Goal: Task Accomplishment & Management: Complete application form

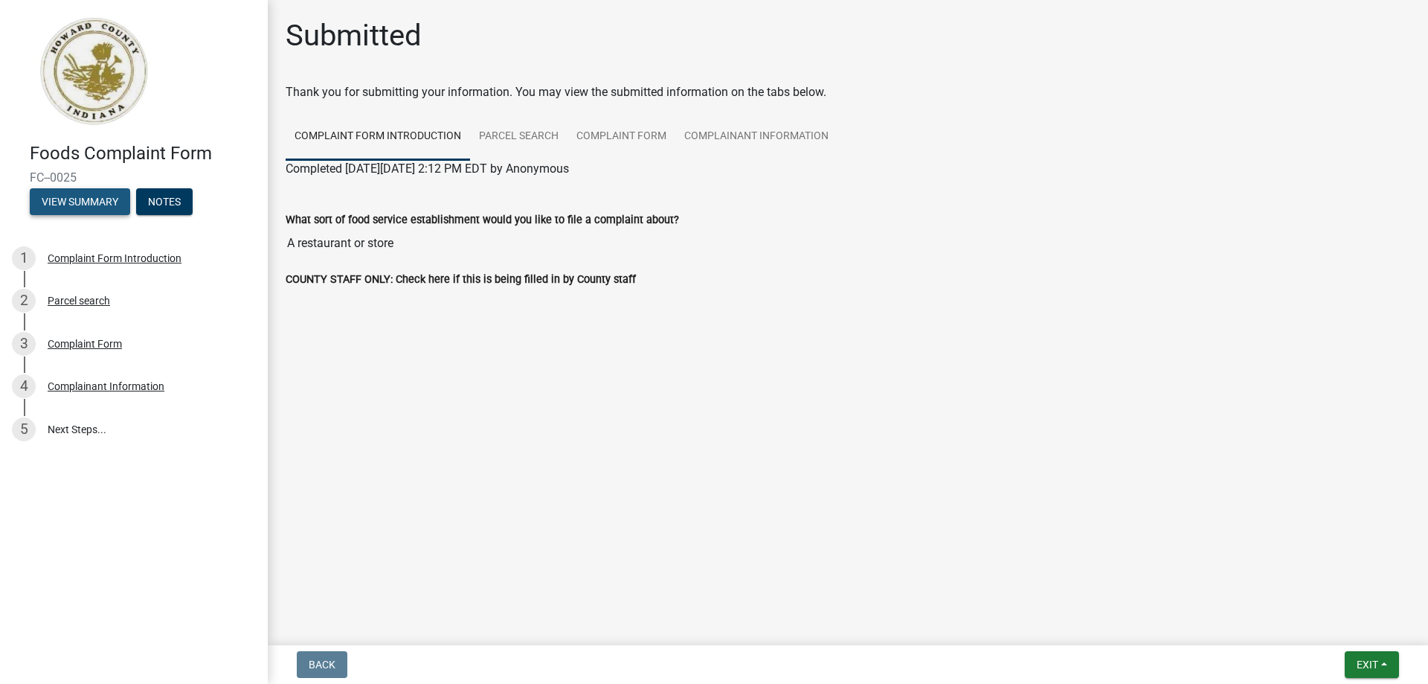
click at [80, 199] on button "View Summary" at bounding box center [80, 201] width 100 height 27
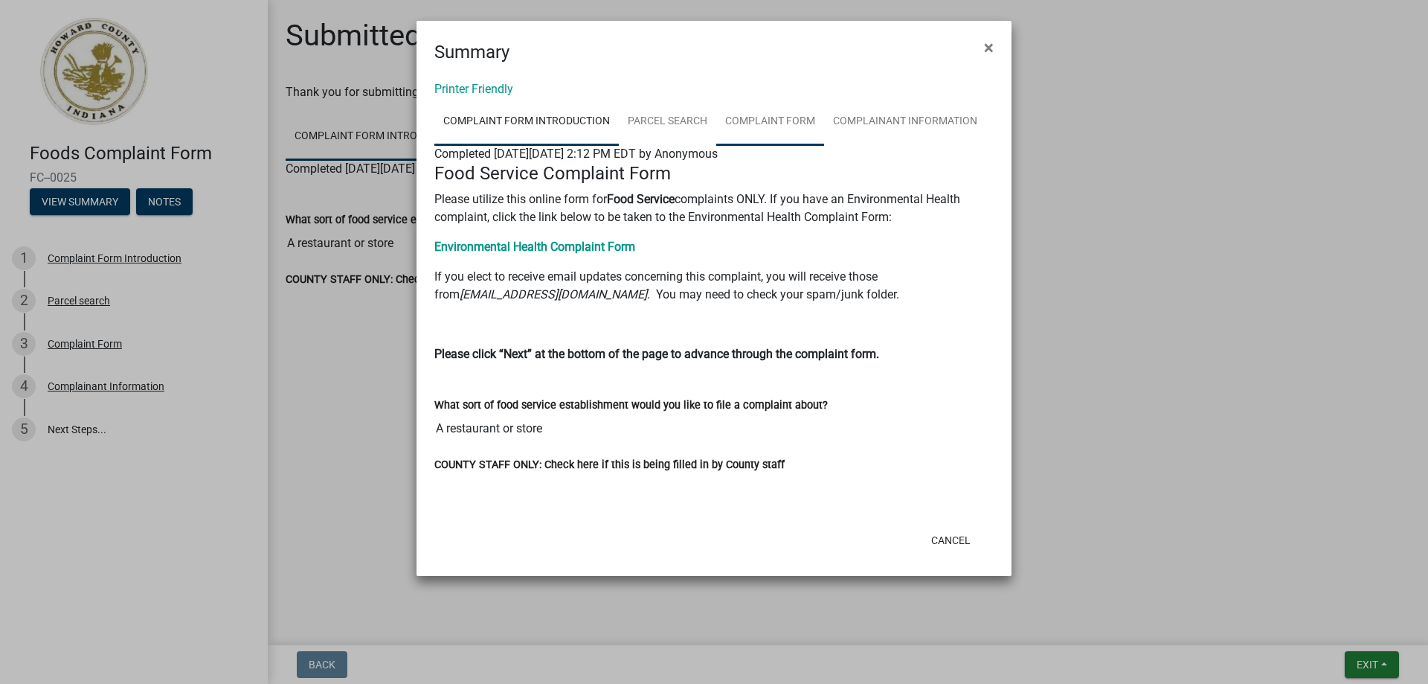
click at [764, 123] on link "Complaint Form" at bounding box center [770, 122] width 108 height 48
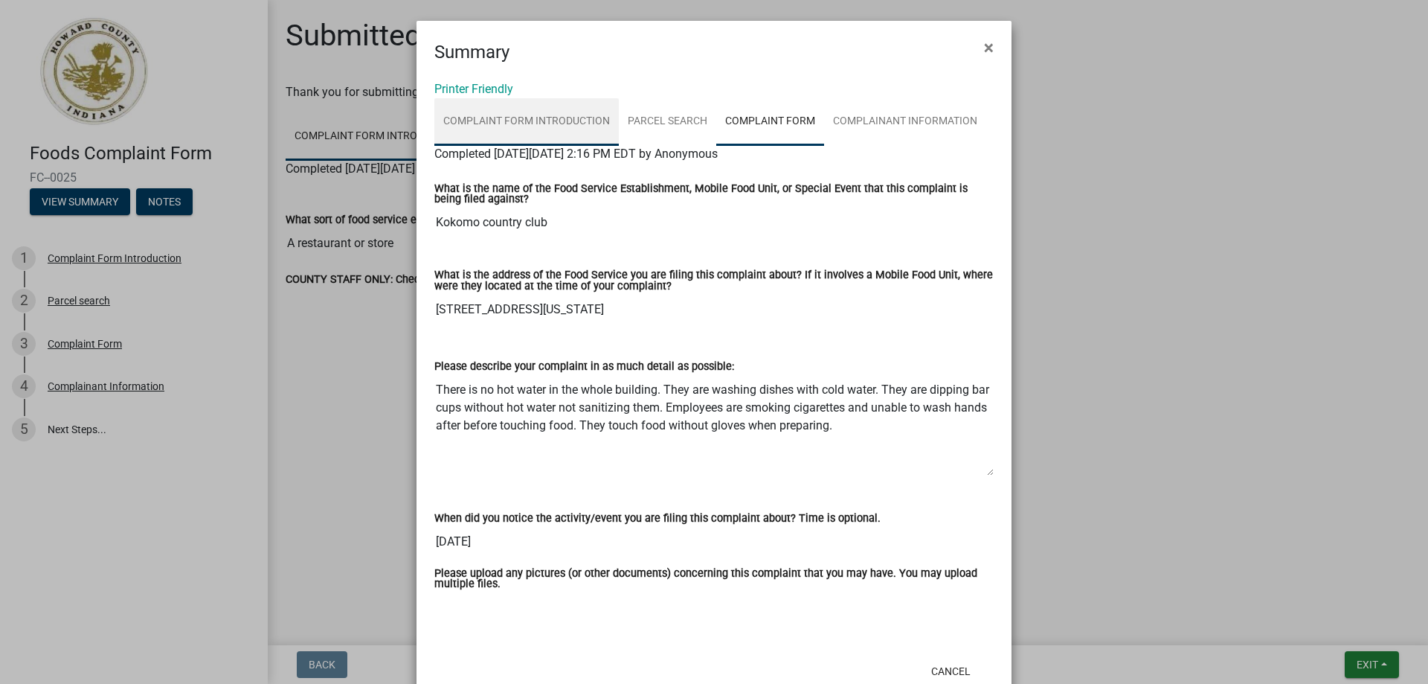
click at [523, 118] on link "Complaint Form Introduction" at bounding box center [526, 122] width 184 height 48
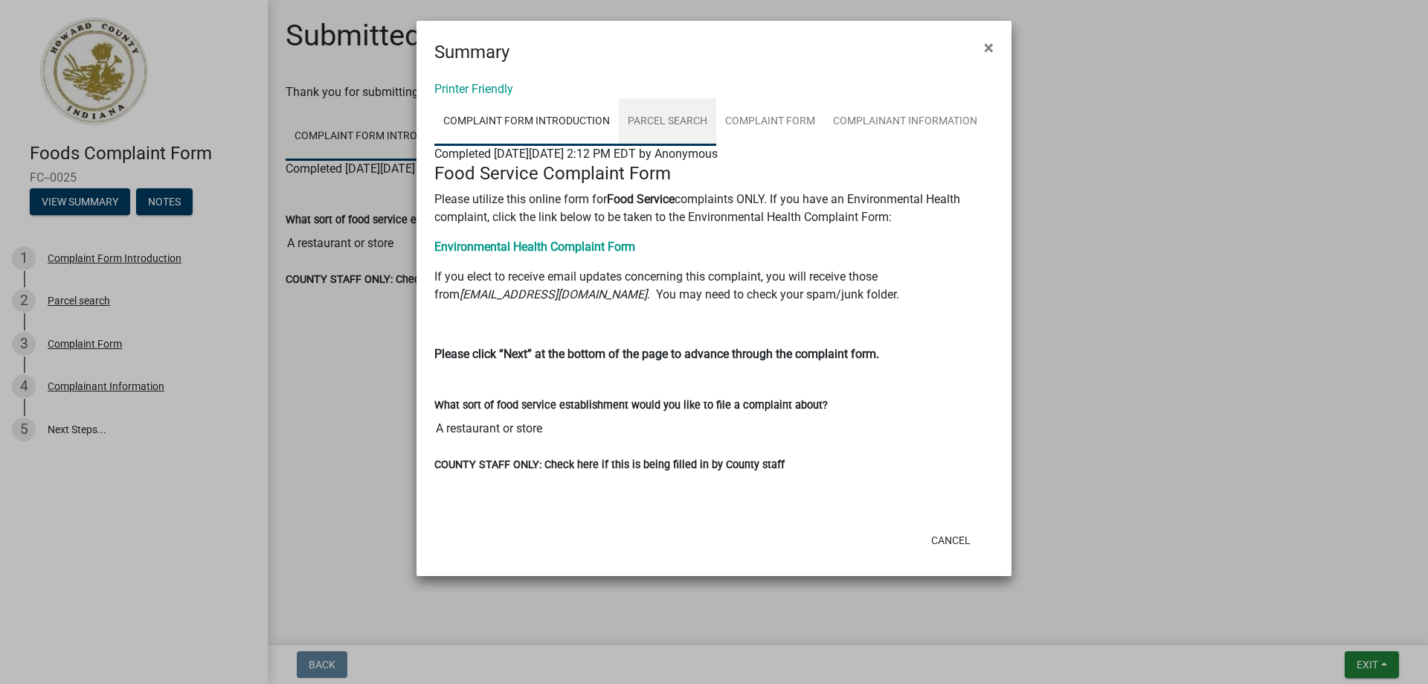
click at [652, 117] on link "Parcel search" at bounding box center [667, 122] width 97 height 48
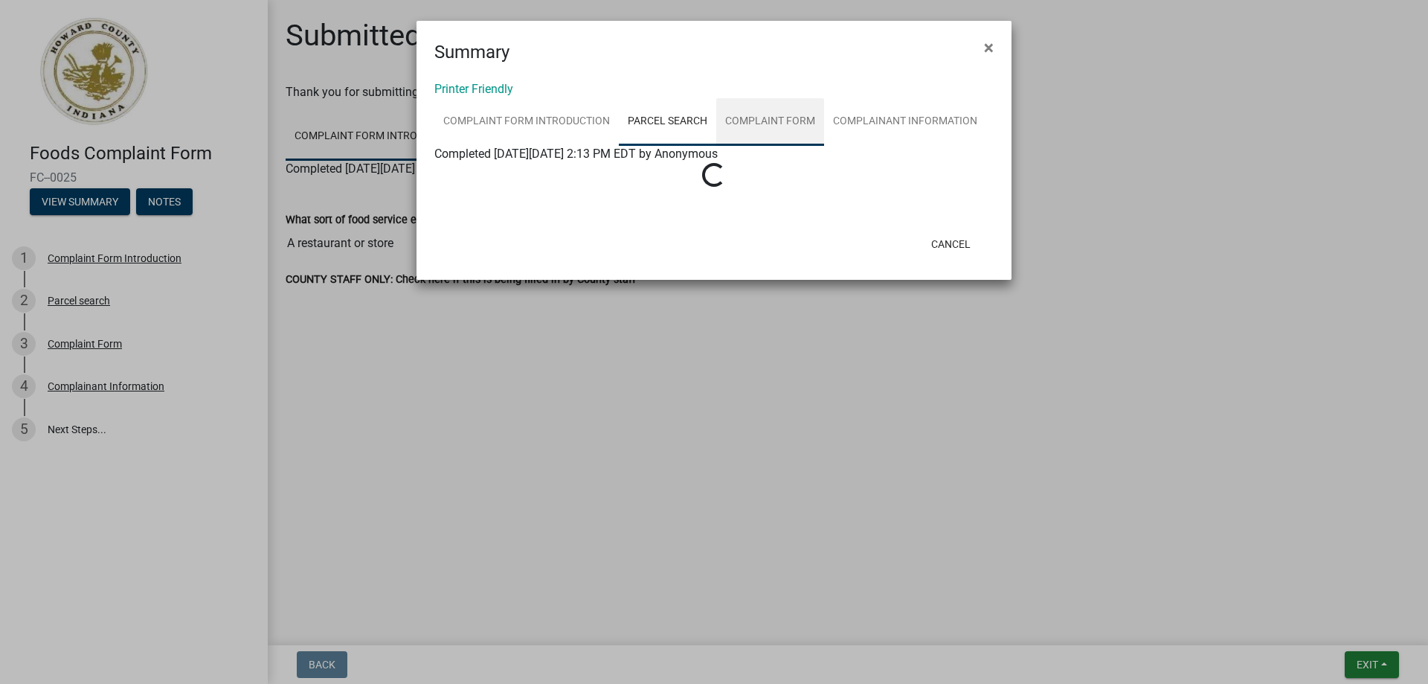
click at [781, 120] on link "Complaint Form" at bounding box center [770, 122] width 108 height 48
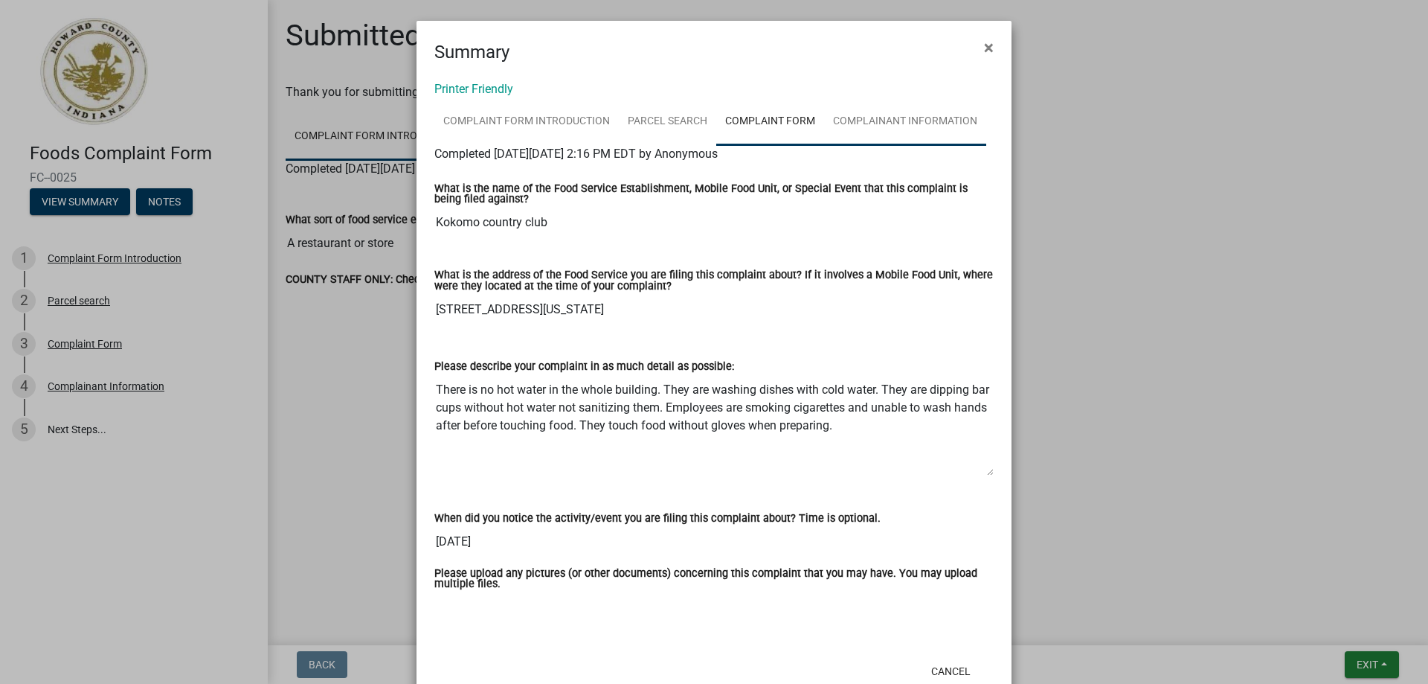
click at [869, 118] on link "Complainant Information" at bounding box center [905, 122] width 162 height 48
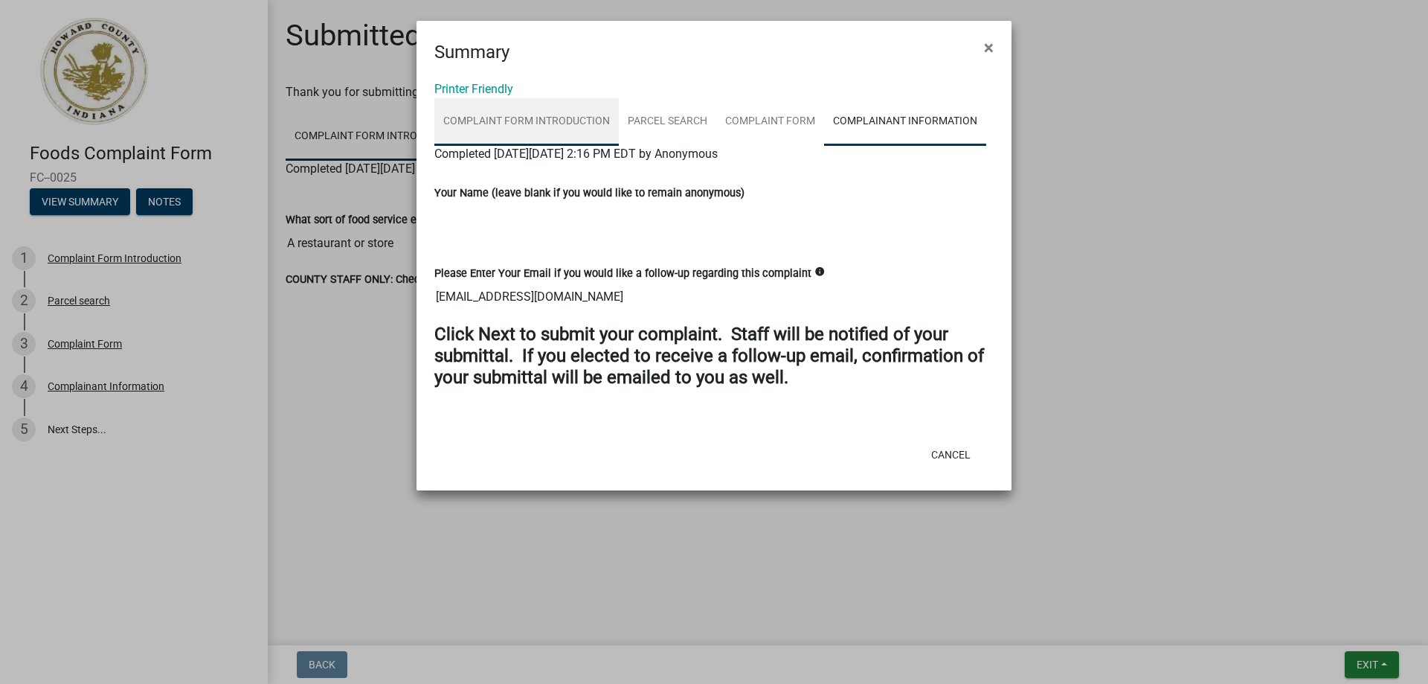
click at [533, 120] on link "Complaint Form Introduction" at bounding box center [526, 122] width 184 height 48
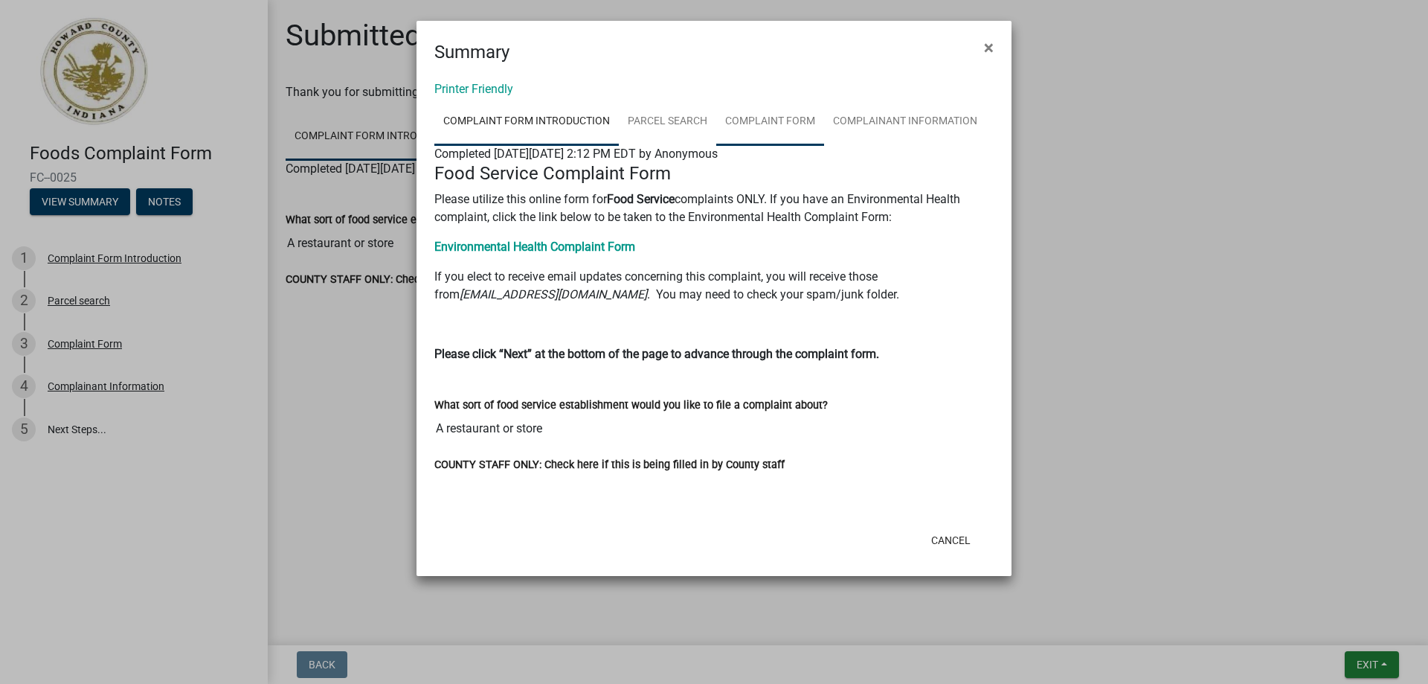
click at [793, 124] on link "Complaint Form" at bounding box center [770, 122] width 108 height 48
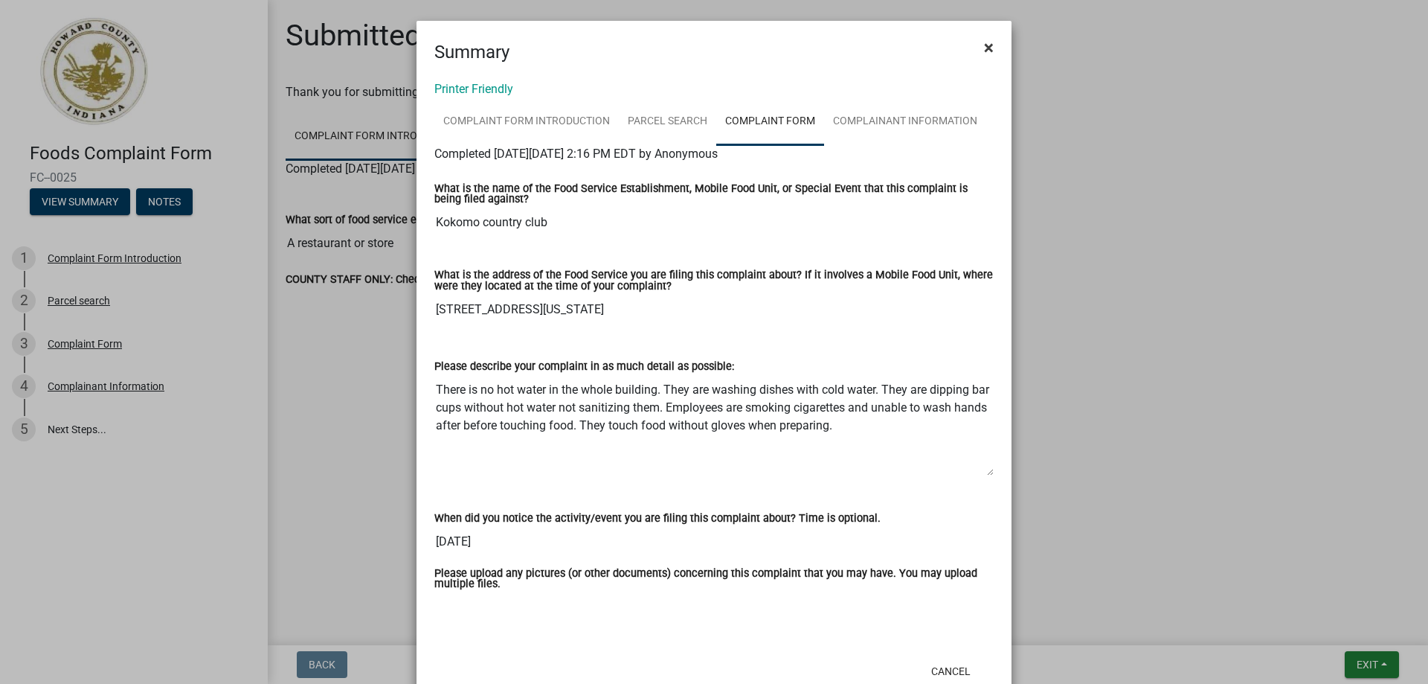
click at [984, 46] on span "×" at bounding box center [989, 47] width 10 height 21
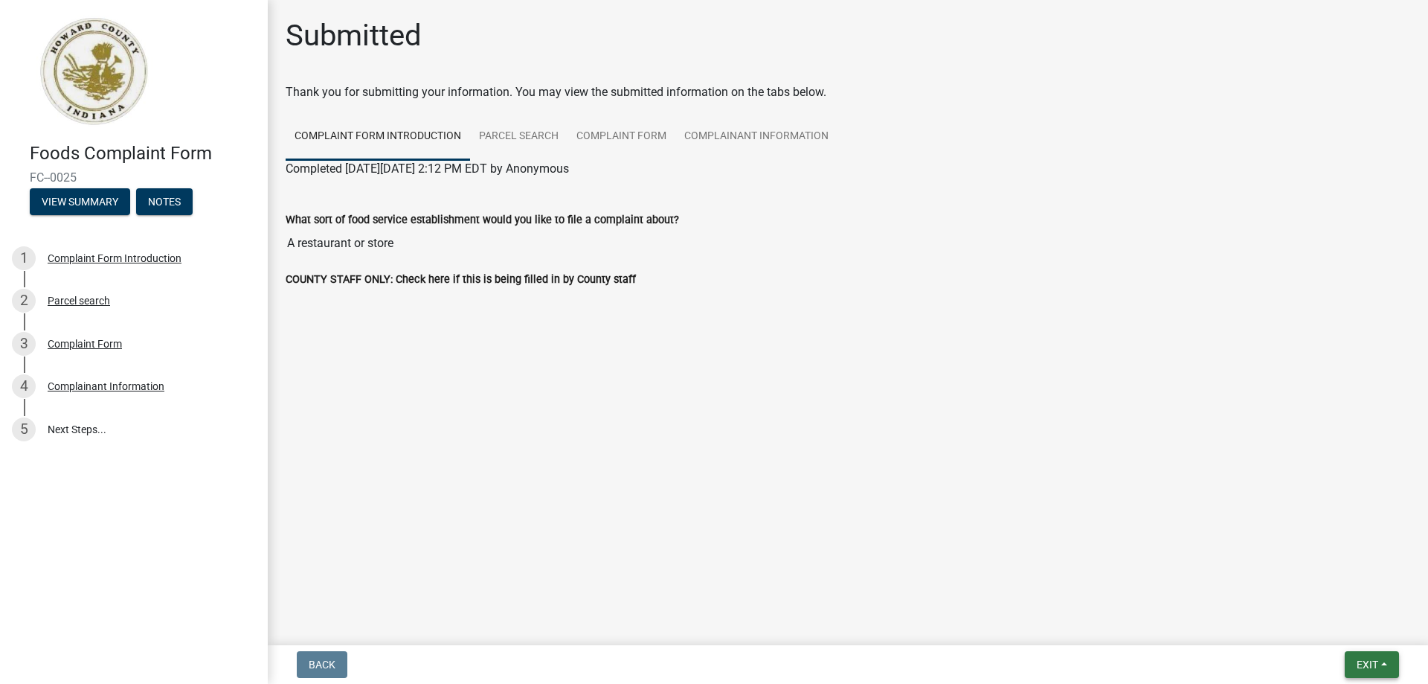
click at [1381, 662] on button "Exit" at bounding box center [1372, 664] width 54 height 27
click at [105, 199] on button "View Summary" at bounding box center [80, 201] width 100 height 27
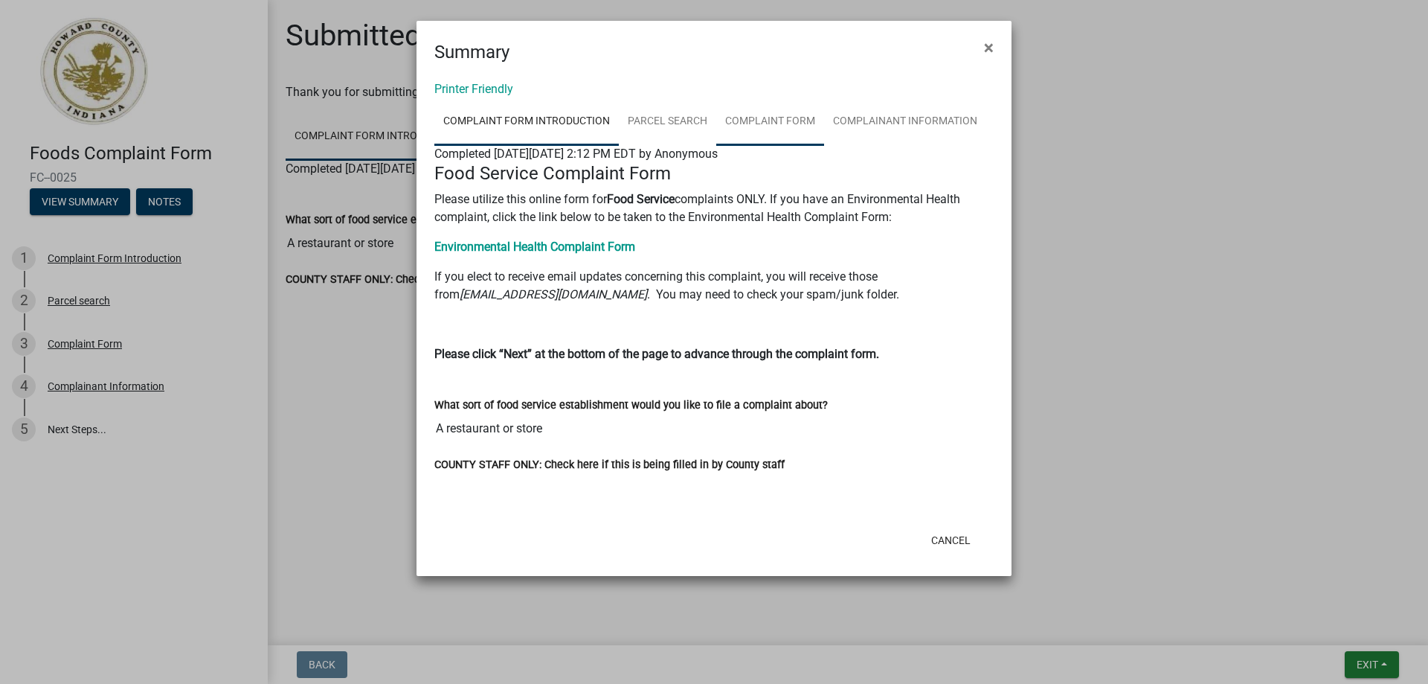
click at [747, 117] on link "Complaint Form" at bounding box center [770, 122] width 108 height 48
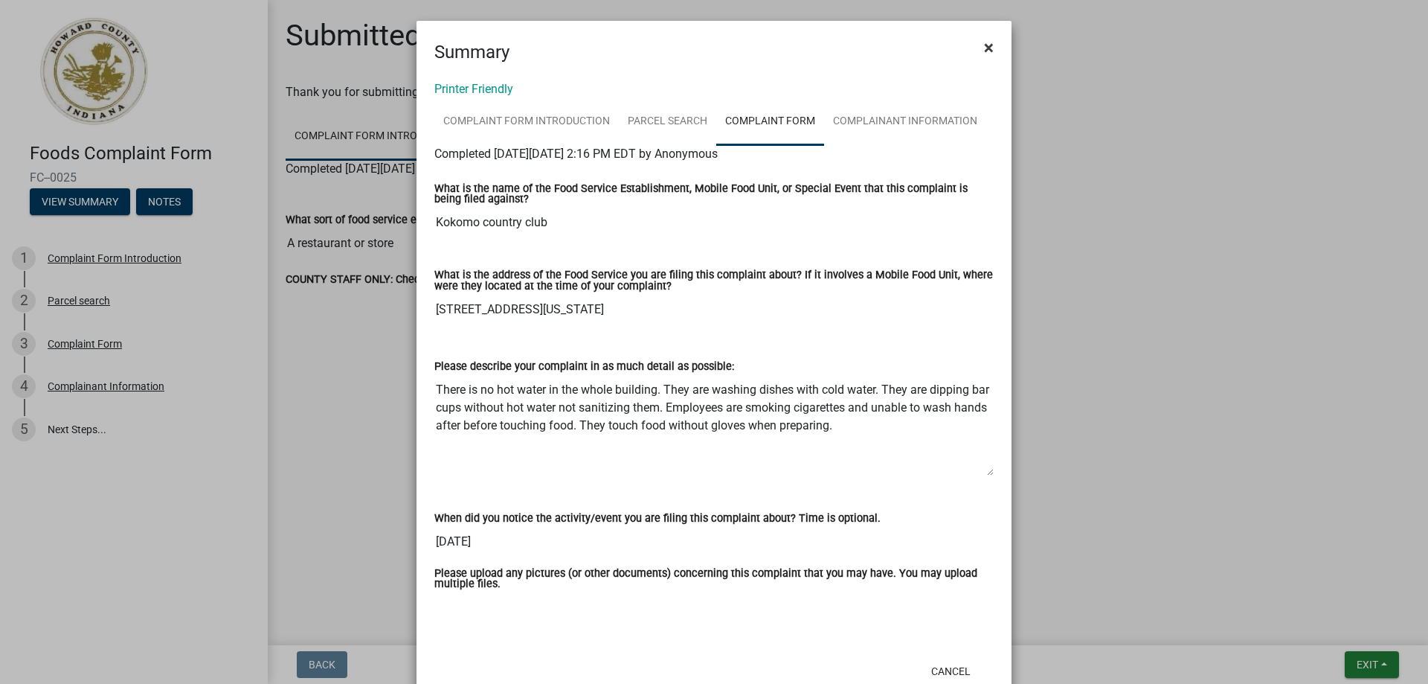
click at [984, 47] on span "×" at bounding box center [989, 47] width 10 height 21
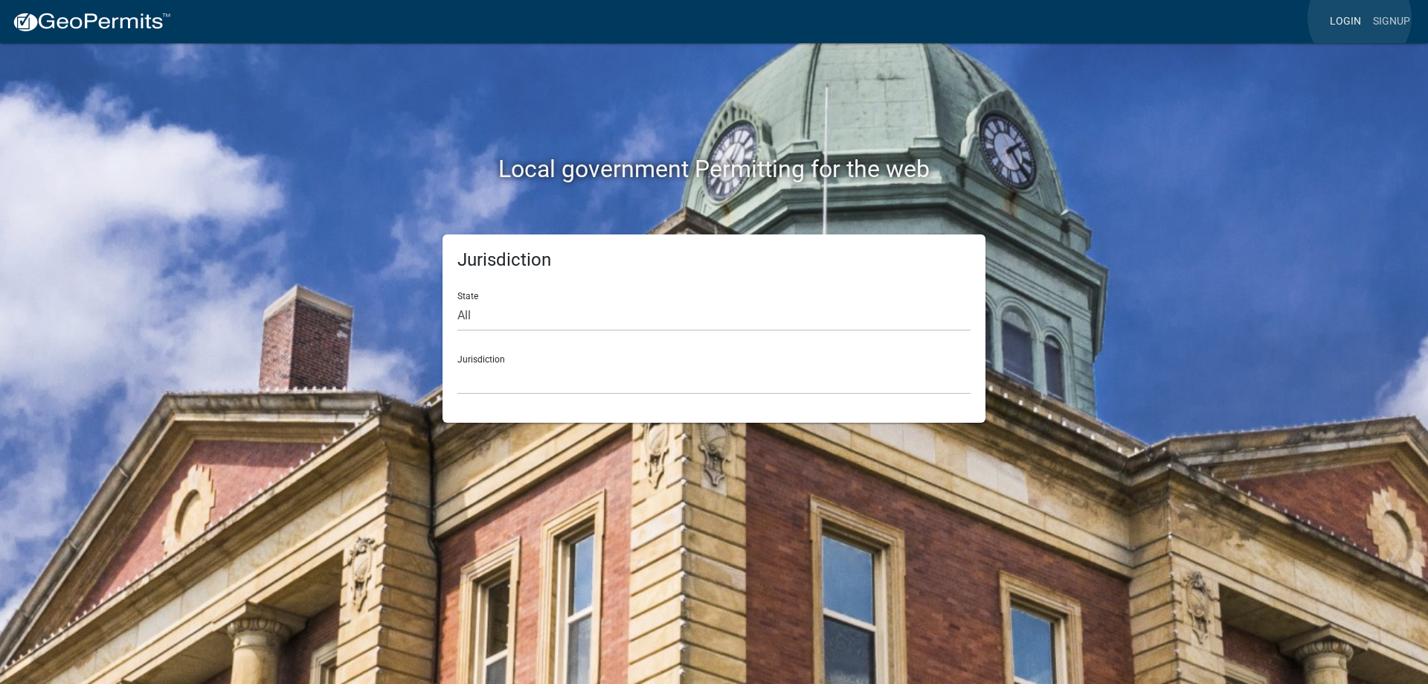
click at [1360, 18] on link "Login" at bounding box center [1345, 21] width 43 height 28
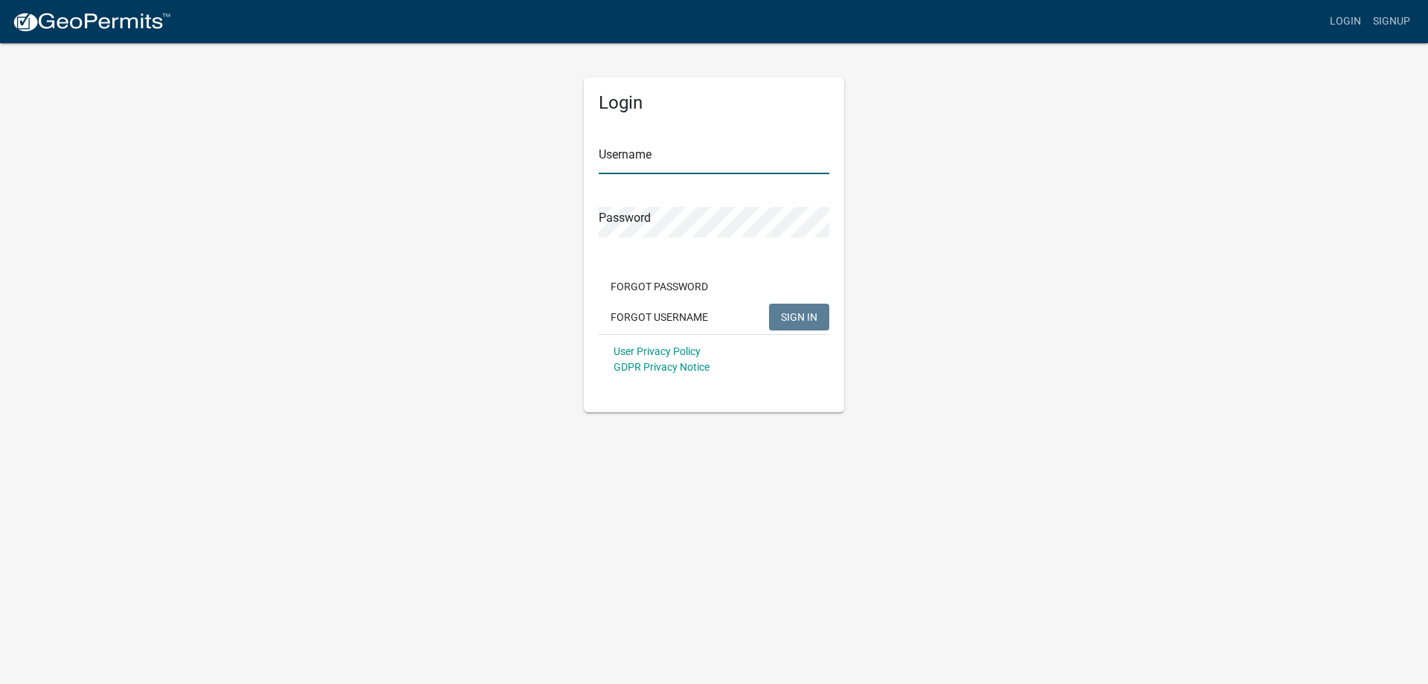
type input "[PERSON_NAME][EMAIL_ADDRESS][PERSON_NAME][DOMAIN_NAME]"
click at [797, 320] on span "SIGN IN" at bounding box center [799, 316] width 36 height 12
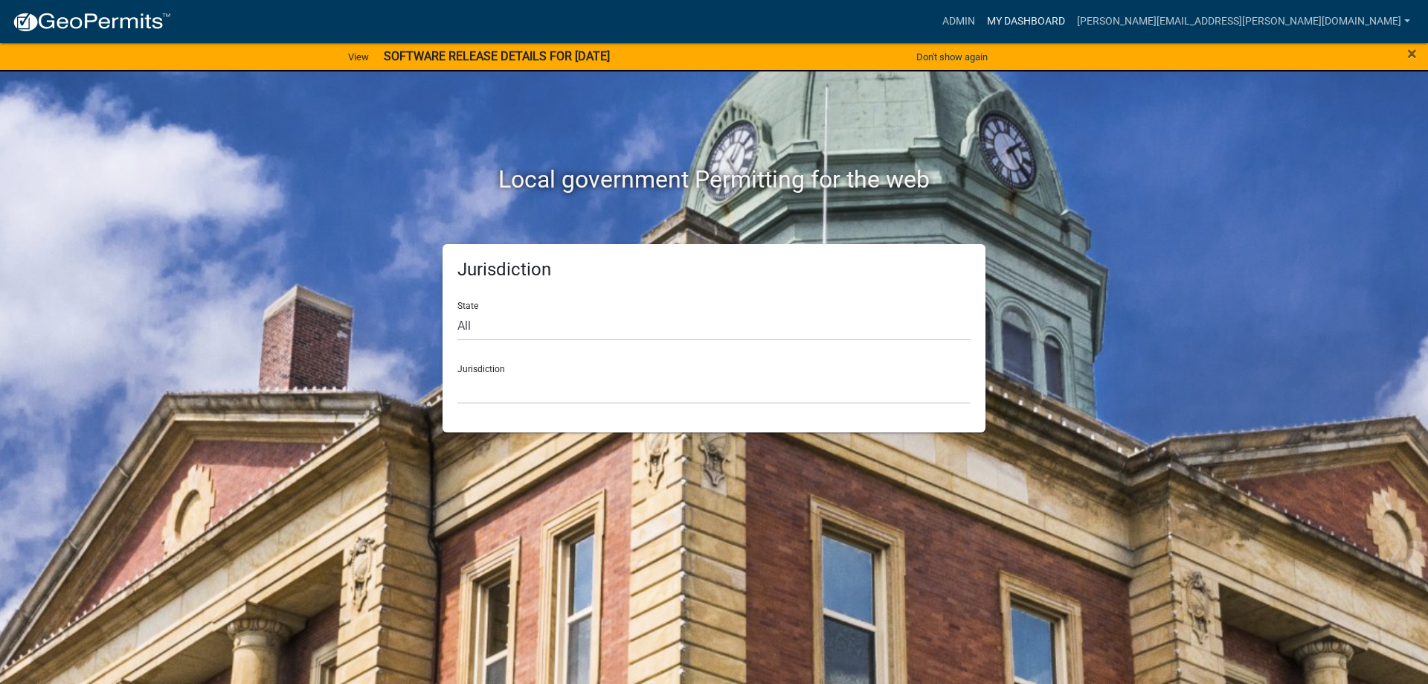
click at [1071, 16] on link "My Dashboard" at bounding box center [1026, 21] width 90 height 28
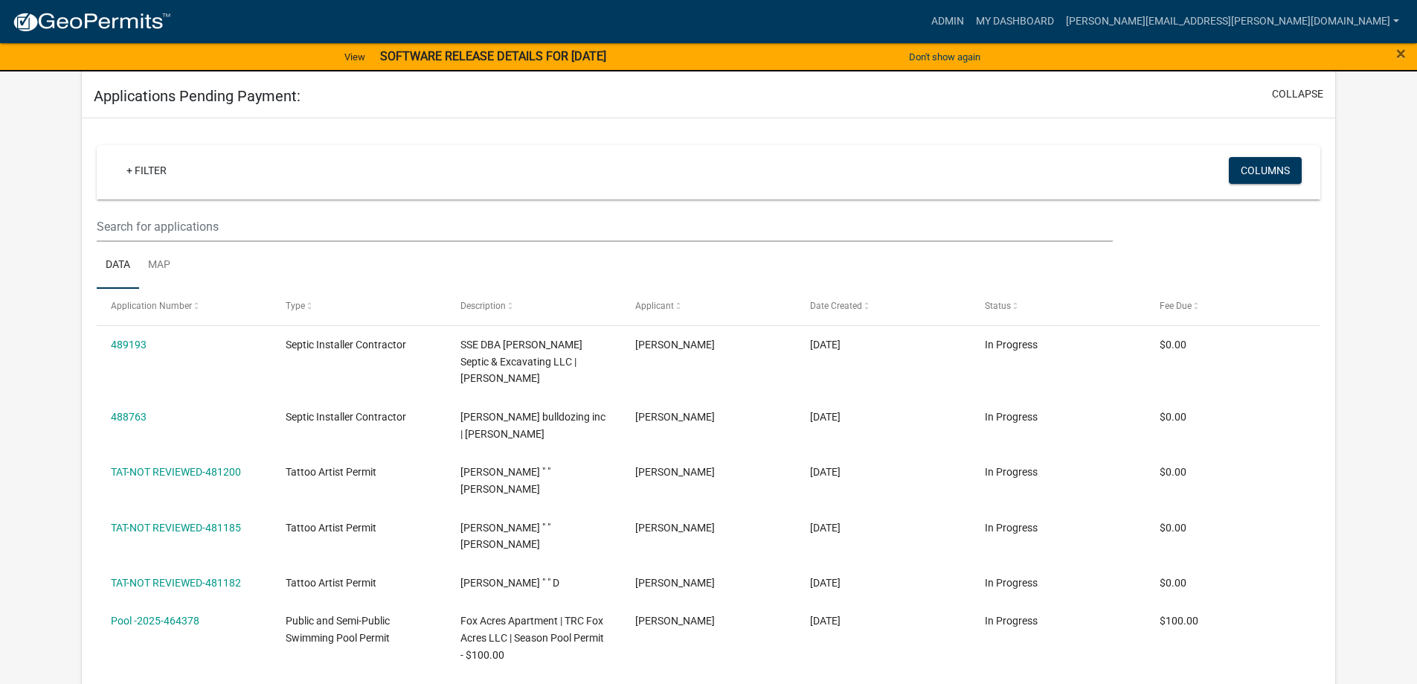
scroll to position [1636, 0]
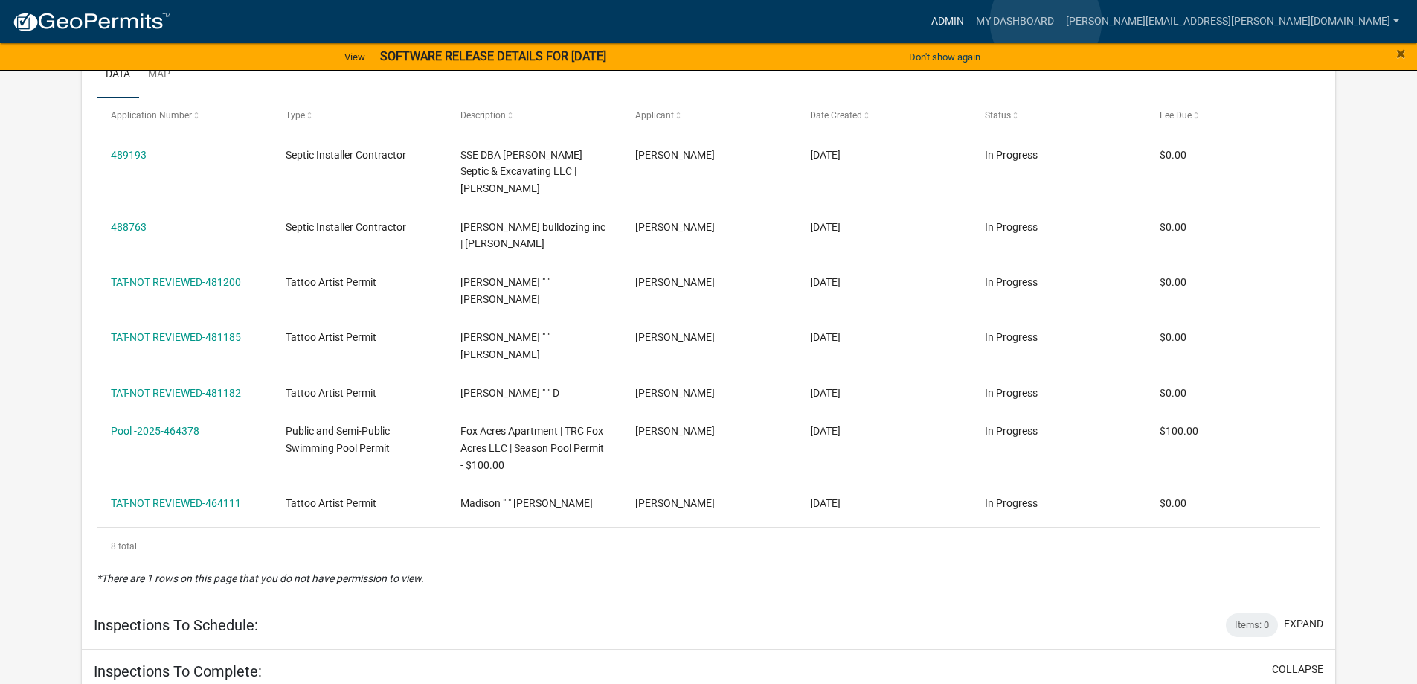
click at [970, 22] on link "Admin" at bounding box center [947, 21] width 45 height 28
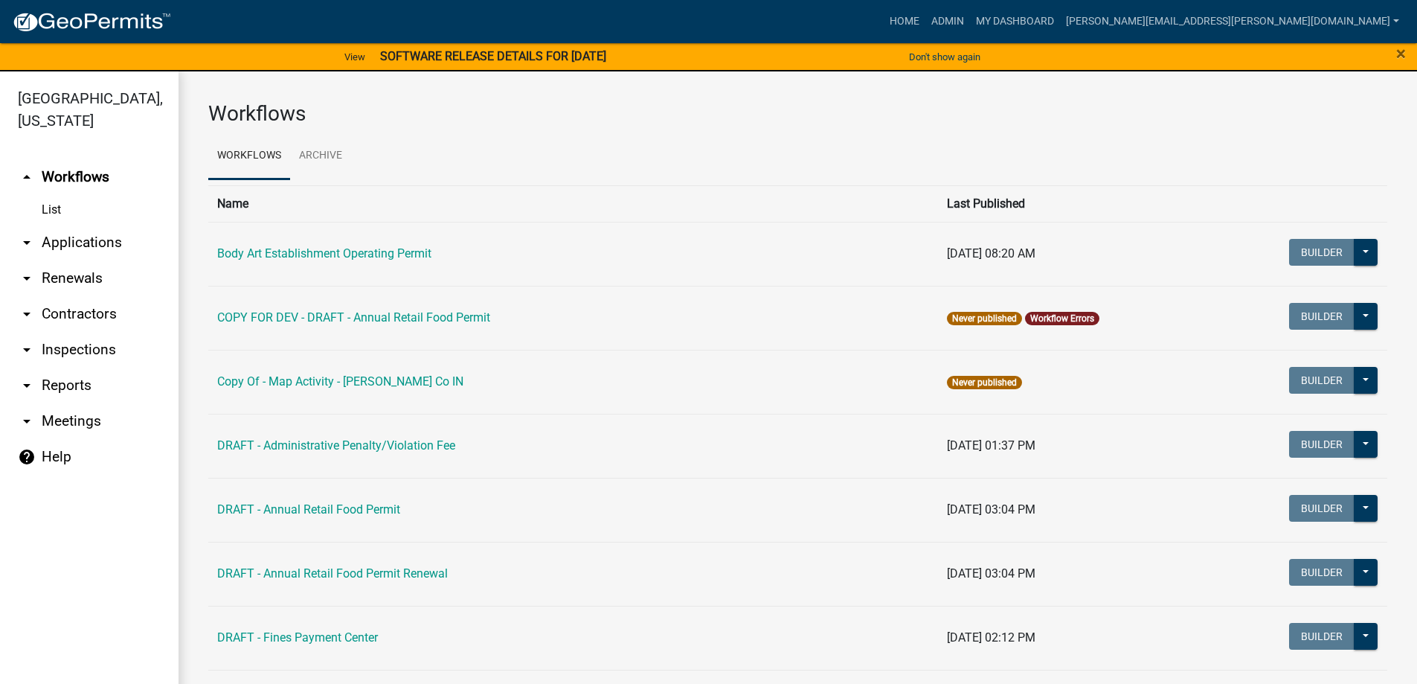
click at [46, 213] on link "List" at bounding box center [89, 210] width 179 height 30
click at [51, 209] on link "List" at bounding box center [89, 210] width 179 height 30
click at [28, 242] on icon "arrow_drop_down" at bounding box center [27, 243] width 18 height 18
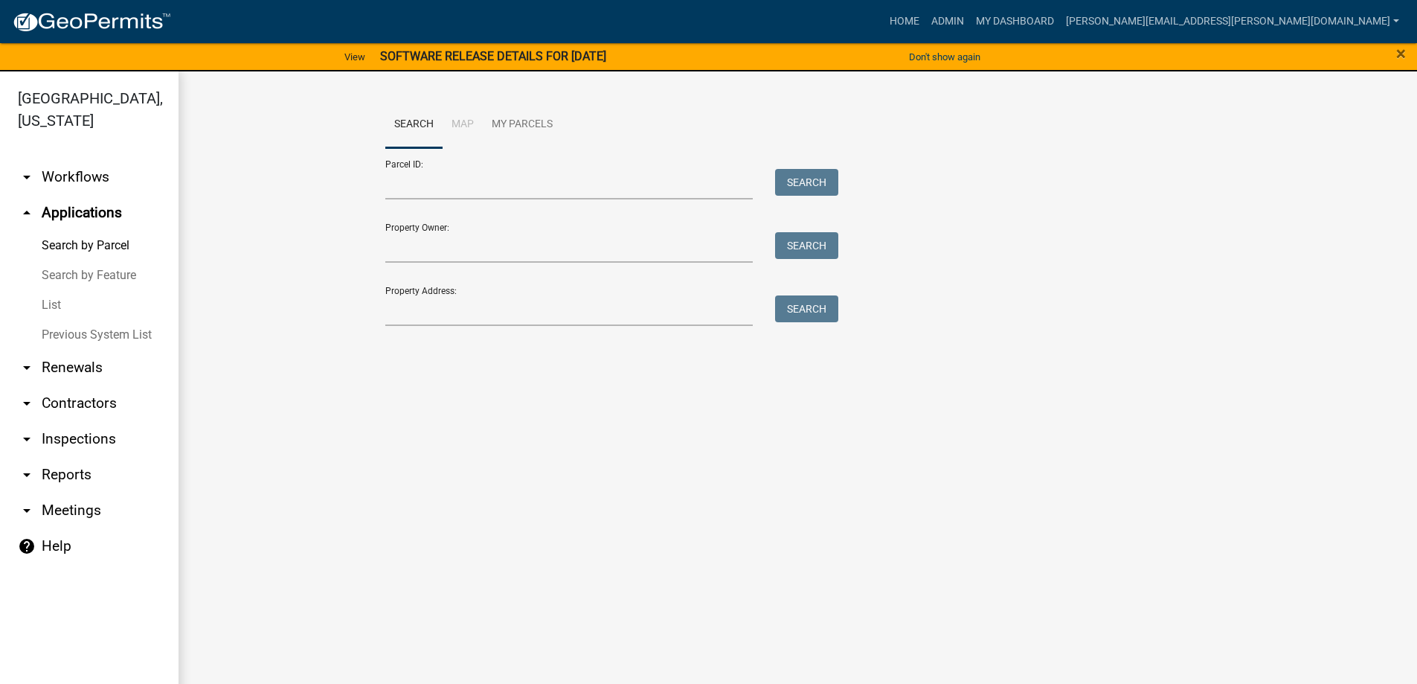
click at [59, 303] on link "List" at bounding box center [89, 305] width 179 height 30
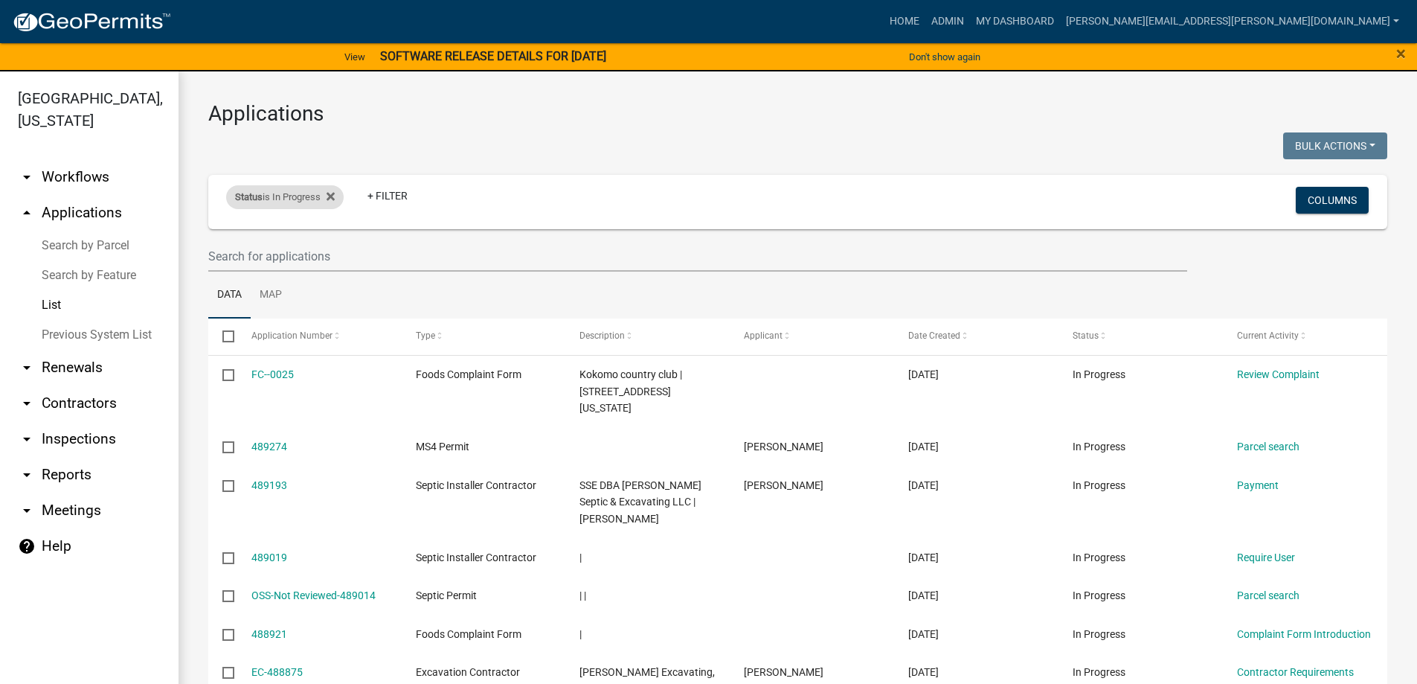
click at [318, 196] on div "Status is In Progress" at bounding box center [285, 197] width 118 height 24
select select "1"
click at [318, 196] on div "Status is In Progress" at bounding box center [285, 197] width 118 height 24
click at [277, 199] on div "Status is In Progress" at bounding box center [285, 197] width 118 height 24
click at [233, 250] on select "Select an option Not Started In Progress Completed Expired Locked Withdrawn Voi…" at bounding box center [286, 252] width 149 height 30
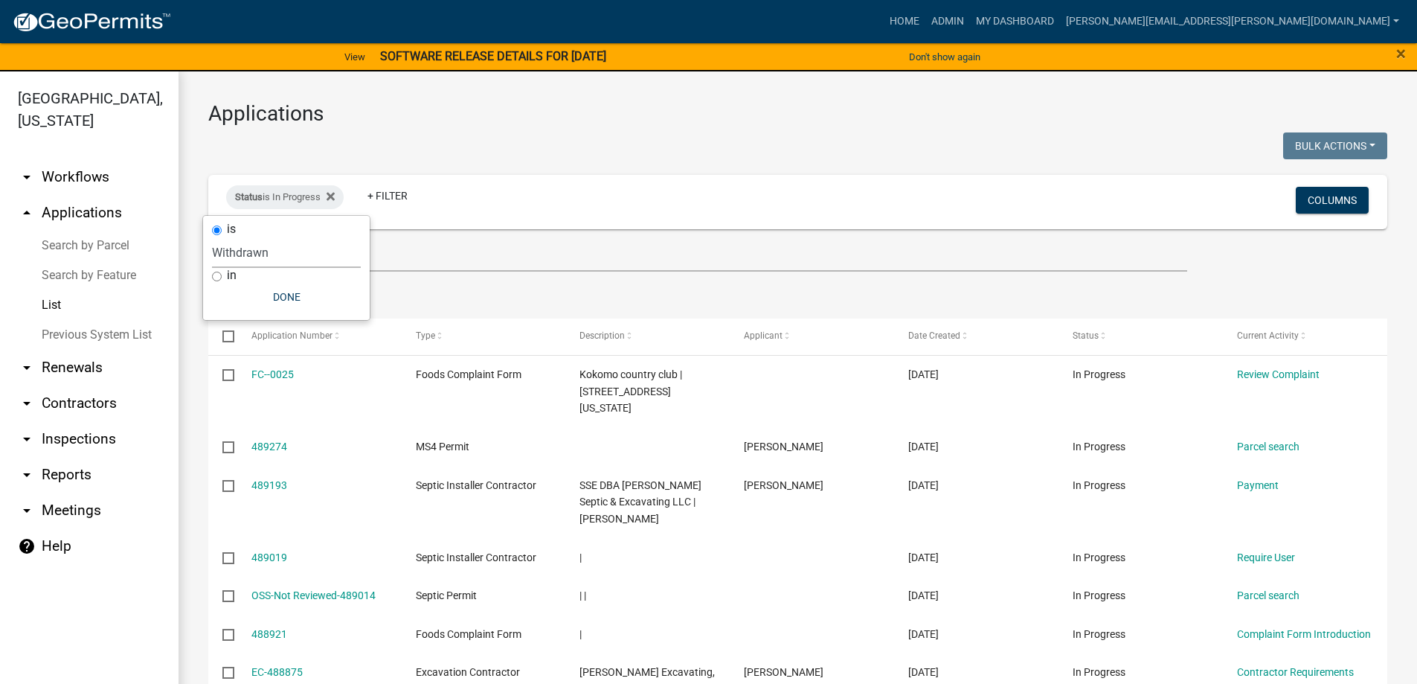
click at [212, 237] on select "Select an option Not Started In Progress Completed Expired Locked Withdrawn Voi…" at bounding box center [286, 252] width 149 height 30
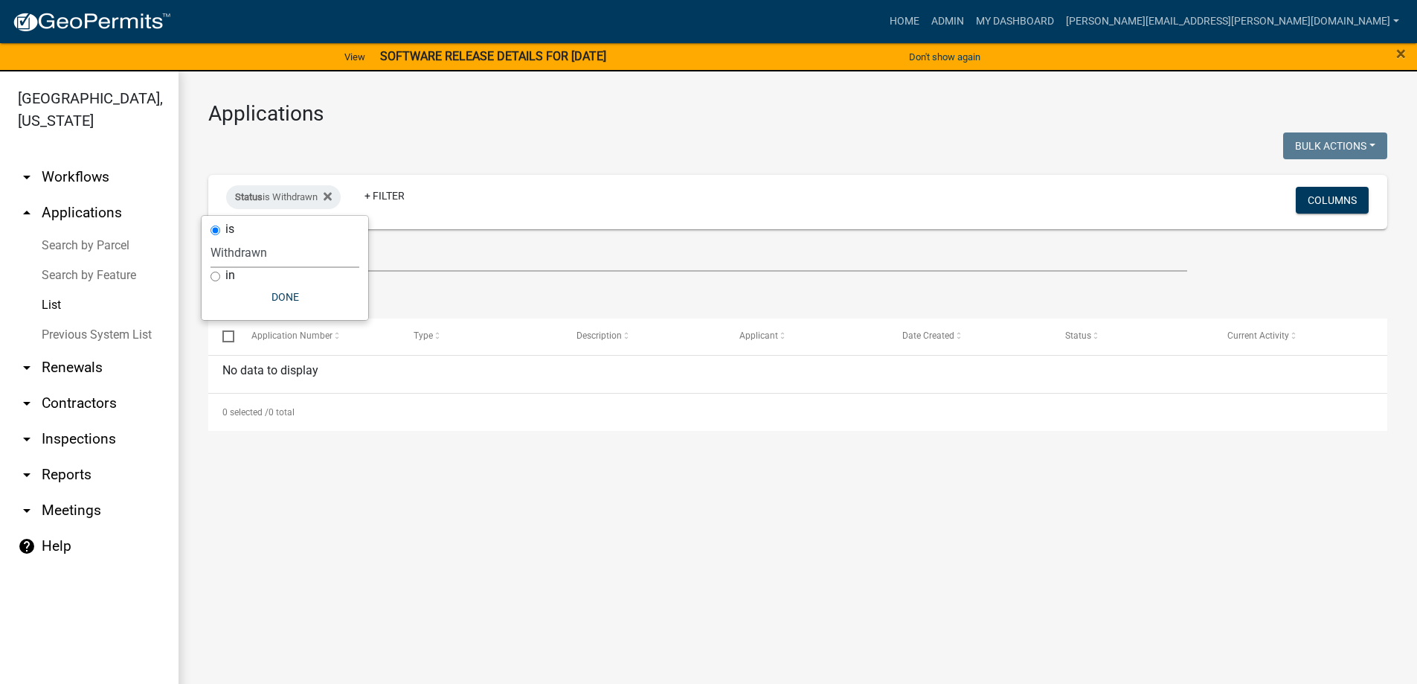
click at [221, 240] on select "Select an option Not Started In Progress Completed Expired Locked Withdrawn Voi…" at bounding box center [284, 252] width 149 height 30
select select "1"
click at [212, 237] on select "Select an option Not Started In Progress Completed Expired Locked Withdrawn Voi…" at bounding box center [284, 252] width 149 height 30
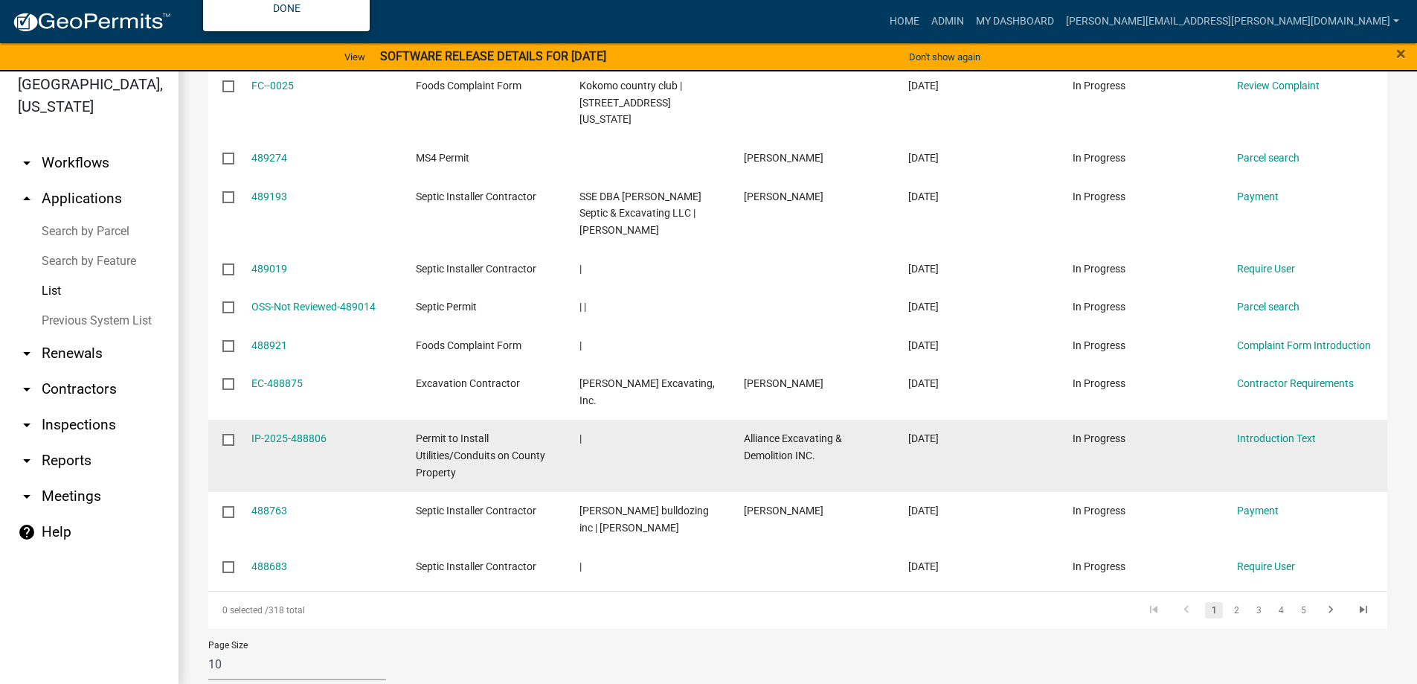
scroll to position [18, 0]
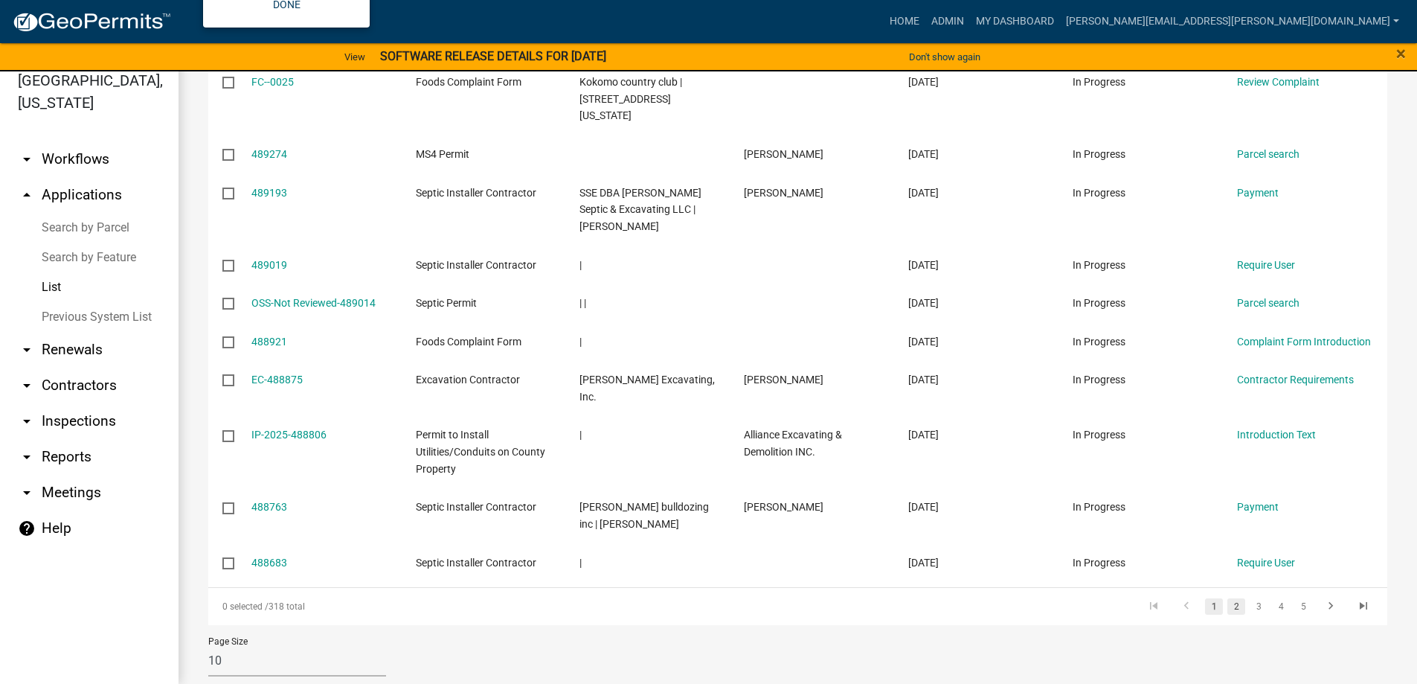
click at [1227, 598] on link "2" at bounding box center [1236, 606] width 18 height 16
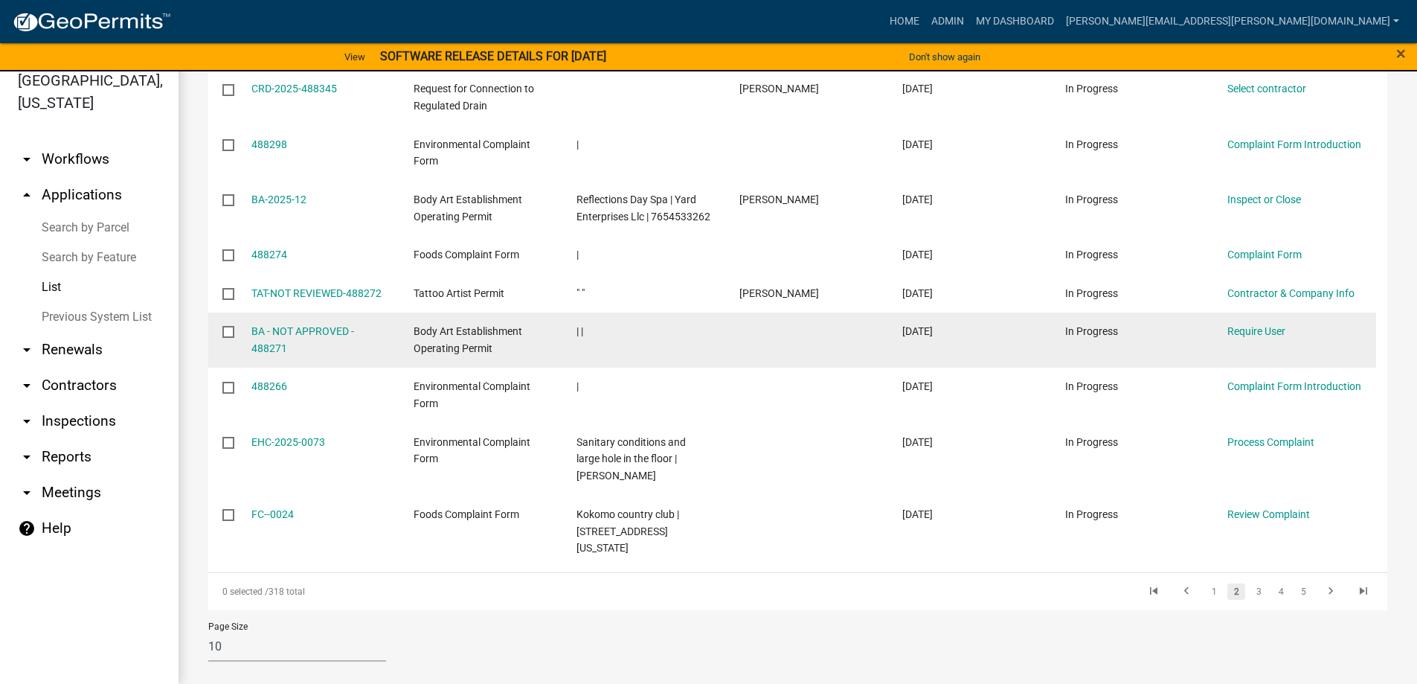
scroll to position [349, 0]
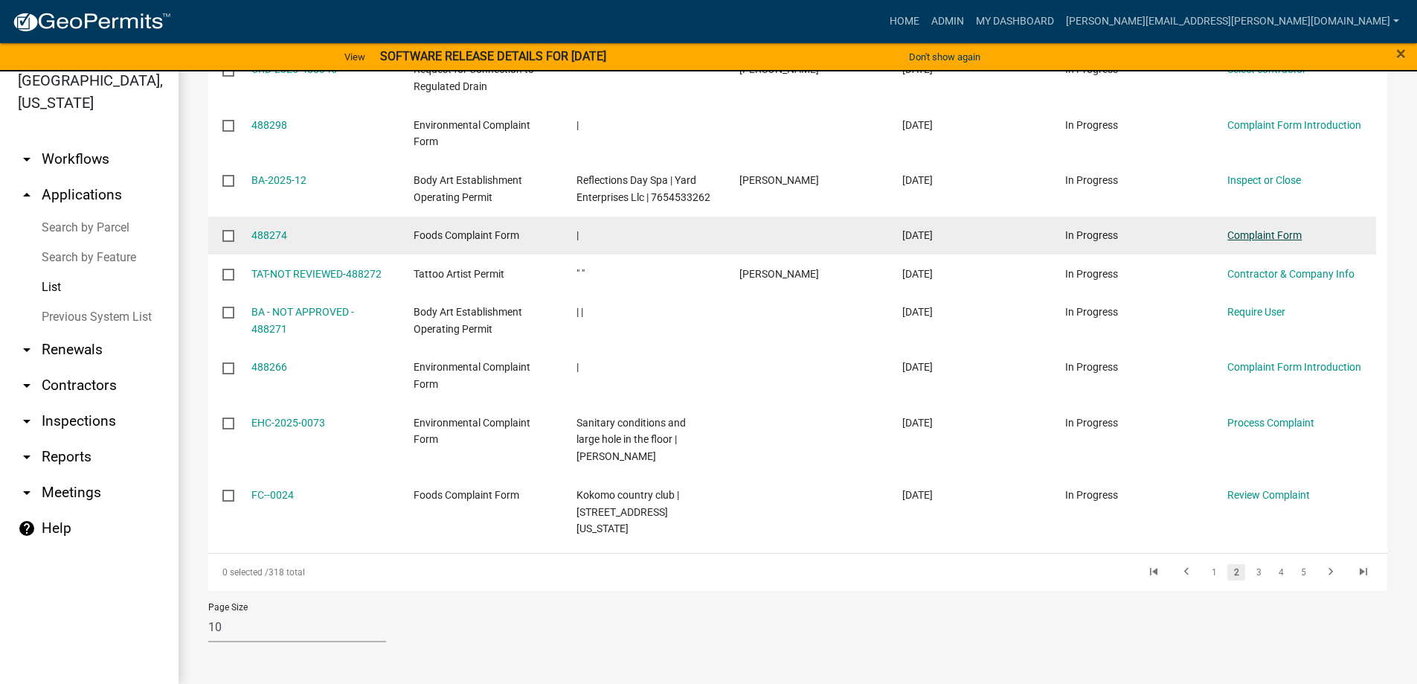
click at [1242, 241] on link "Complaint Form" at bounding box center [1264, 235] width 74 height 12
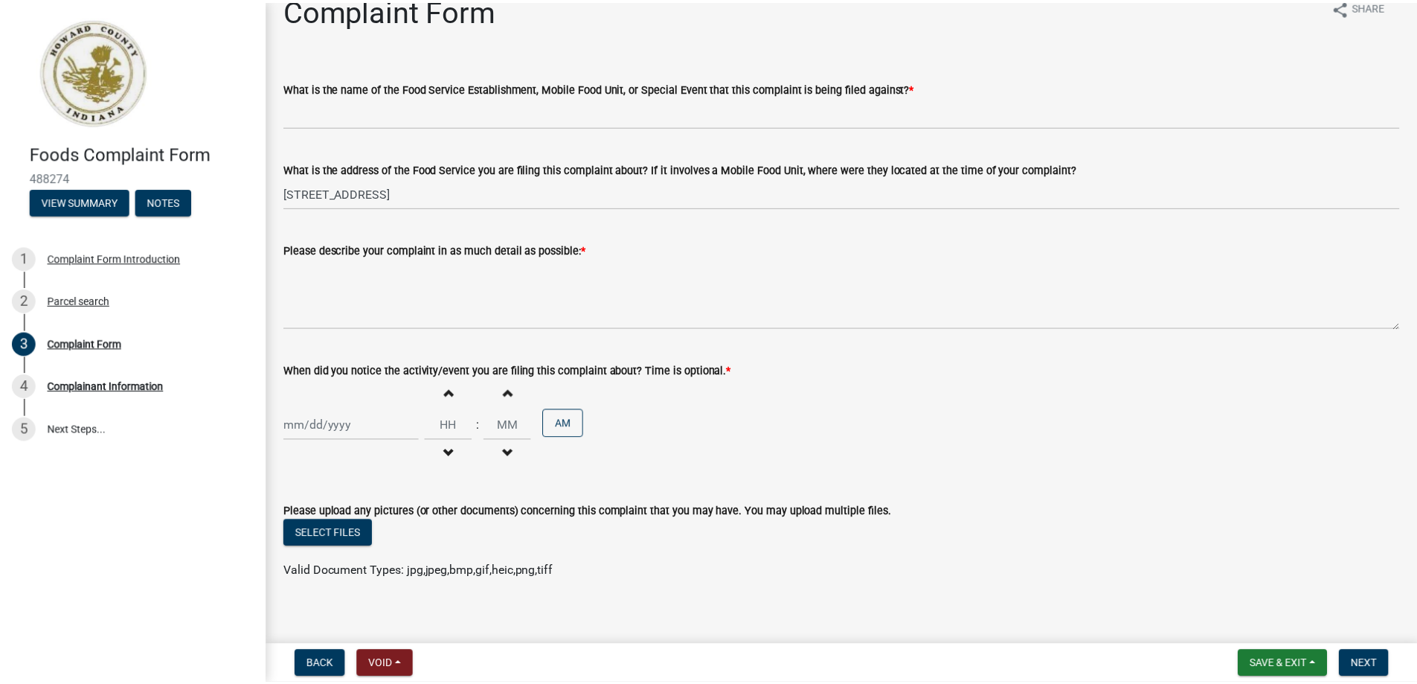
scroll to position [38, 0]
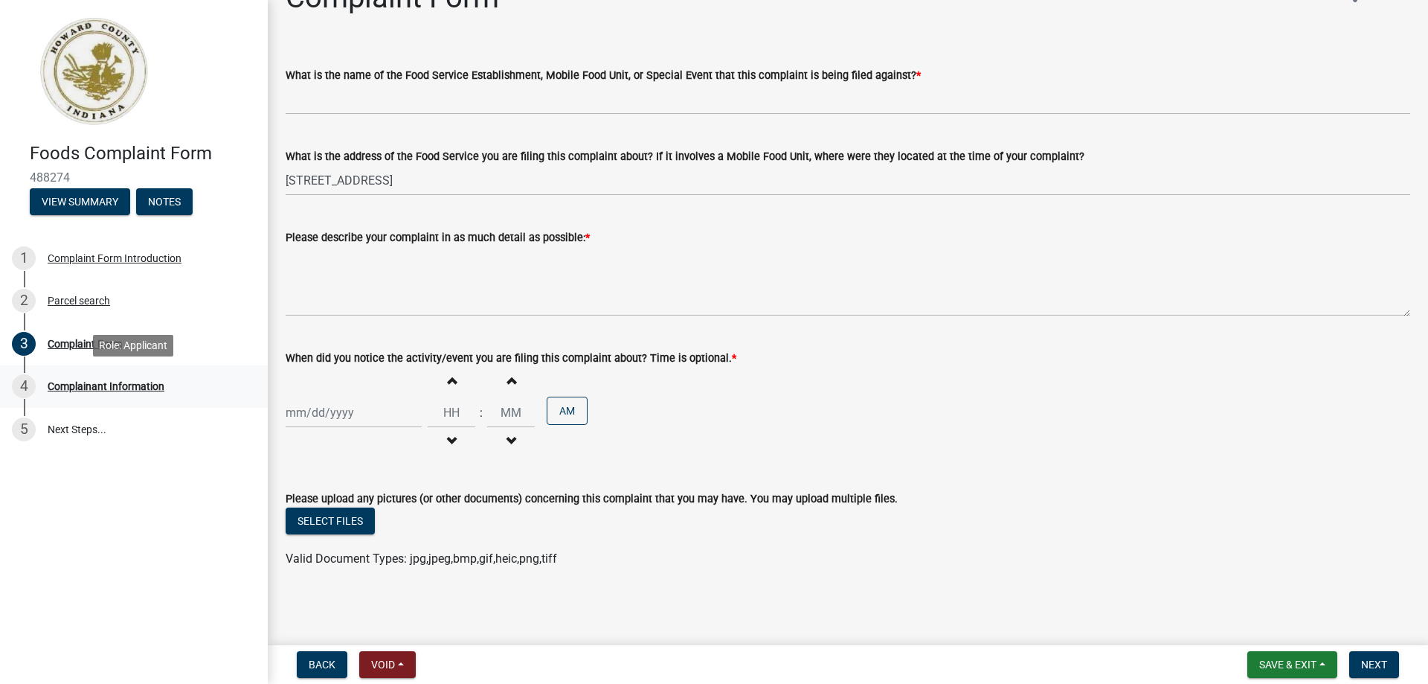
click at [103, 382] on div "Complainant Information" at bounding box center [106, 386] width 117 height 10
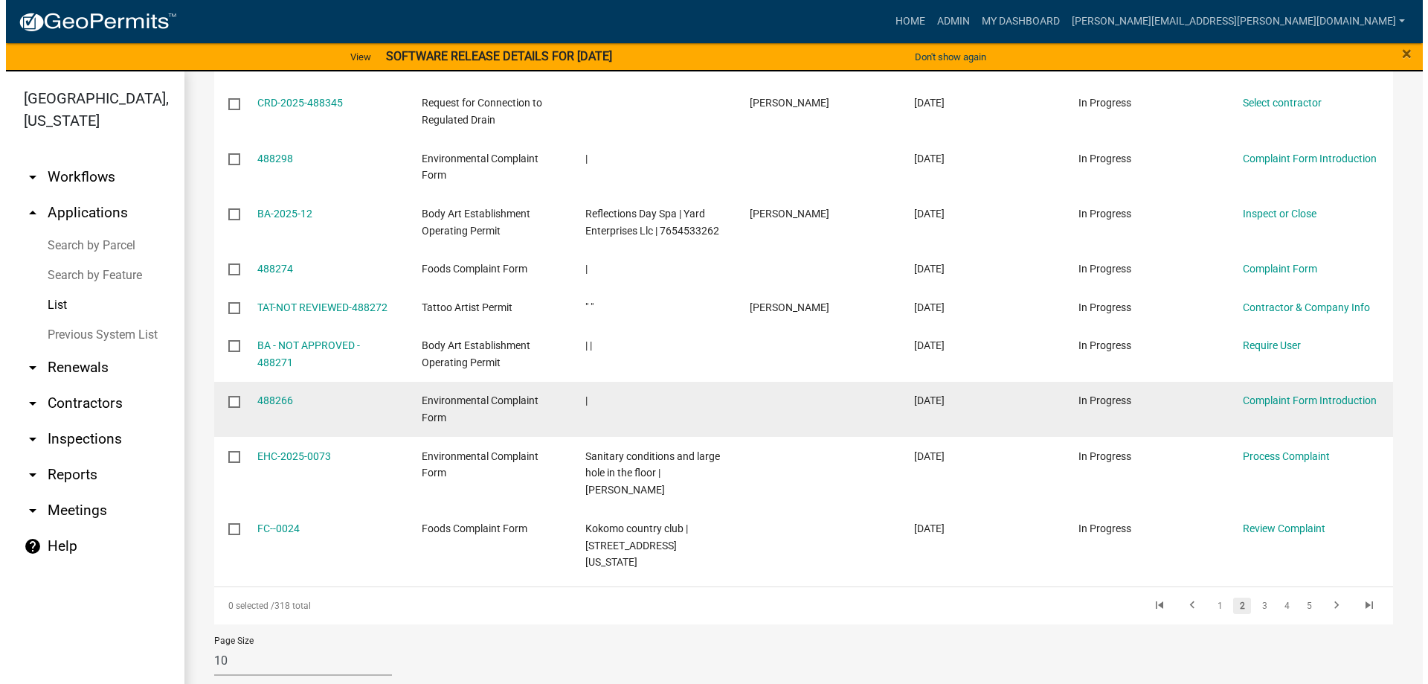
scroll to position [342, 0]
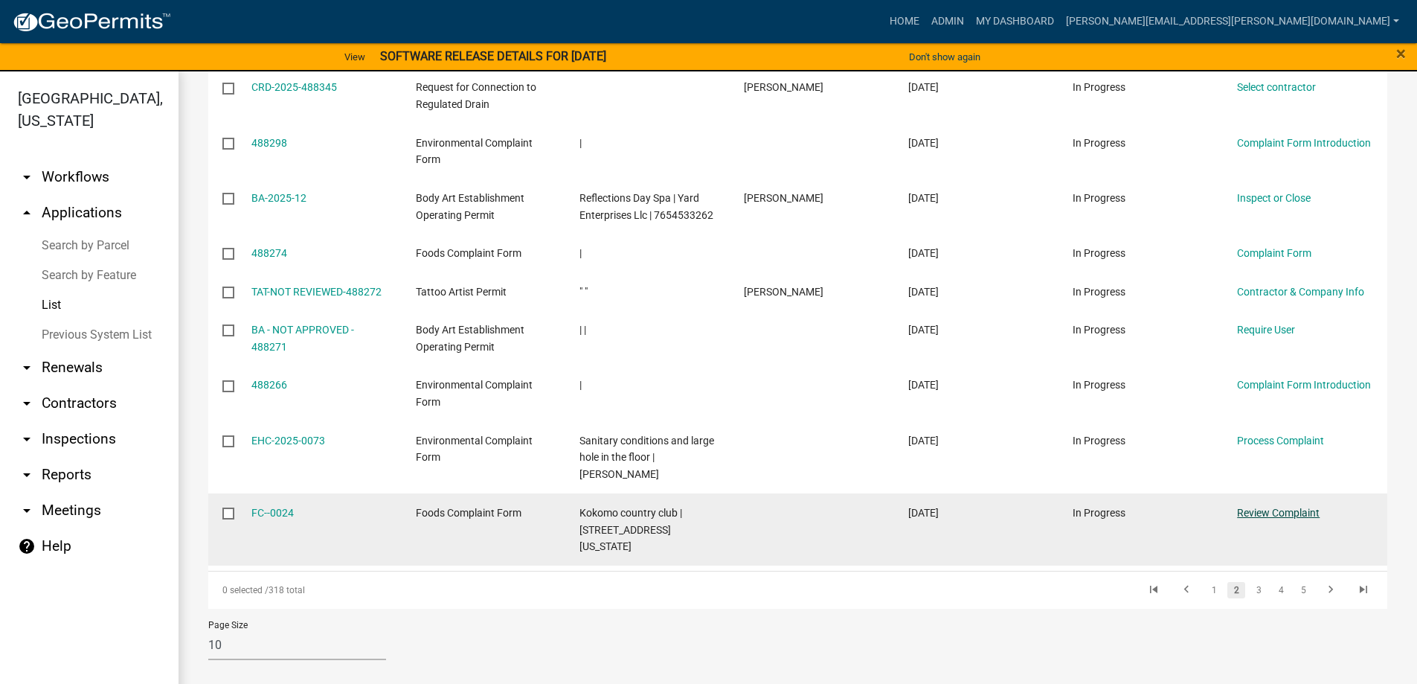
click at [1270, 512] on link "Review Complaint" at bounding box center [1278, 513] width 83 height 12
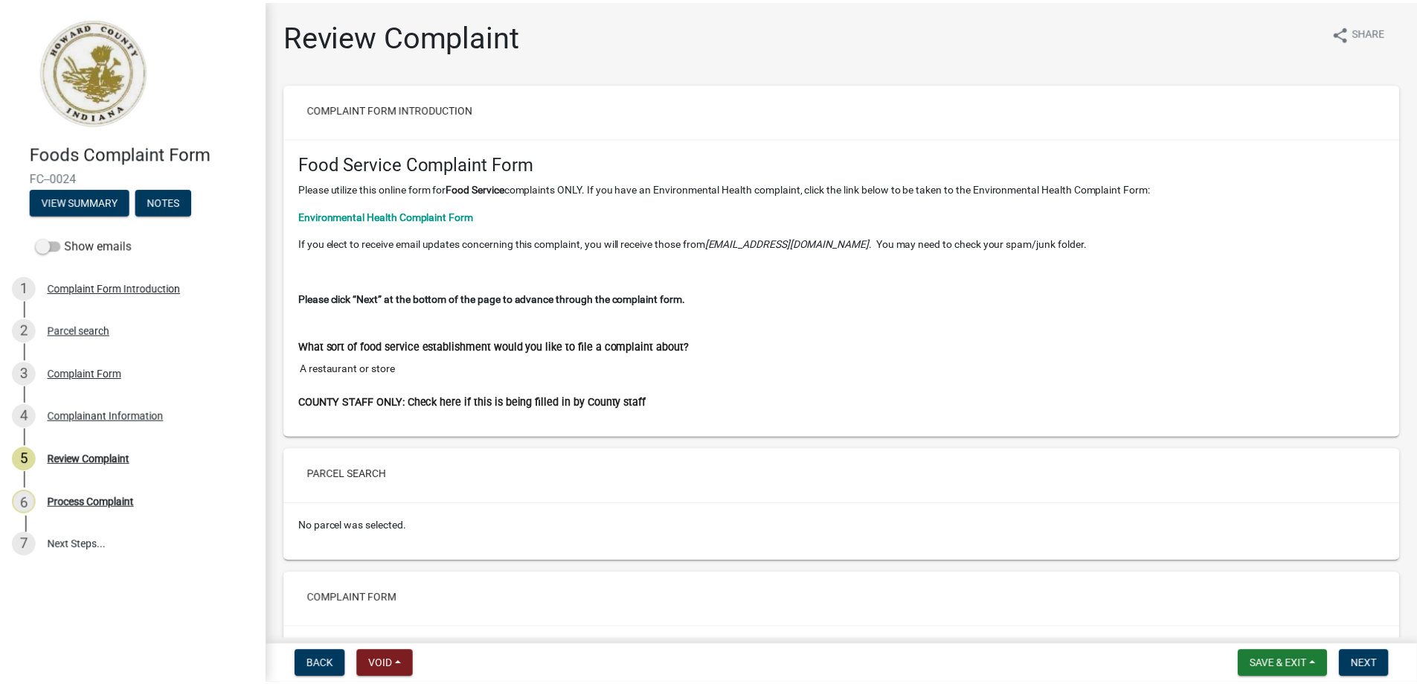
scroll to position [446, 0]
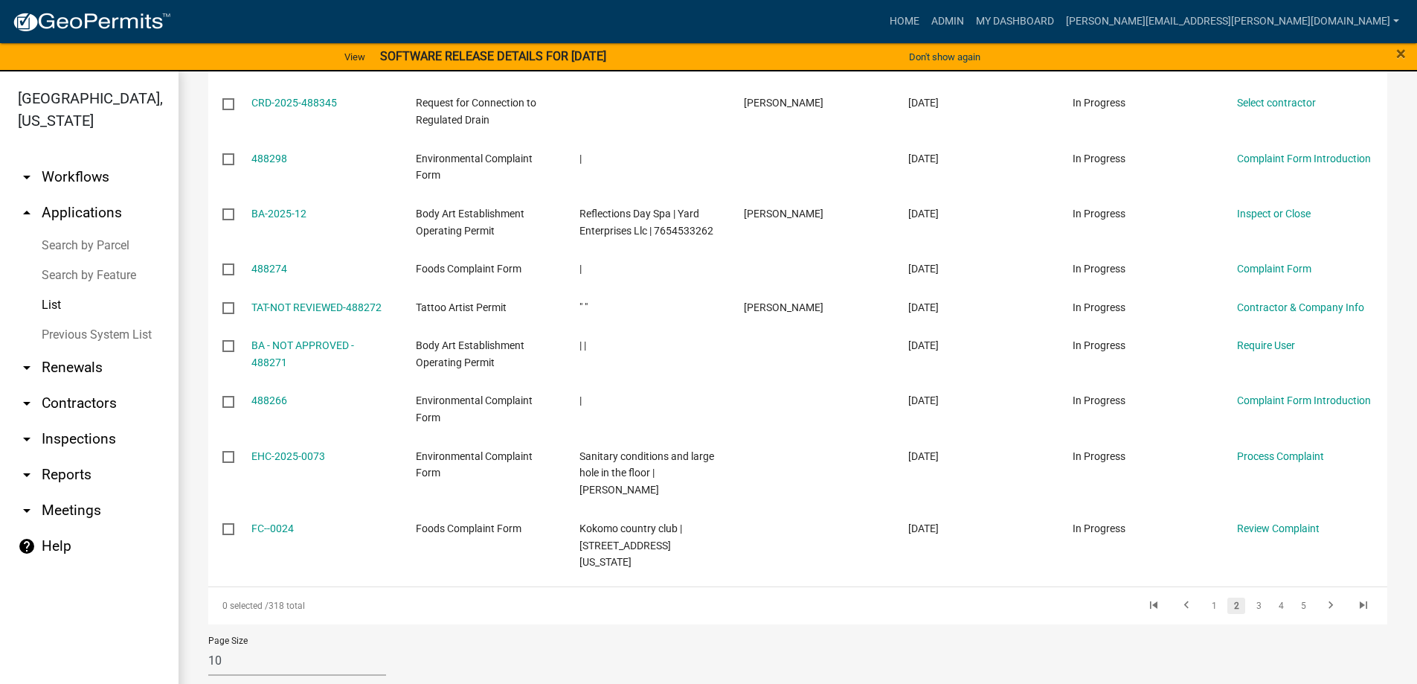
scroll to position [342, 0]
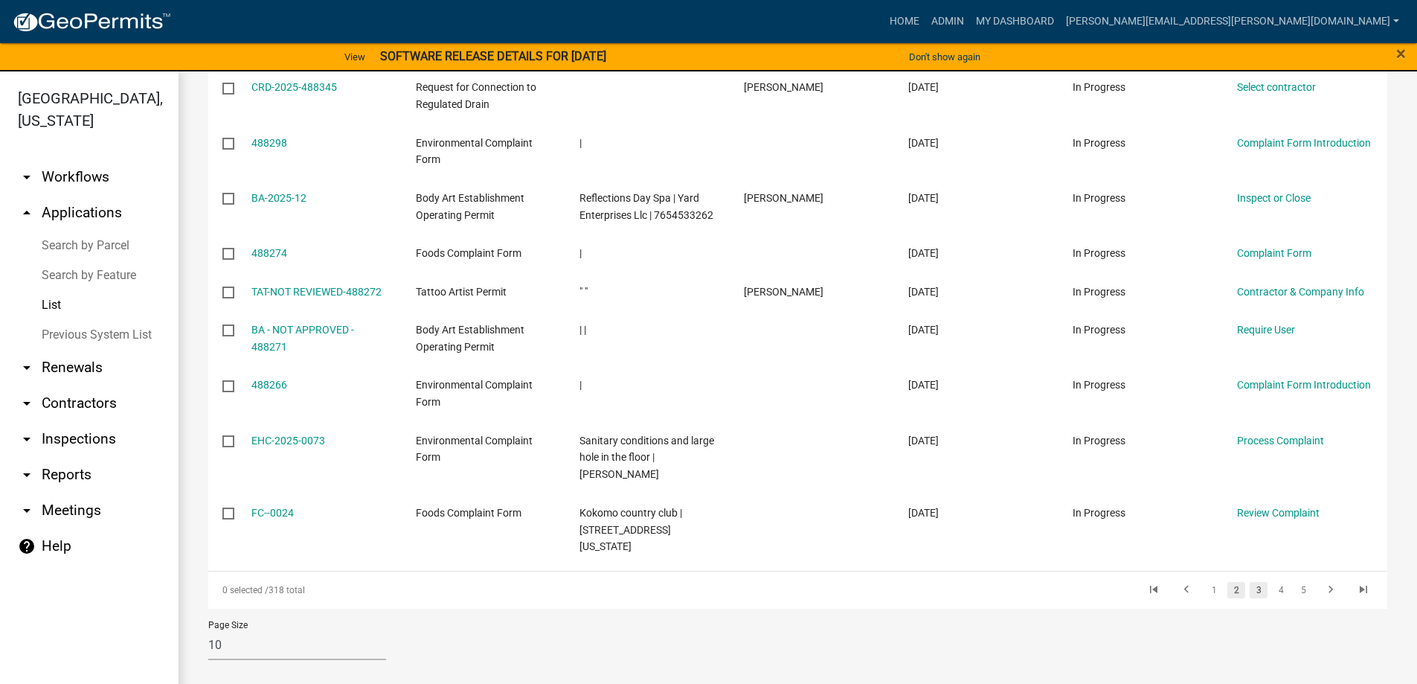
click at [1250, 593] on link "3" at bounding box center [1259, 590] width 18 height 16
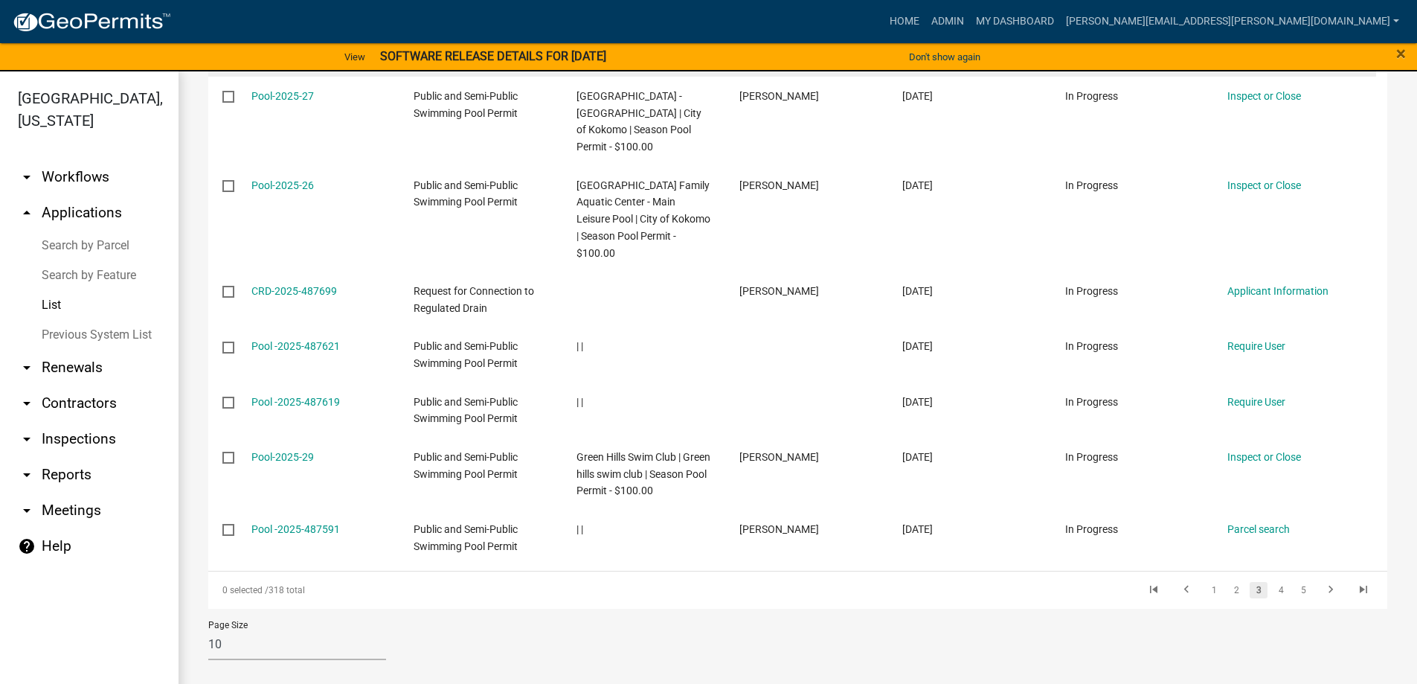
scroll to position [461, 0]
click at [1272, 589] on link "4" at bounding box center [1281, 590] width 18 height 16
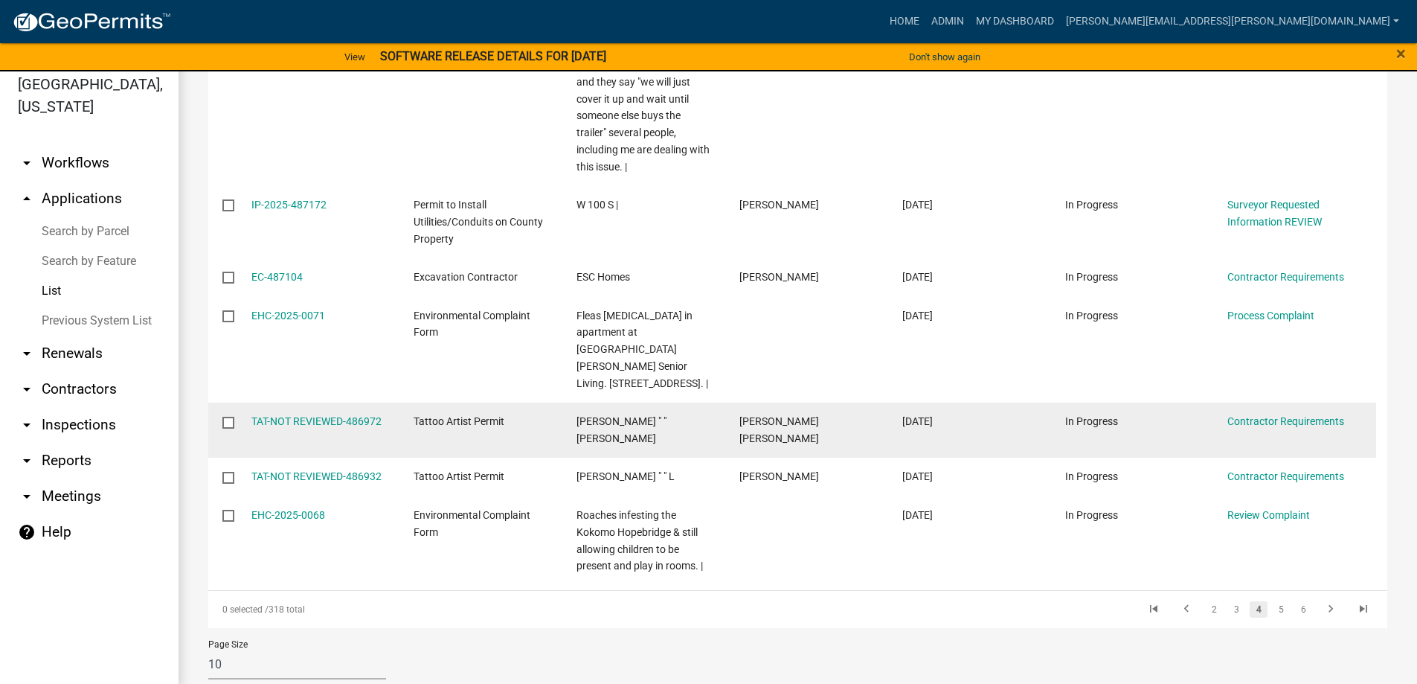
scroll to position [18, 0]
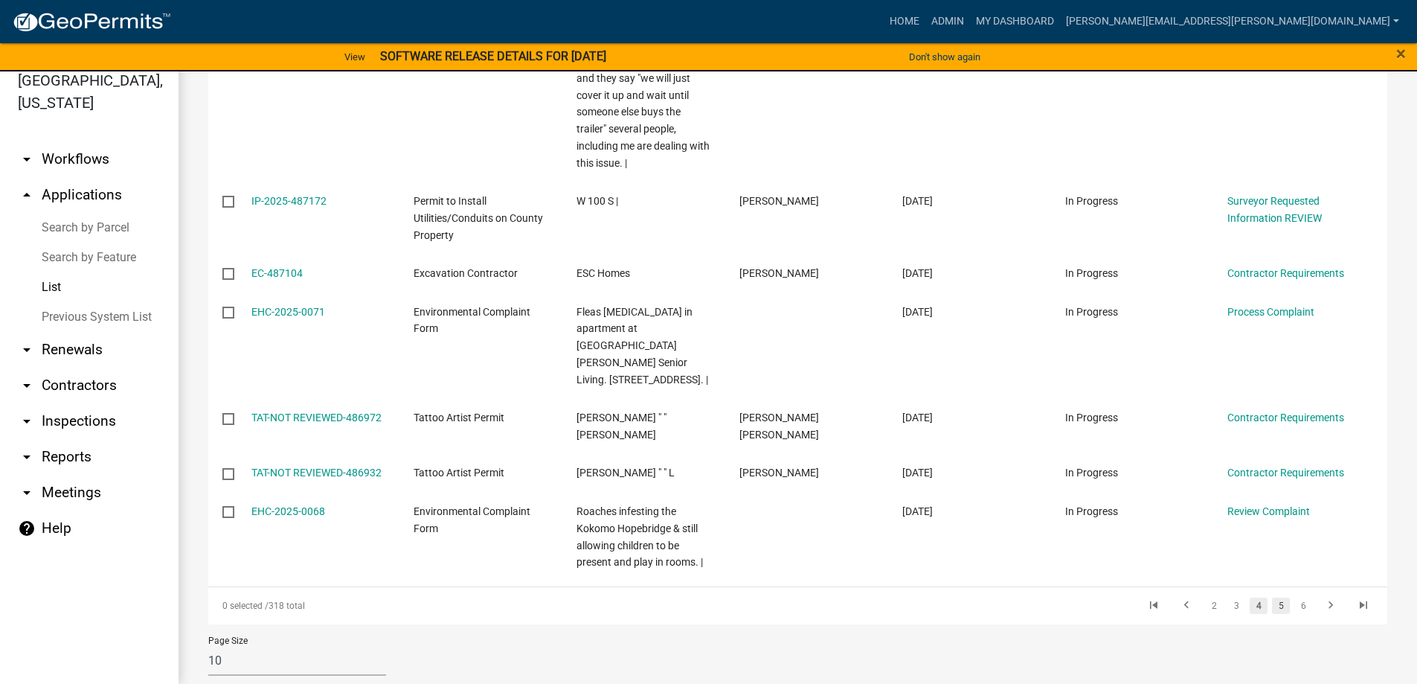
click at [1272, 597] on link "5" at bounding box center [1281, 605] width 18 height 16
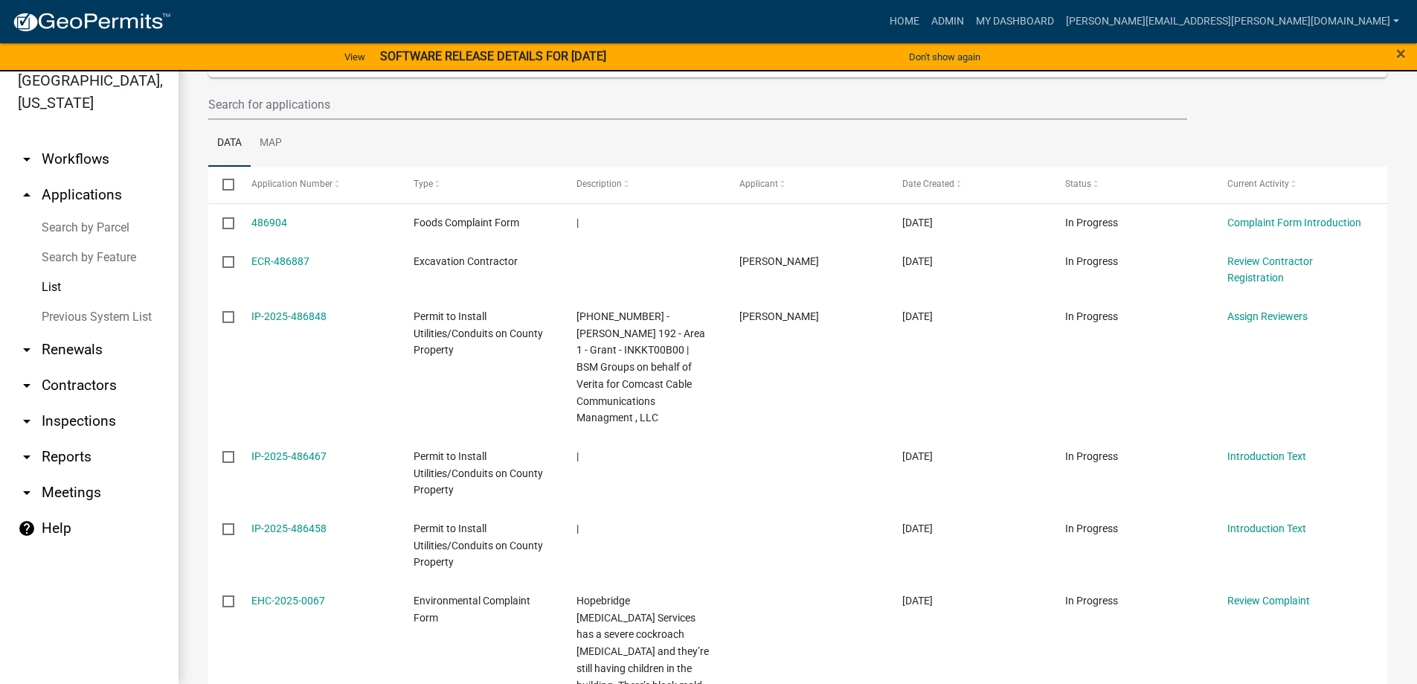
scroll to position [150, 0]
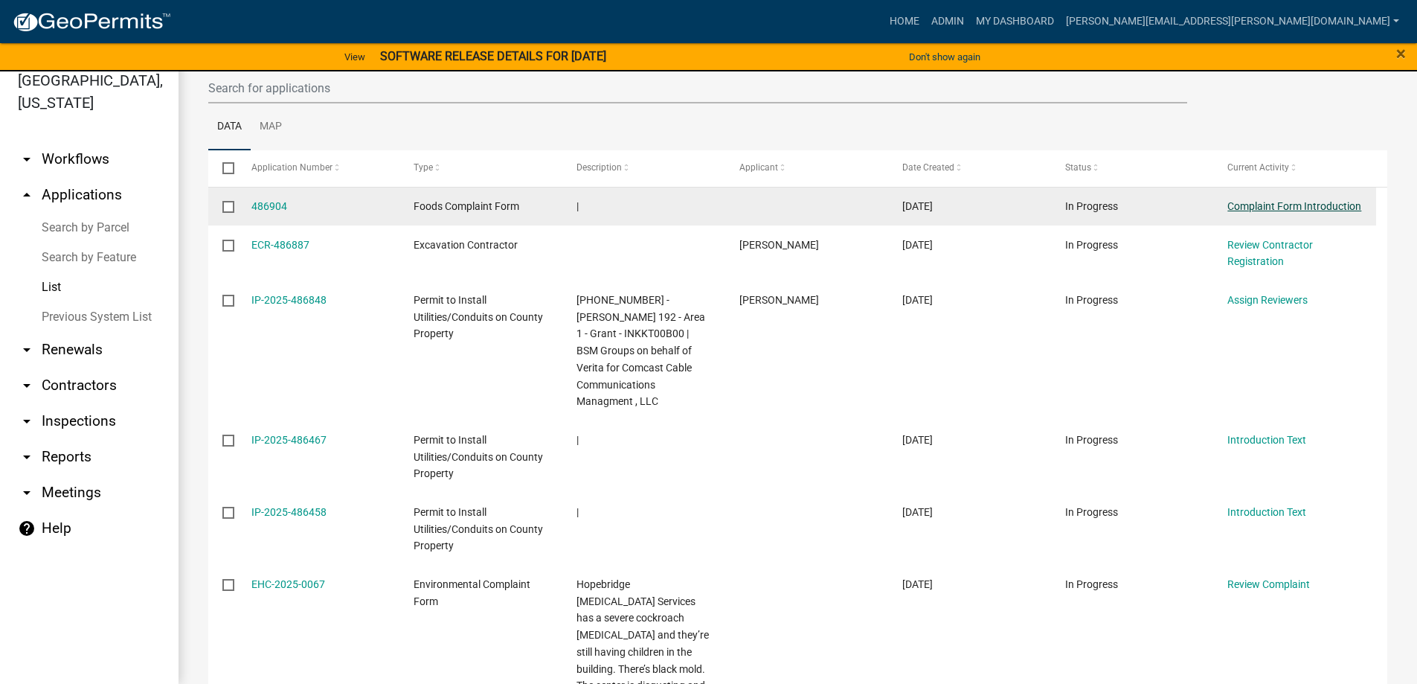
click at [1254, 207] on link "Complaint Form Introduction" at bounding box center [1294, 206] width 134 height 12
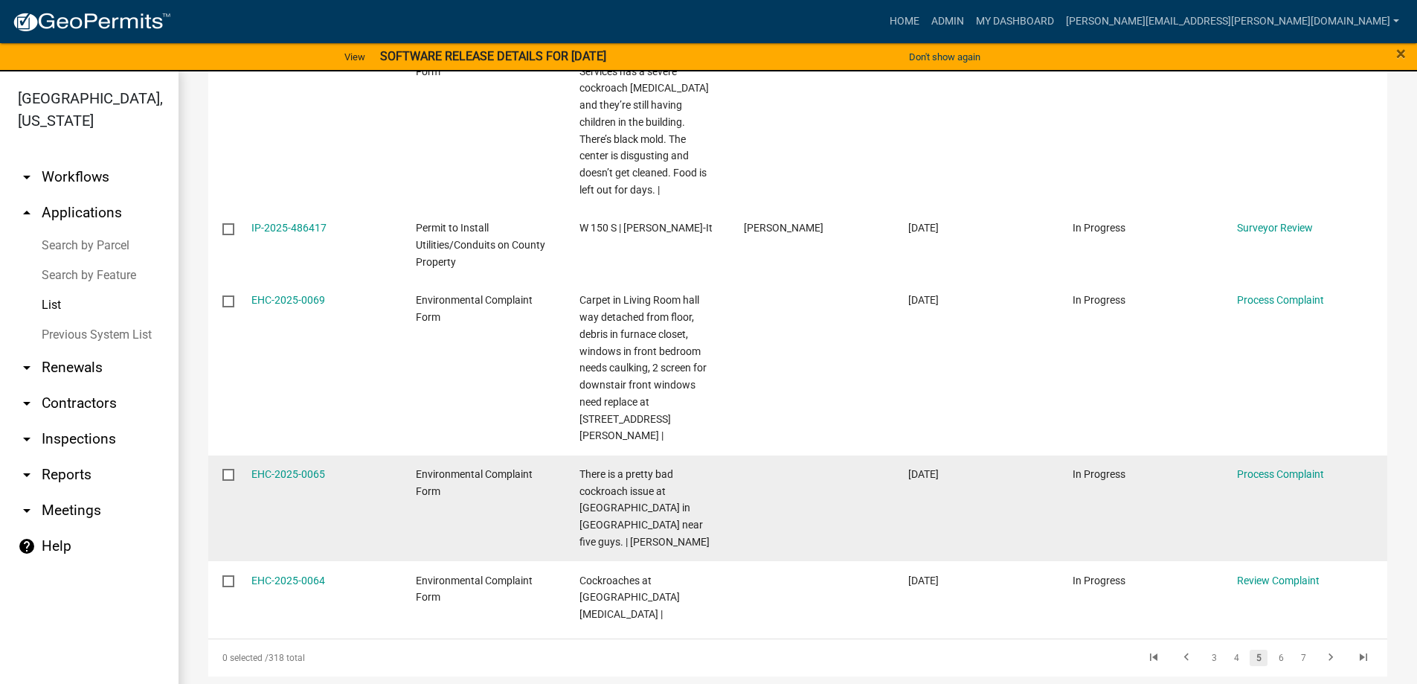
scroll to position [18, 0]
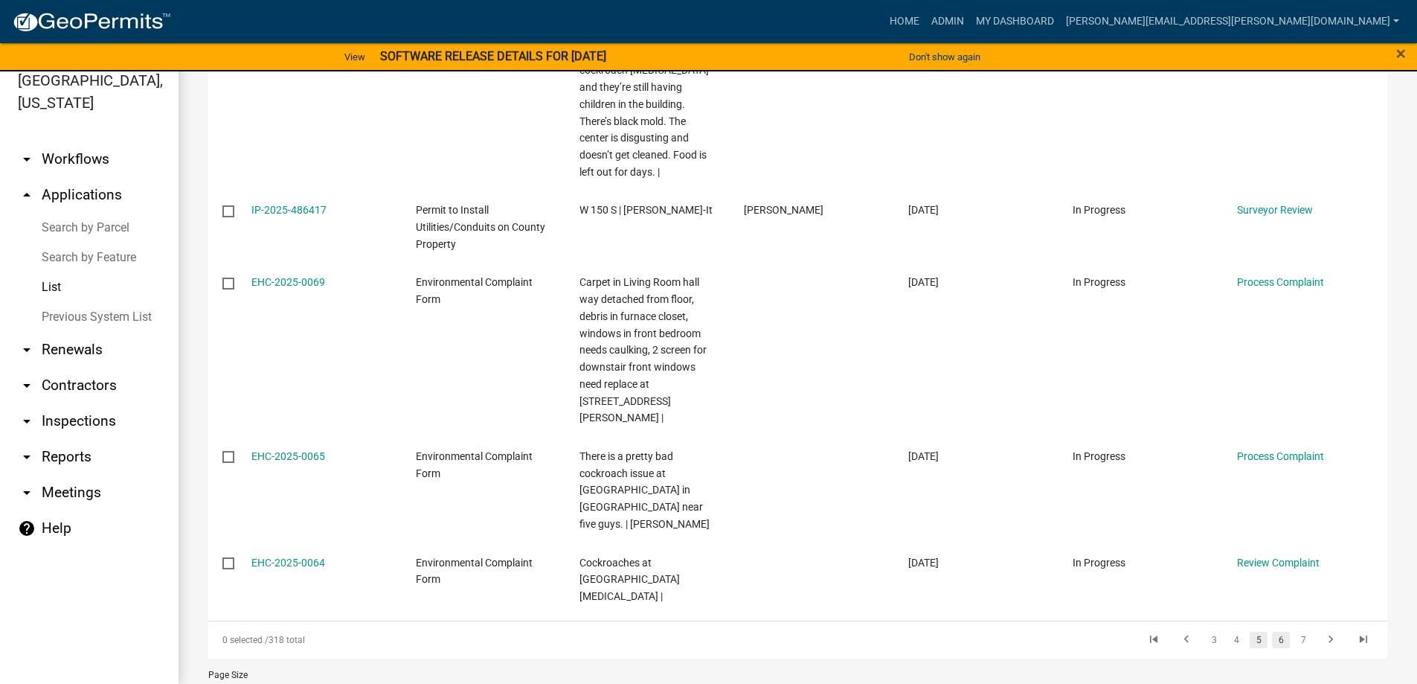
click at [1272, 631] on link "6" at bounding box center [1281, 639] width 18 height 16
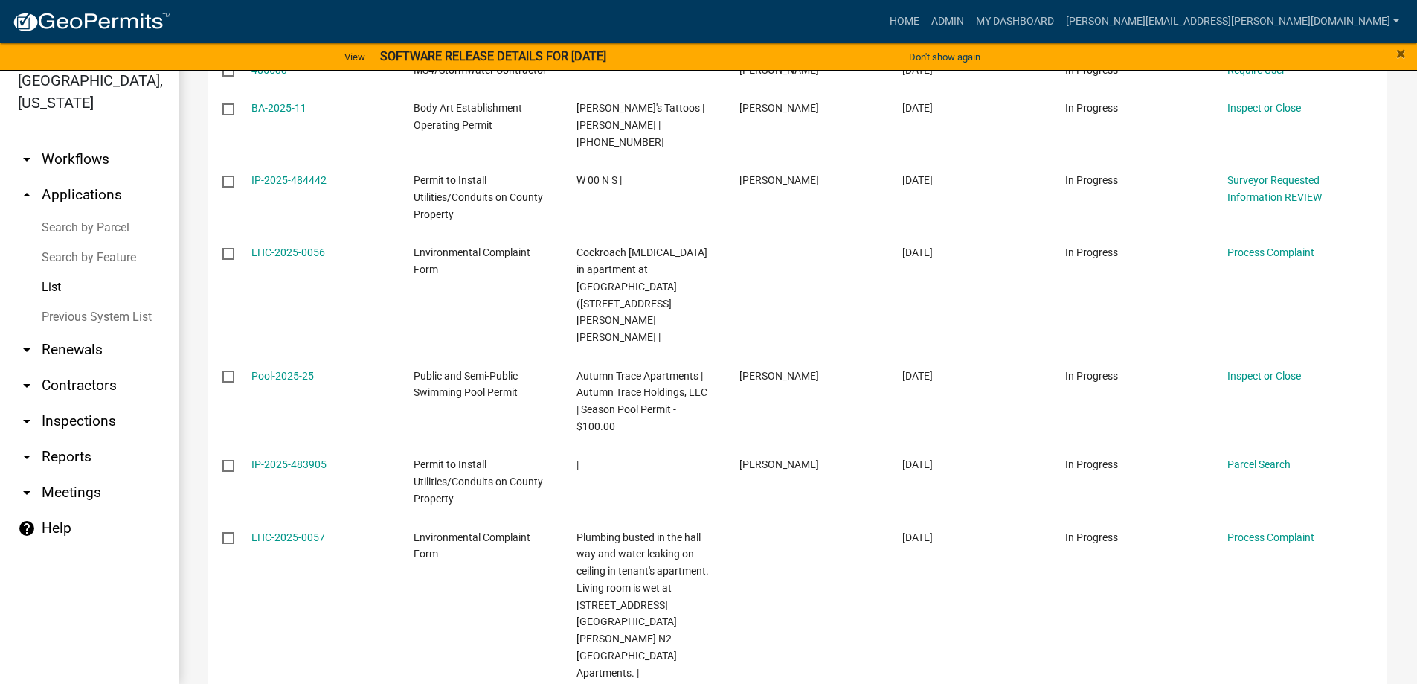
scroll to position [597, 0]
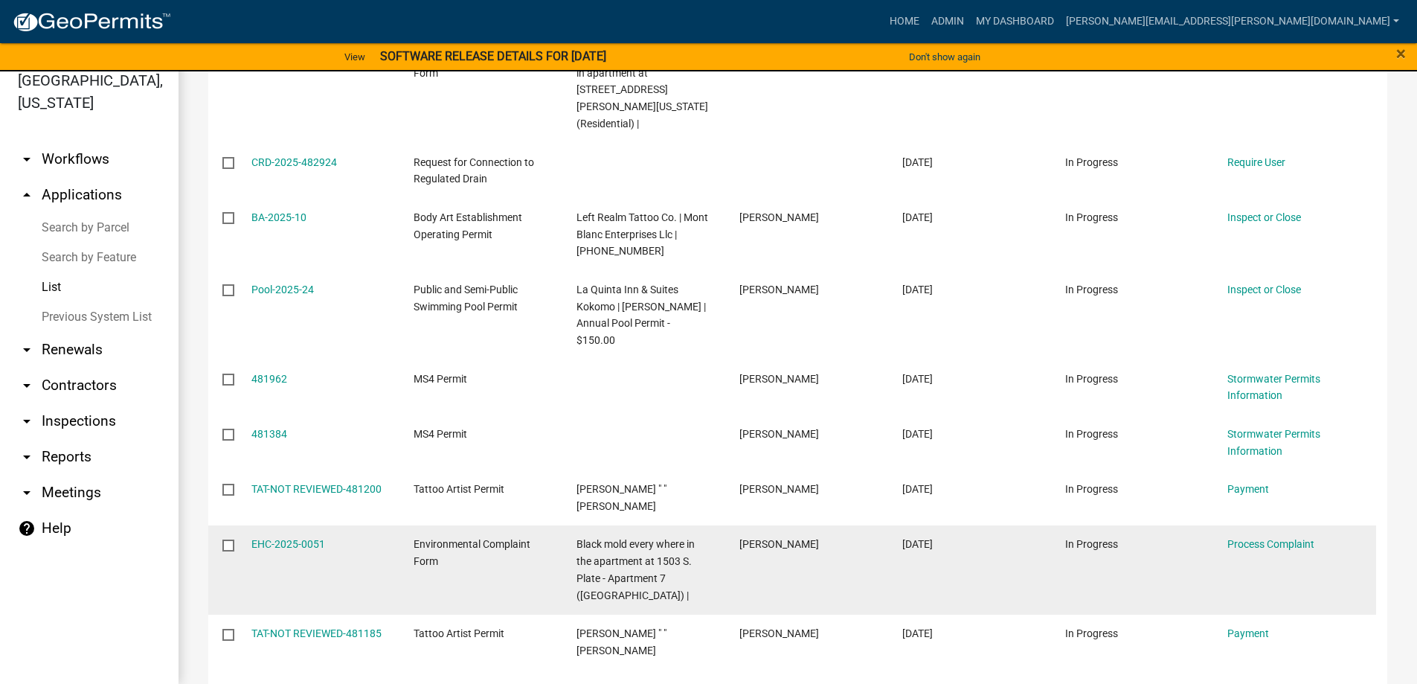
scroll to position [410, 0]
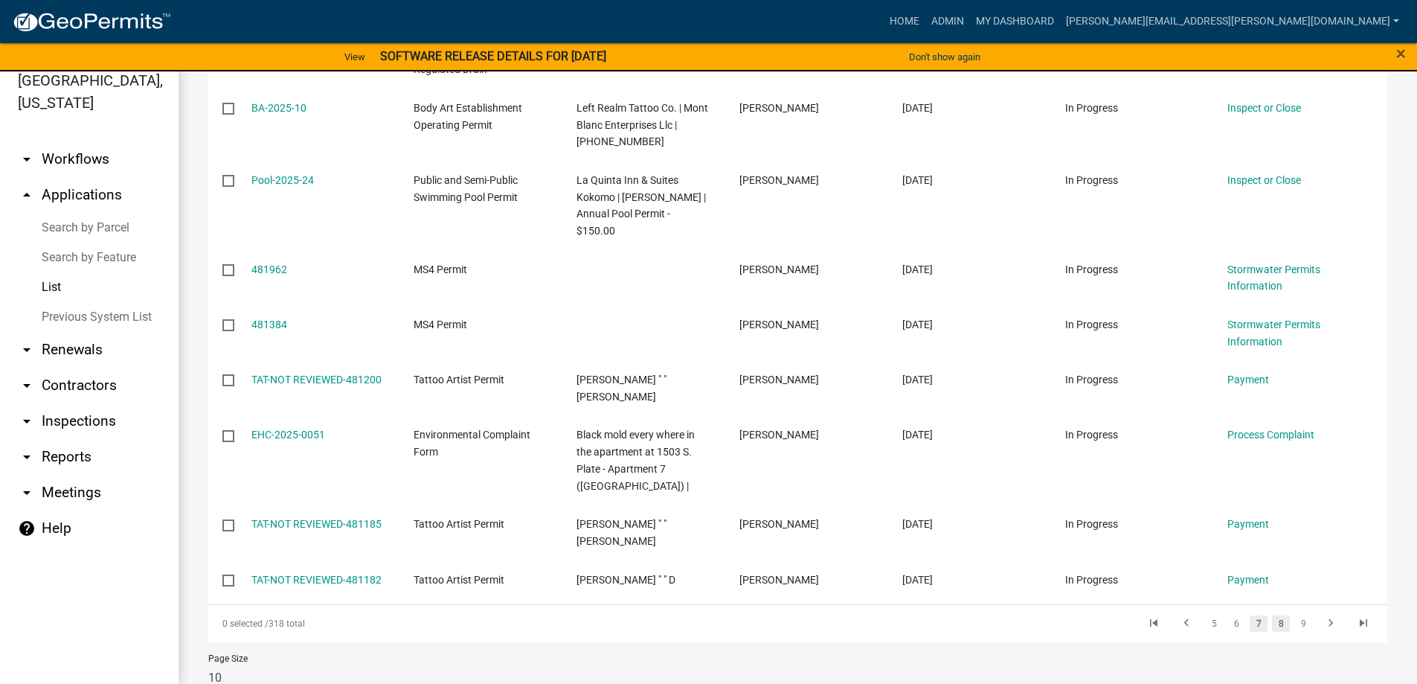
click at [1272, 615] on link "8" at bounding box center [1281, 623] width 18 height 16
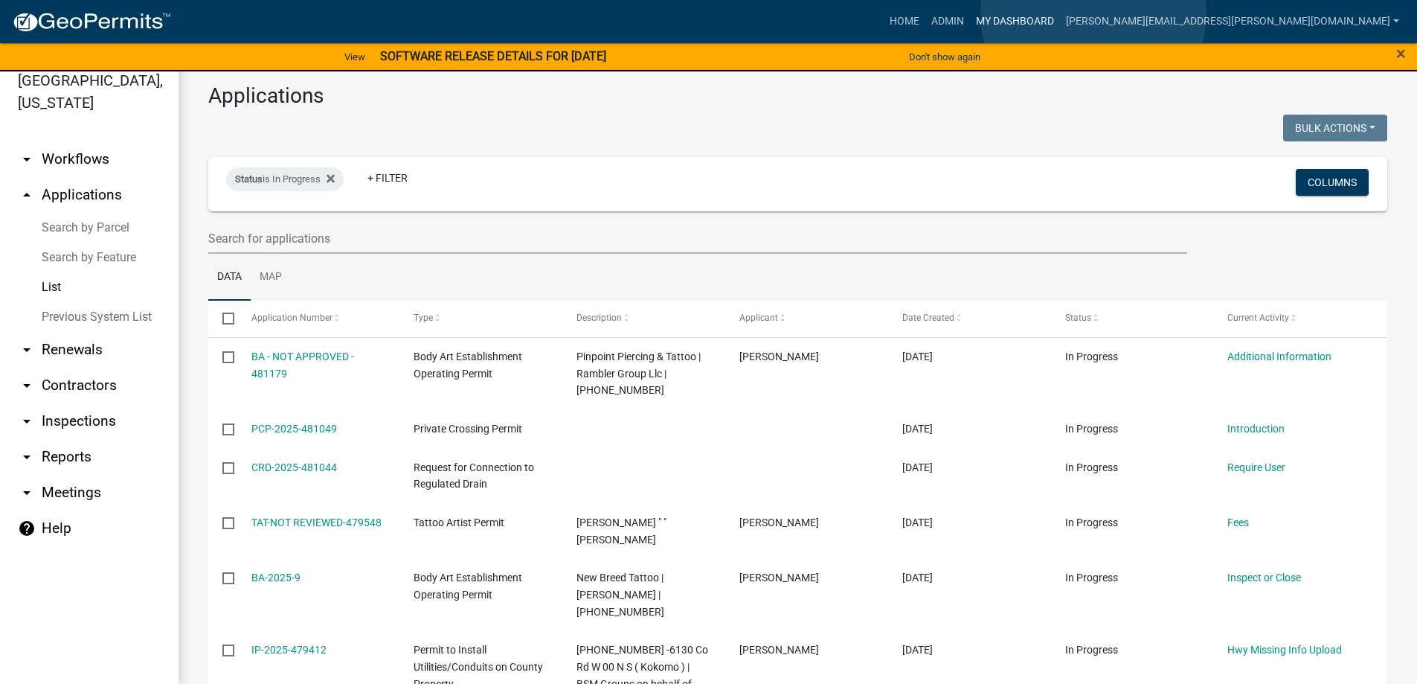
click at [1060, 14] on link "My Dashboard" at bounding box center [1015, 21] width 90 height 28
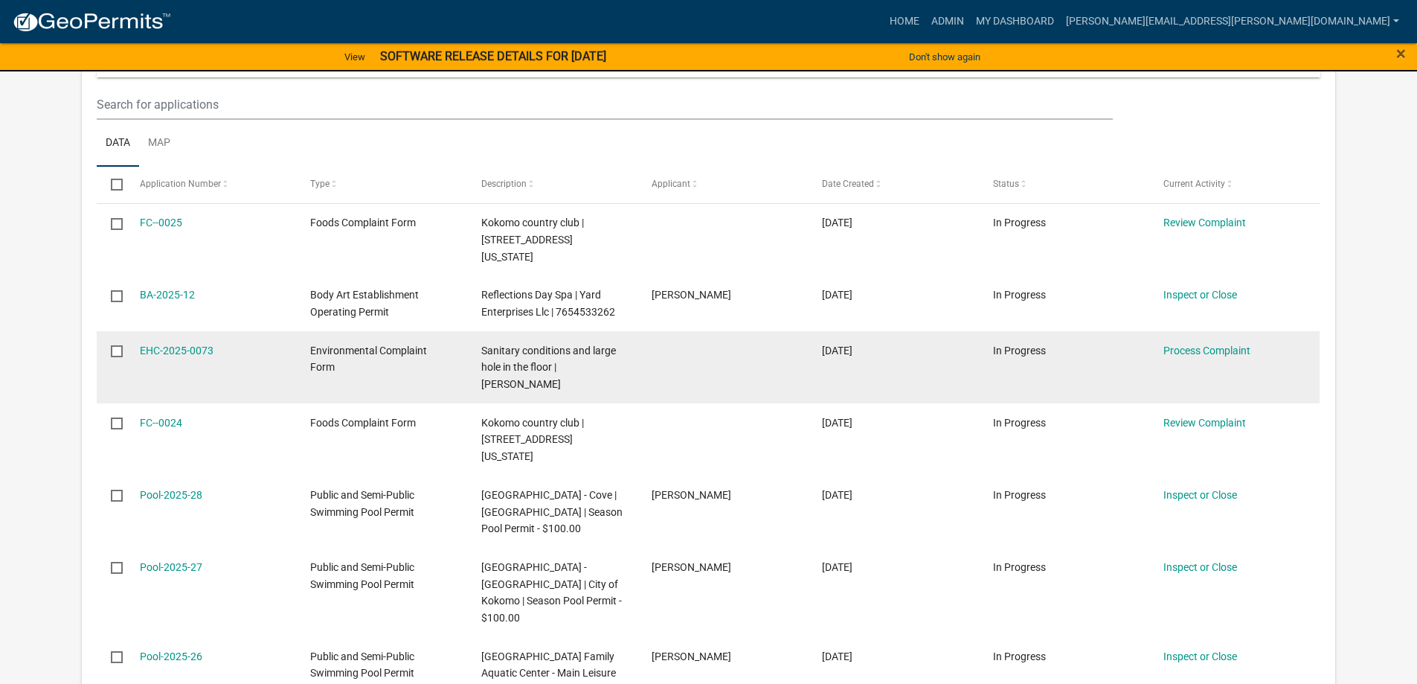
scroll to position [419, 0]
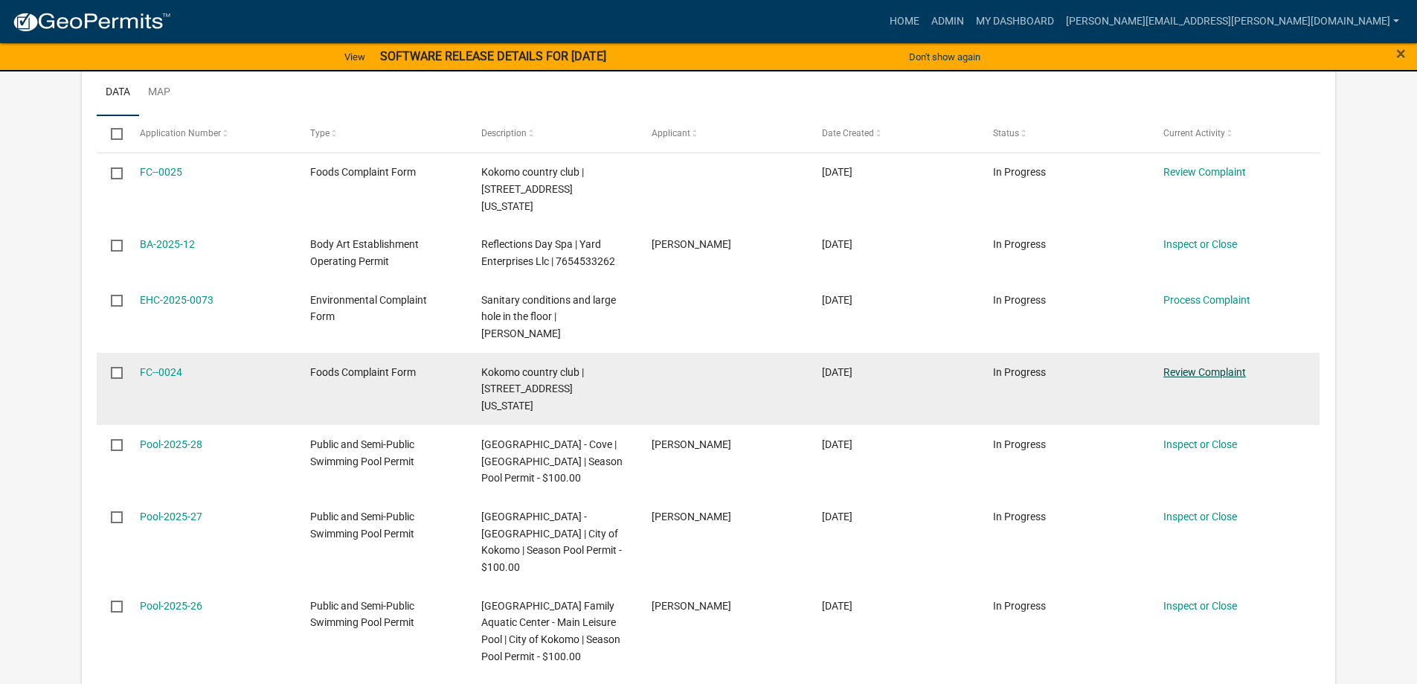
click at [1188, 374] on link "Review Complaint" at bounding box center [1204, 372] width 83 height 12
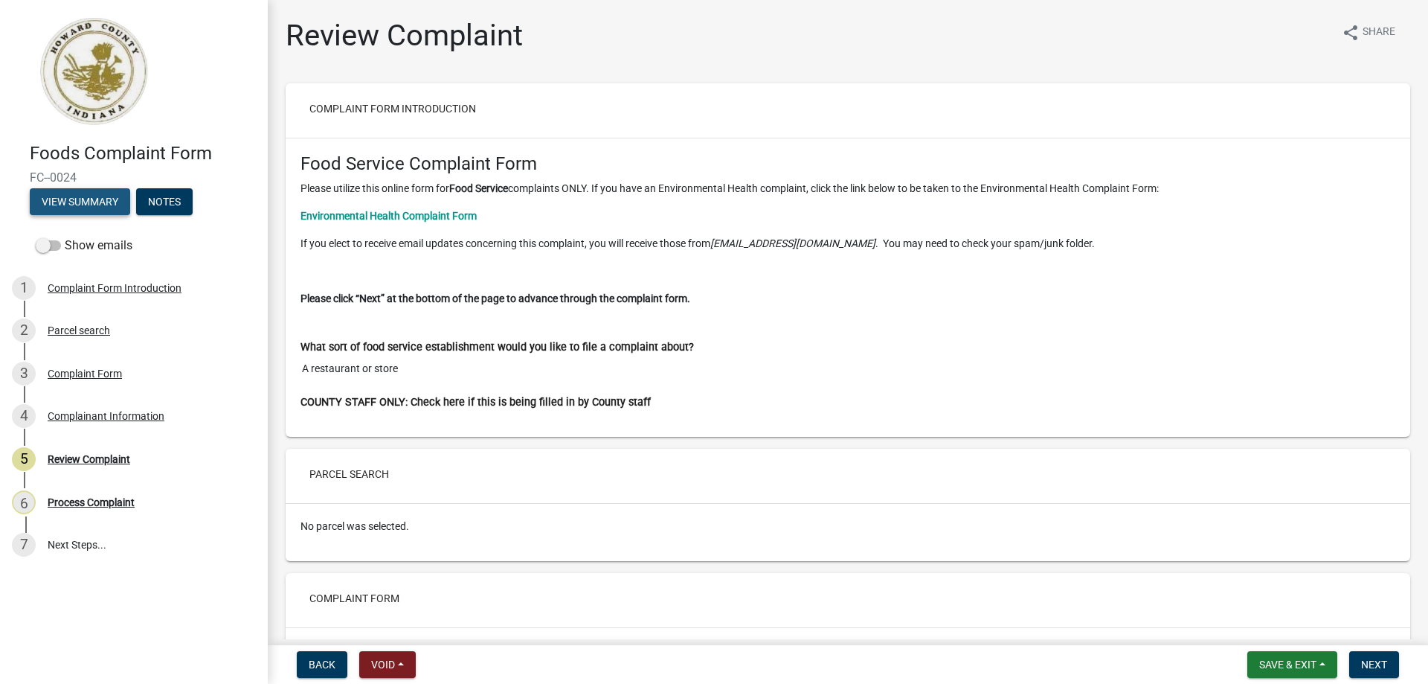
click at [103, 200] on button "View Summary" at bounding box center [80, 201] width 100 height 27
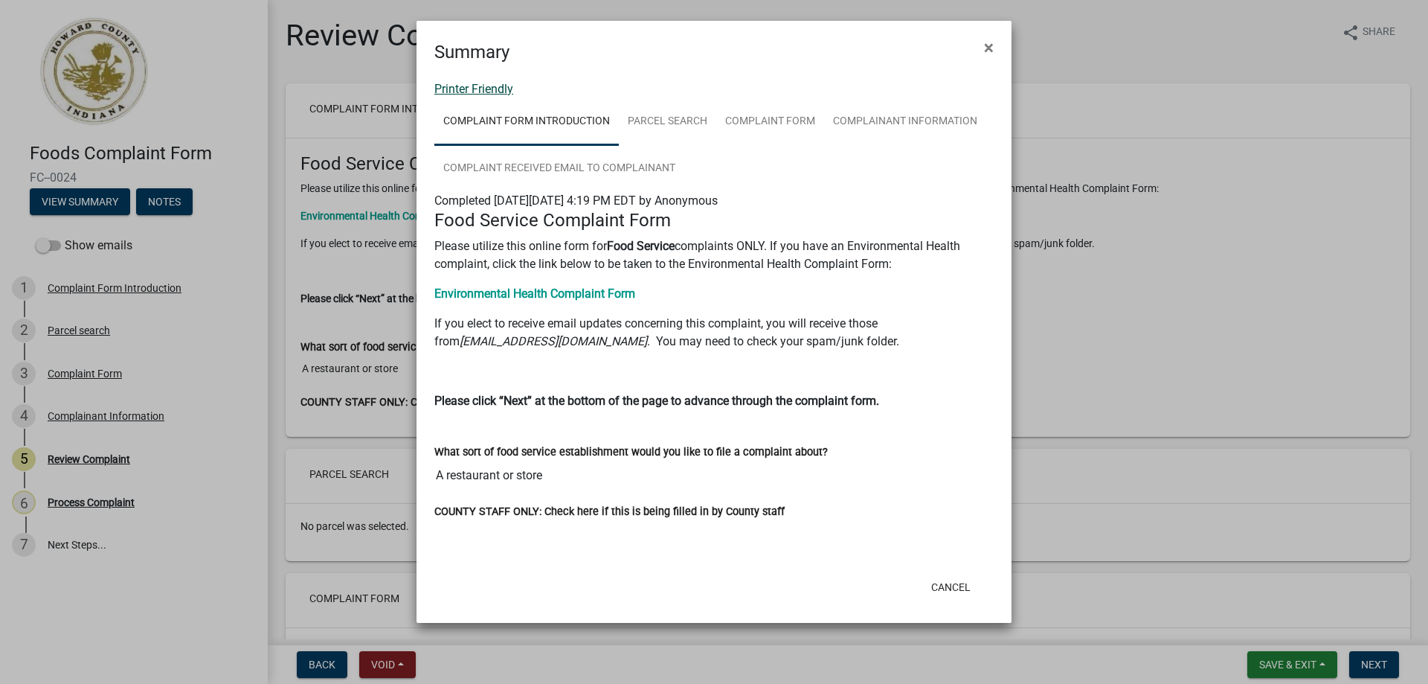
click at [491, 89] on link "Printer Friendly" at bounding box center [473, 89] width 79 height 14
click at [982, 44] on button "×" at bounding box center [988, 48] width 33 height 42
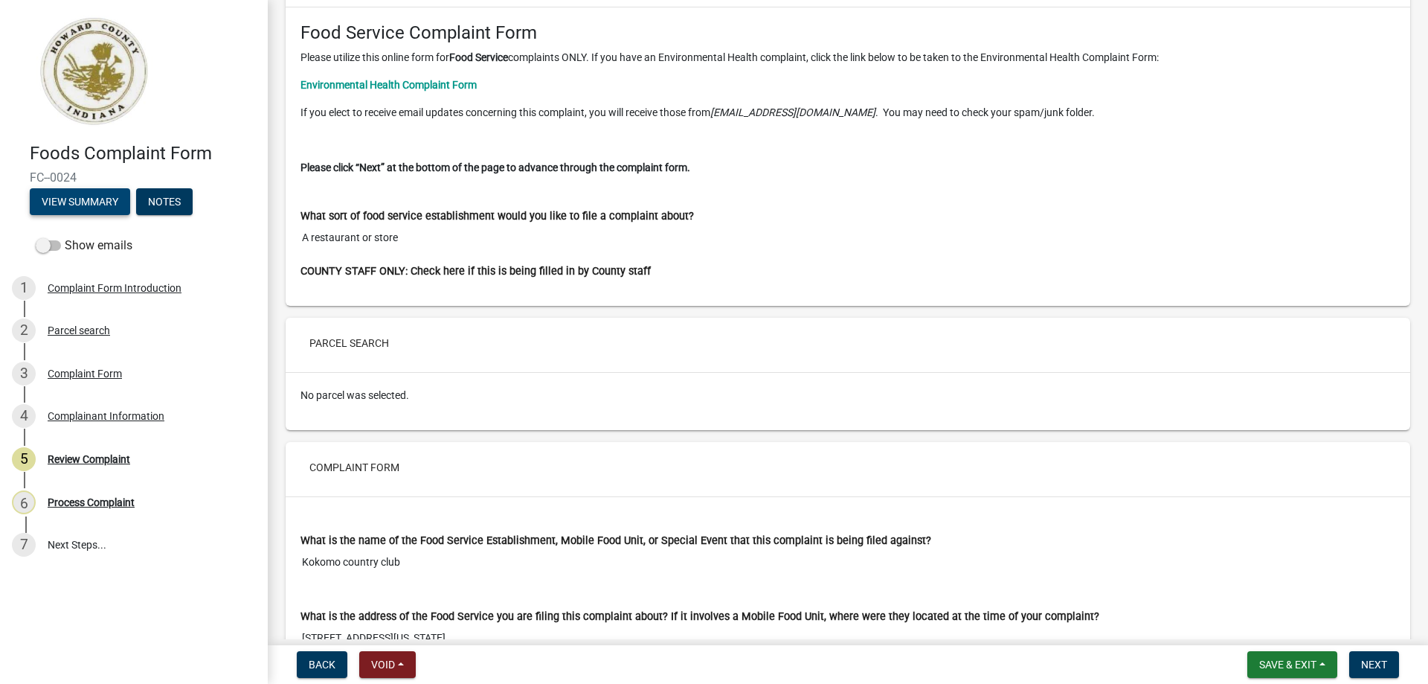
scroll to position [149, 0]
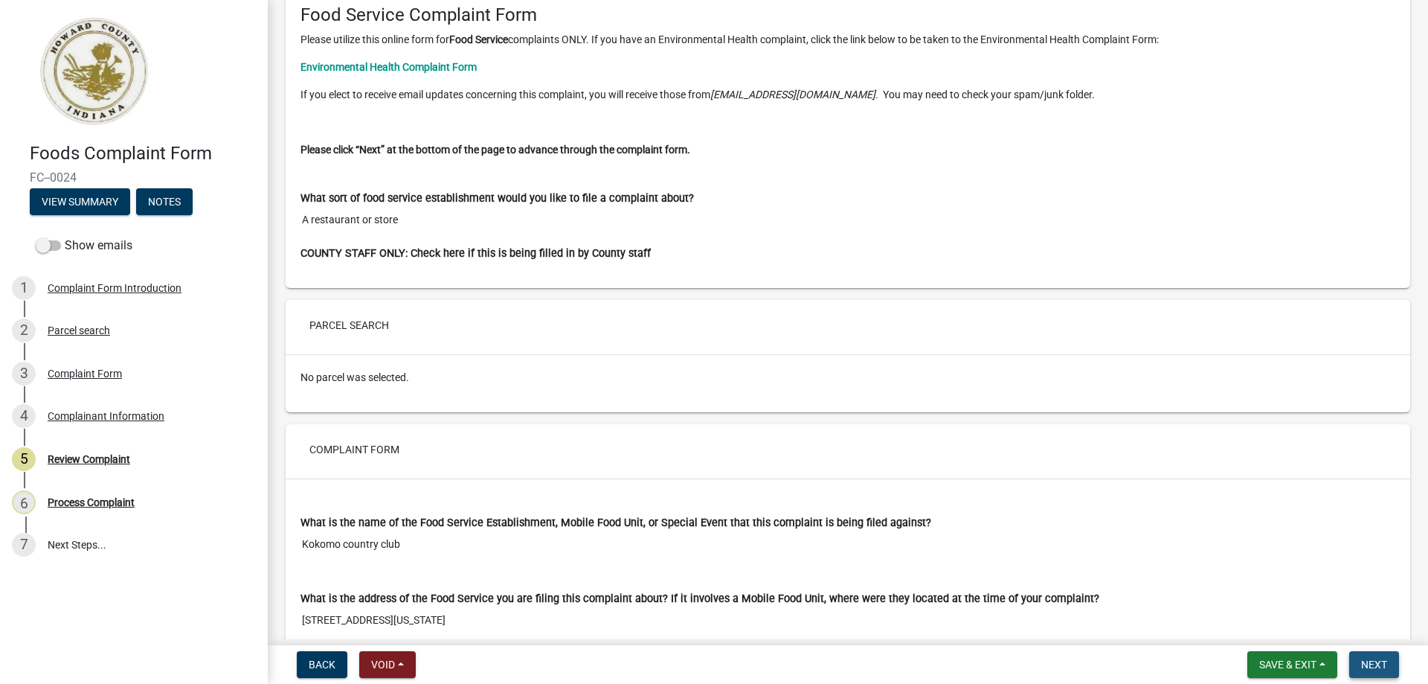
click at [1381, 663] on span "Next" at bounding box center [1374, 664] width 26 height 12
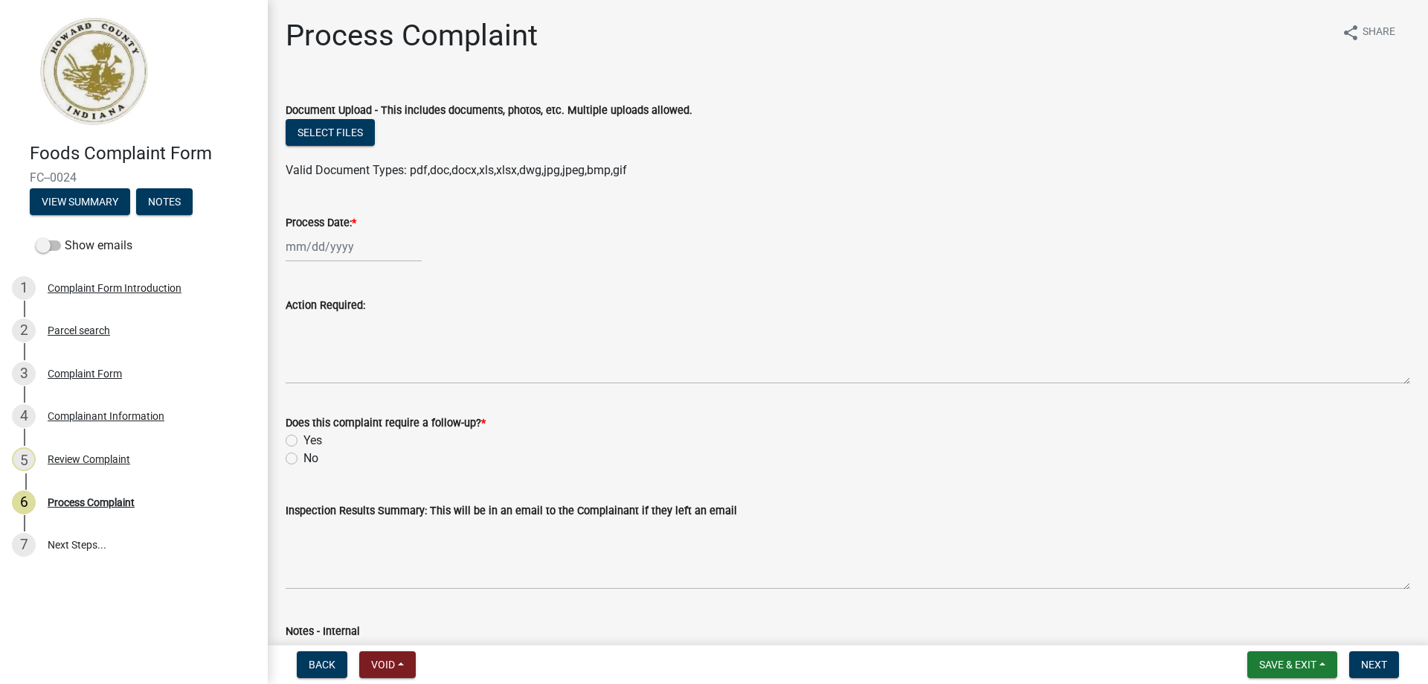
select select "10"
select select "2025"
click at [336, 246] on div "Jan Feb Mar Apr May Jun Jul Aug Sep Oct Nov Dec 1525 1526 1527 1528 1529 1530 1…" at bounding box center [354, 246] width 136 height 30
click at [321, 353] on div "7" at bounding box center [324, 350] width 24 height 24
type input "10/07/2025"
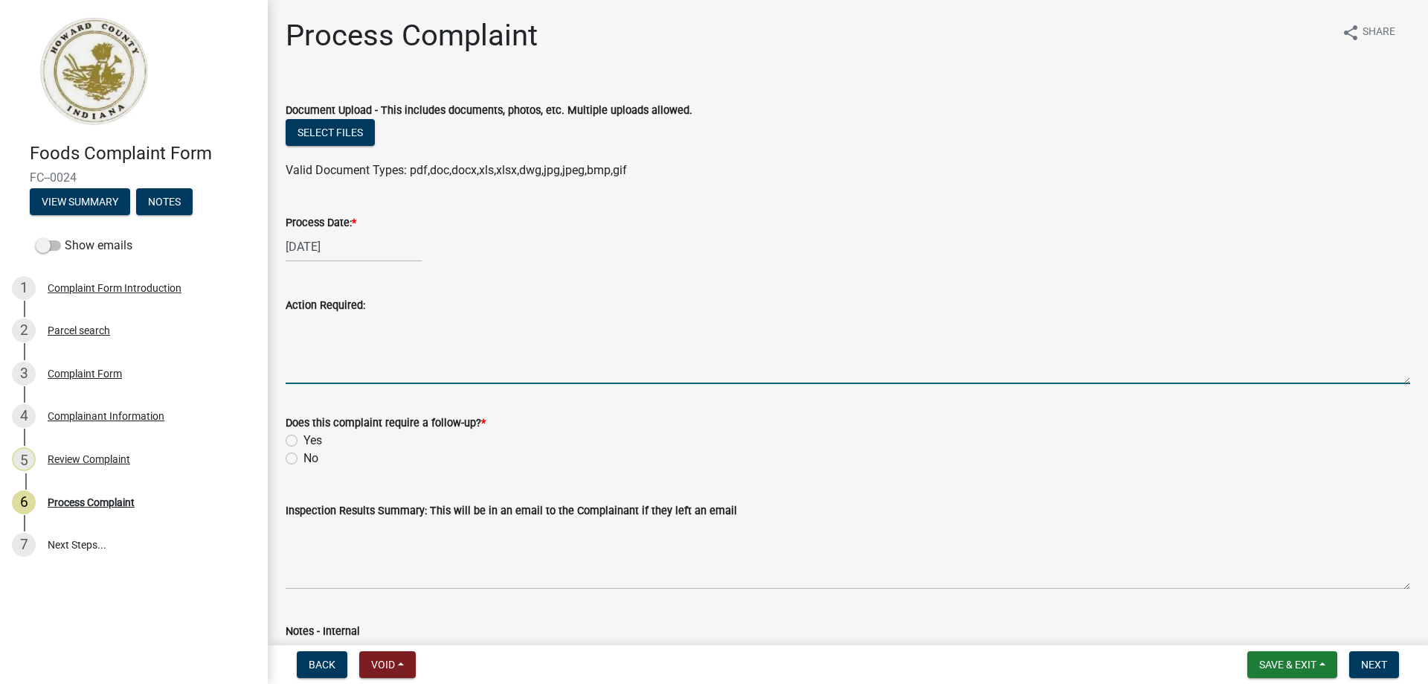
click at [312, 347] on textarea "Action Required:" at bounding box center [848, 349] width 1125 height 70
type textarea "Complaint and routine inspection"
click at [303, 456] on label "No" at bounding box center [310, 458] width 15 height 18
click at [303, 456] on input "No" at bounding box center [308, 454] width 10 height 10
radio input "true"
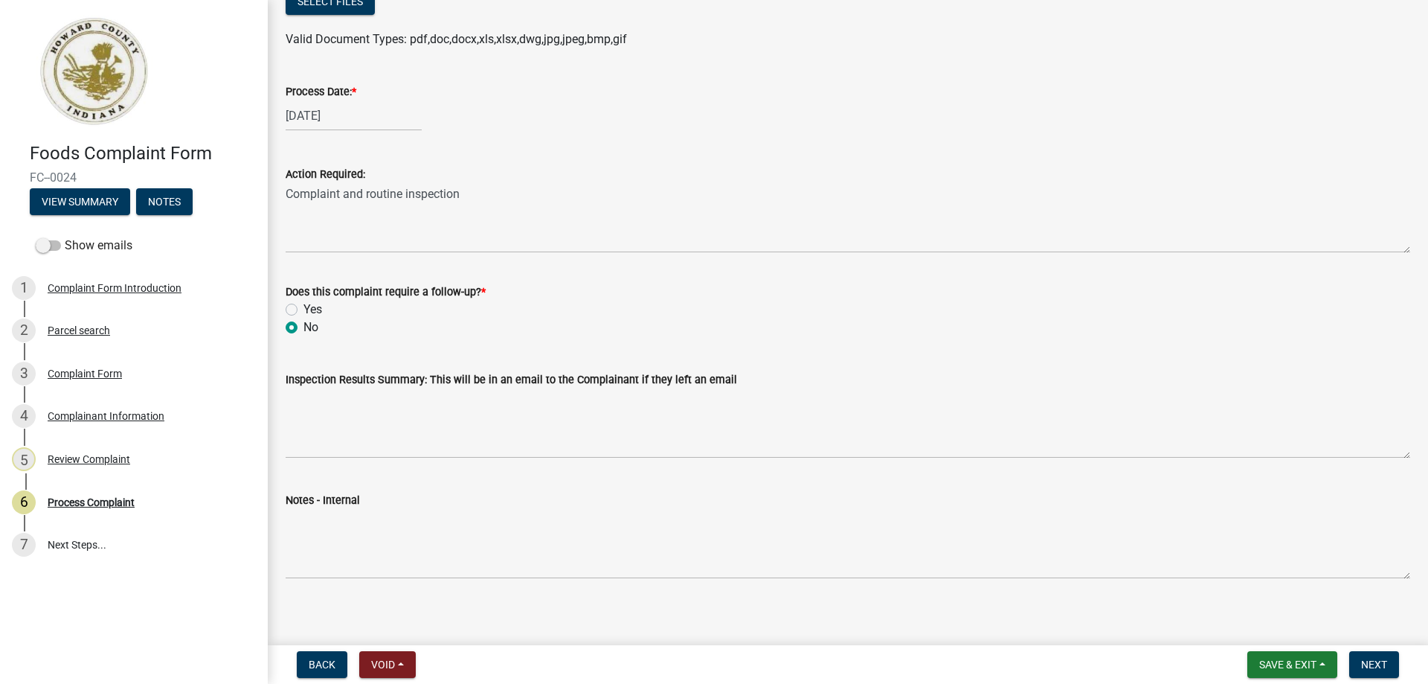
scroll to position [141, 0]
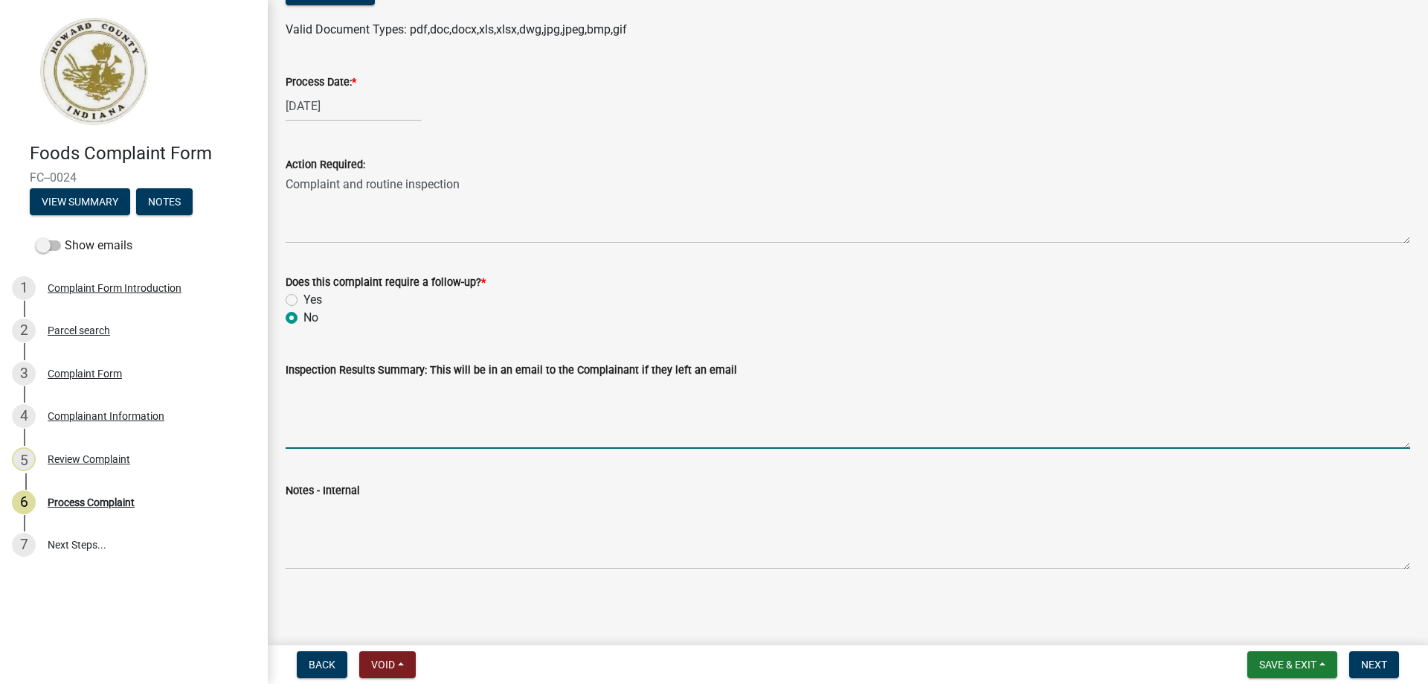
click at [307, 419] on textarea "Inspection Results Summary: This will be in an email to the Complainant if they…" at bounding box center [848, 414] width 1125 height 70
type textarea "Reports become available, upon request, to the public in 10 days."
click at [1387, 663] on span "Next" at bounding box center [1374, 664] width 26 height 12
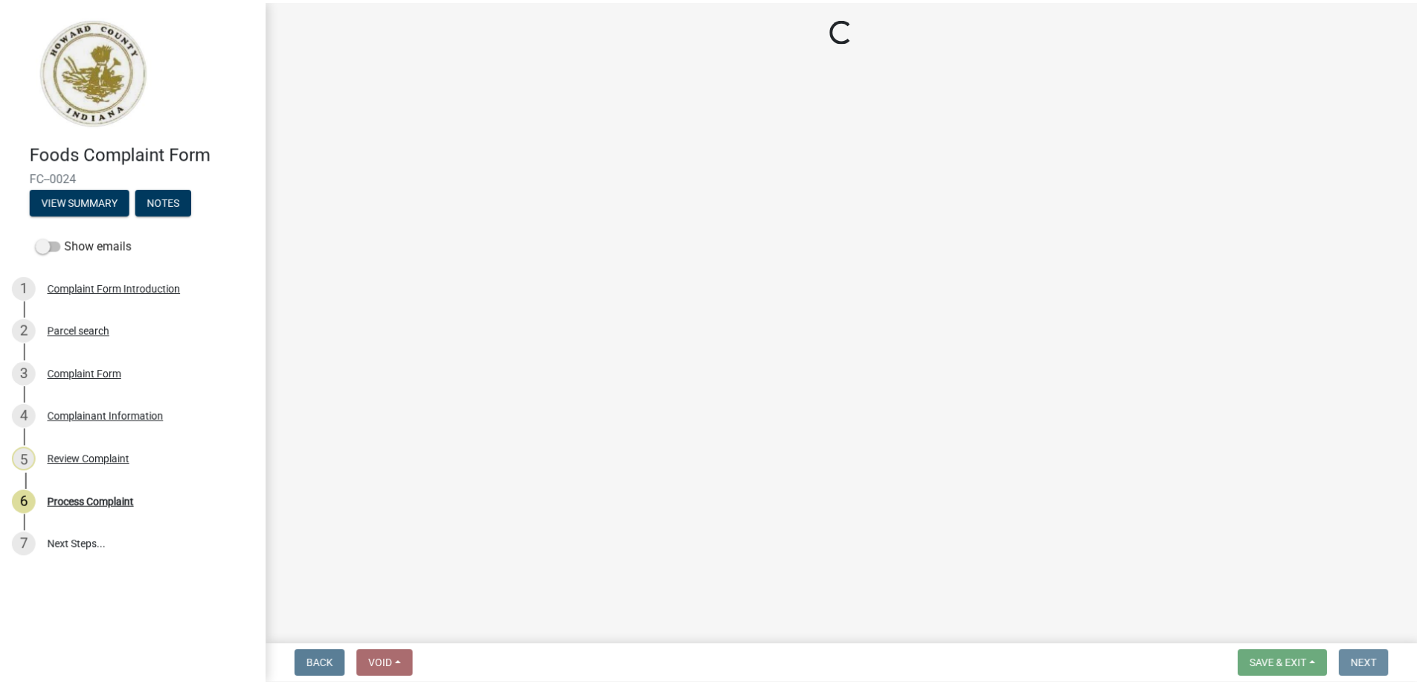
scroll to position [0, 0]
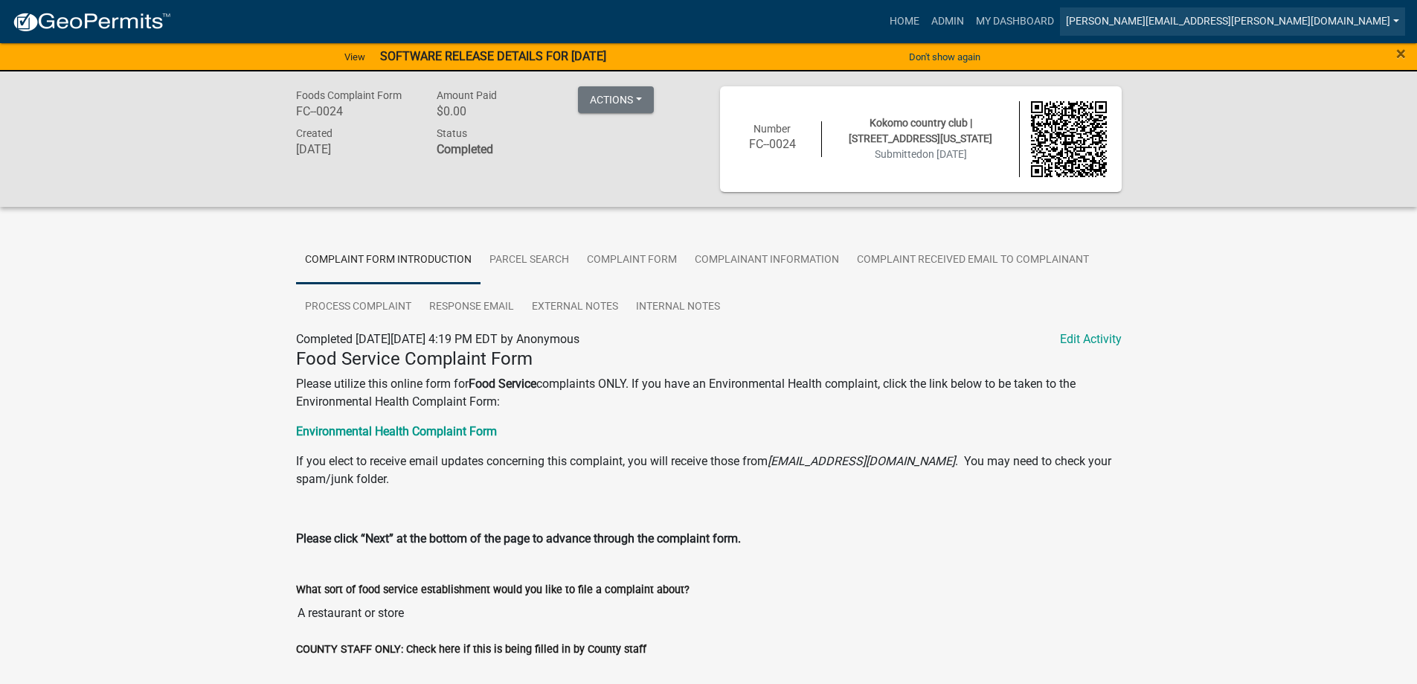
click at [1270, 16] on link "[PERSON_NAME][EMAIL_ADDRESS][PERSON_NAME][DOMAIN_NAME]" at bounding box center [1232, 21] width 345 height 28
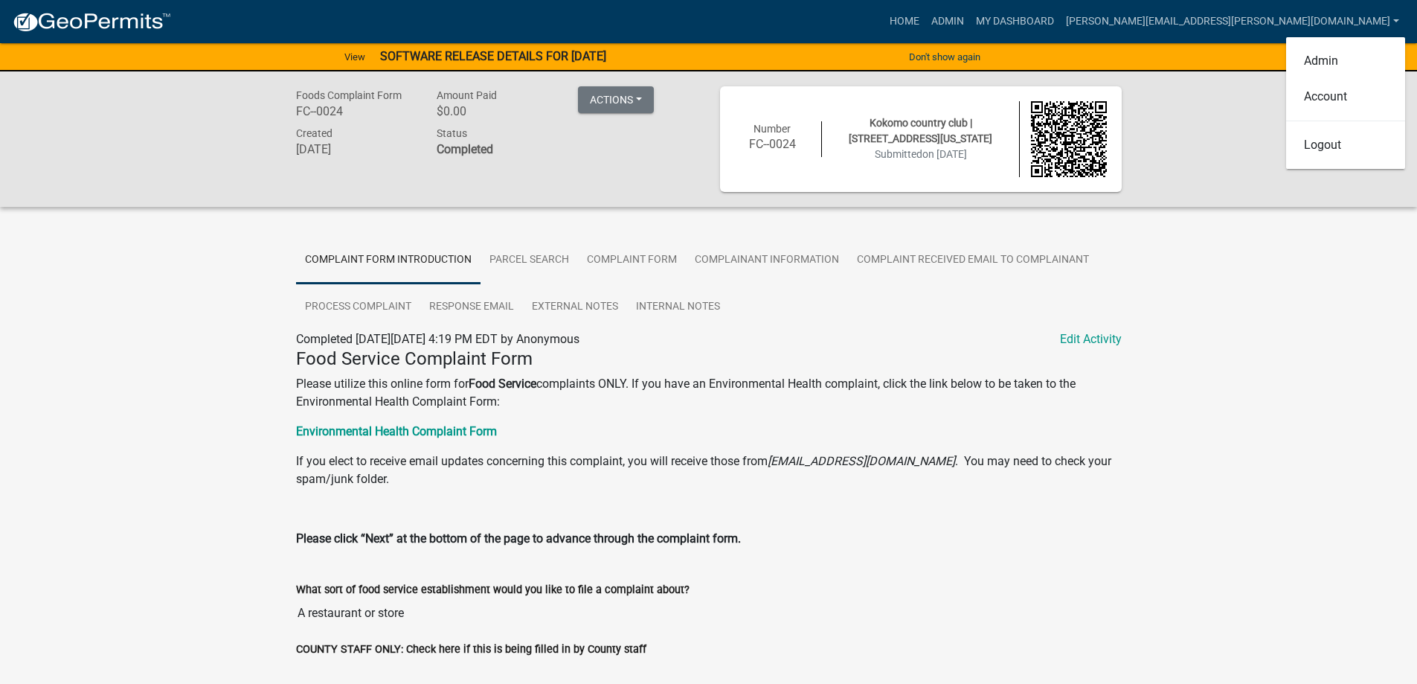
click at [768, 359] on h4 "Food Service Complaint Form" at bounding box center [709, 359] width 826 height 22
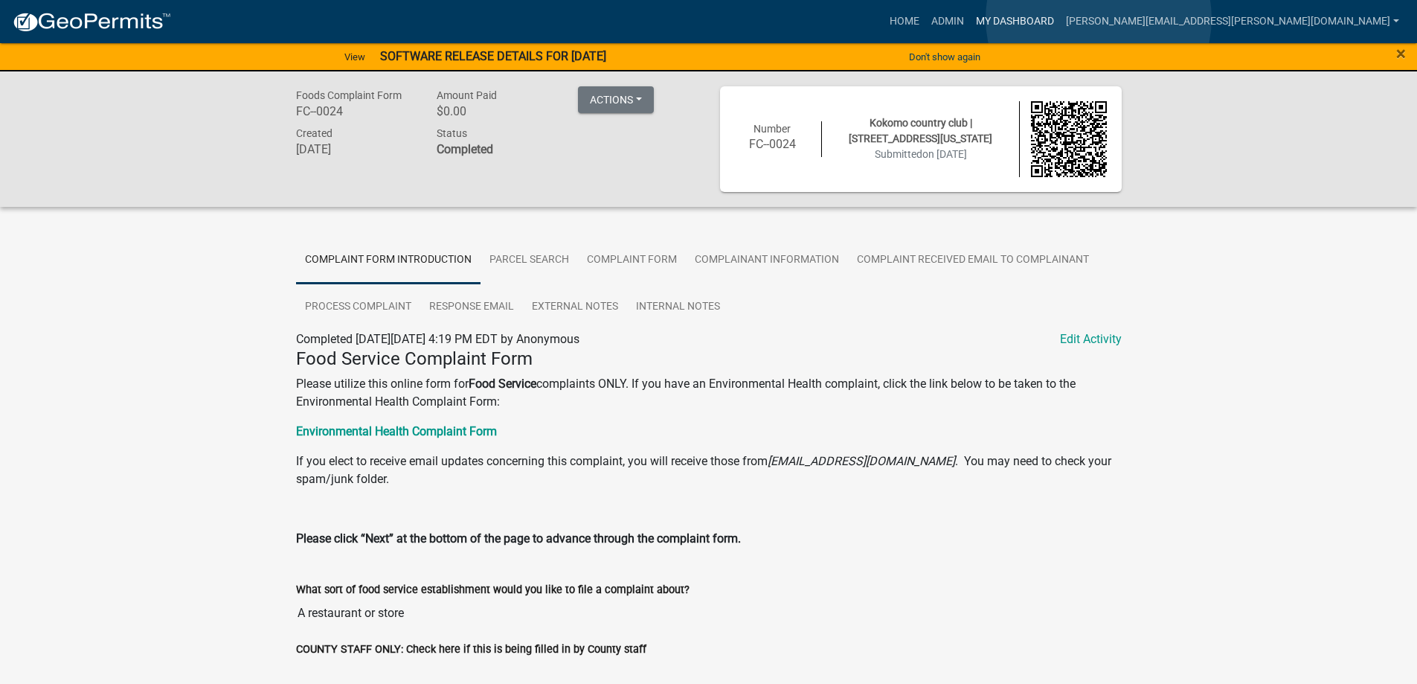
click at [1060, 19] on link "My Dashboard" at bounding box center [1015, 21] width 90 height 28
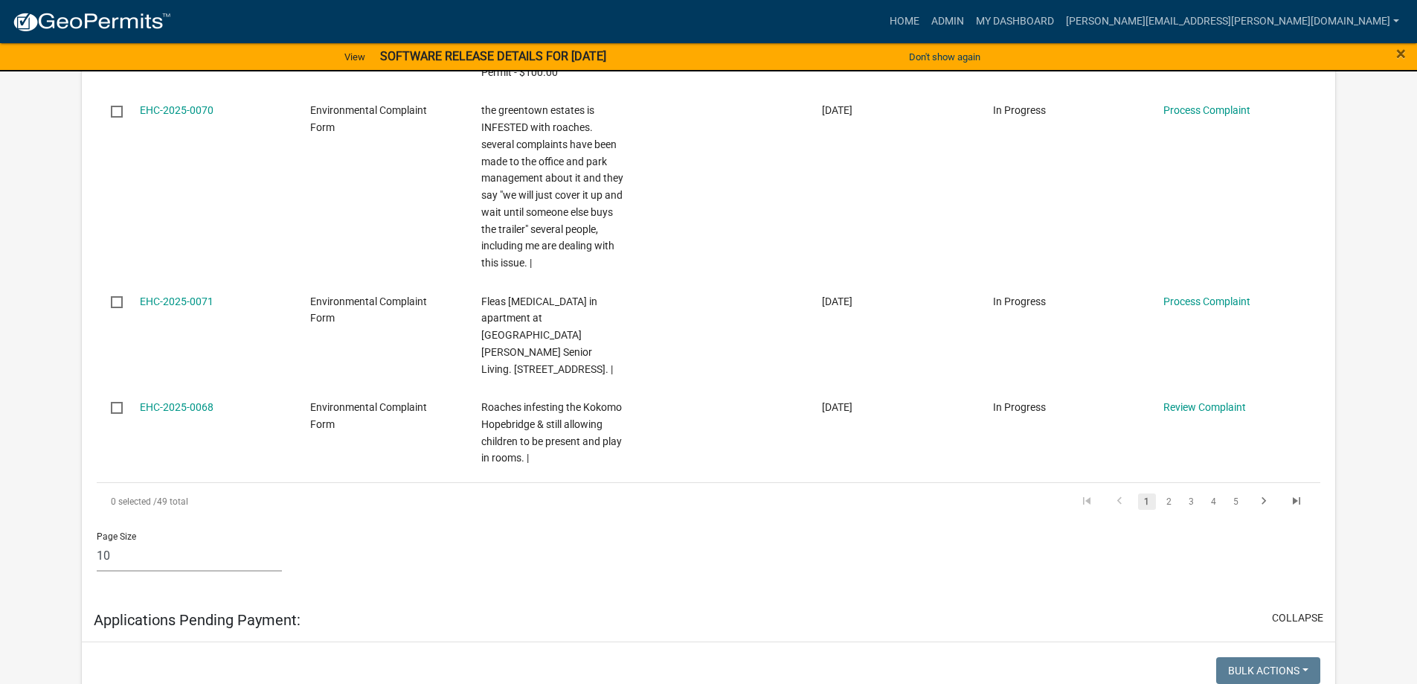
scroll to position [1041, 0]
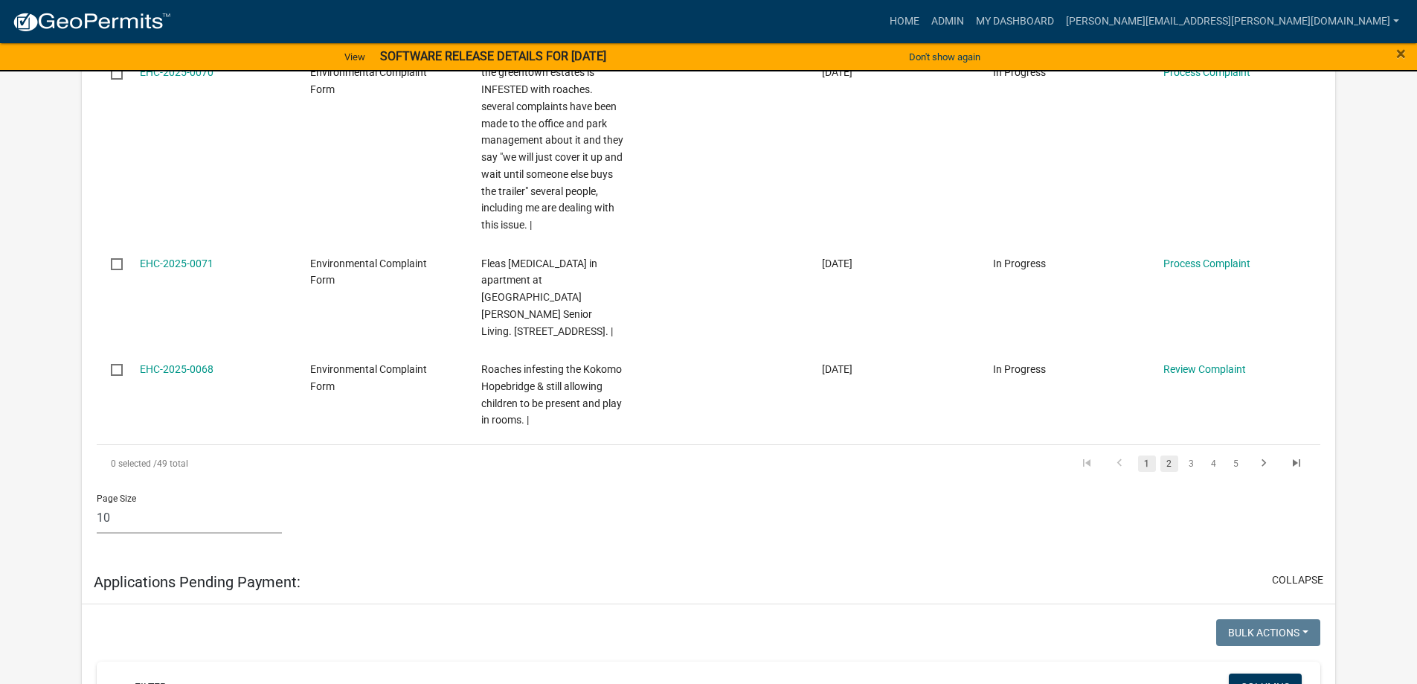
click at [1171, 460] on link "2" at bounding box center [1169, 463] width 18 height 16
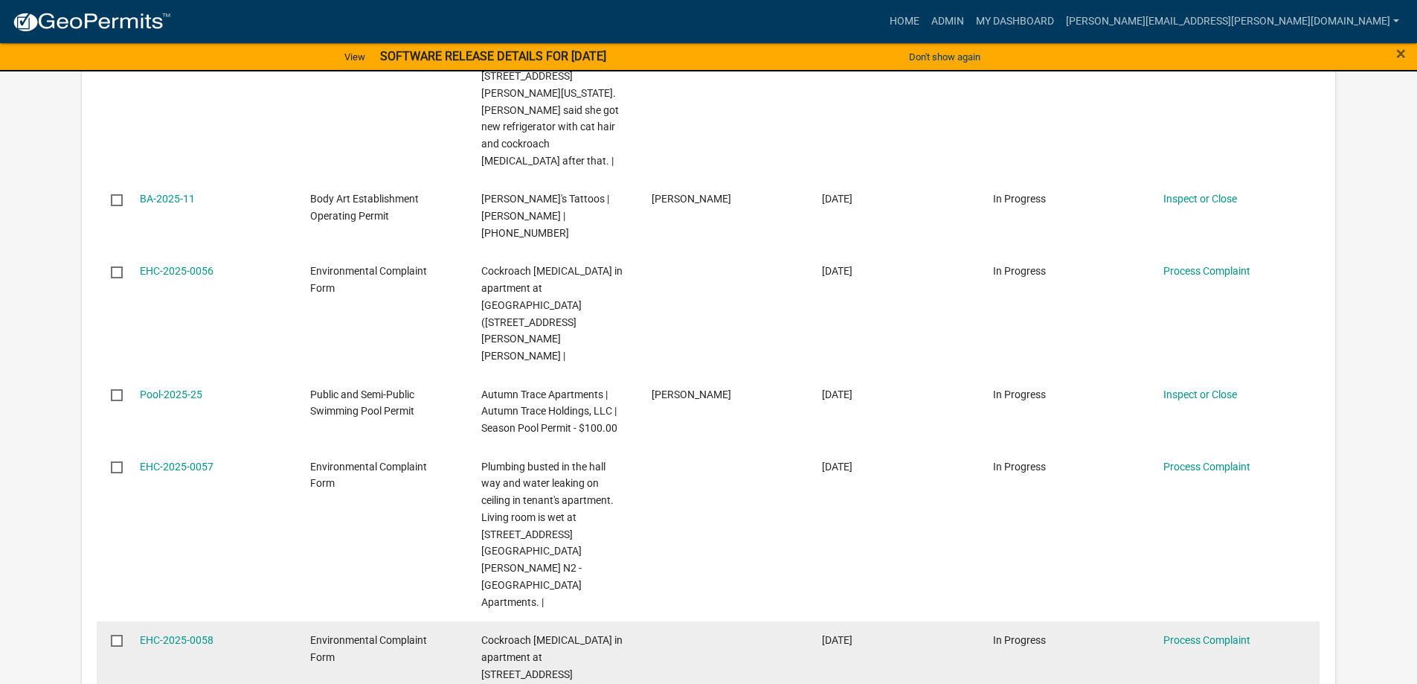
scroll to position [1193, 0]
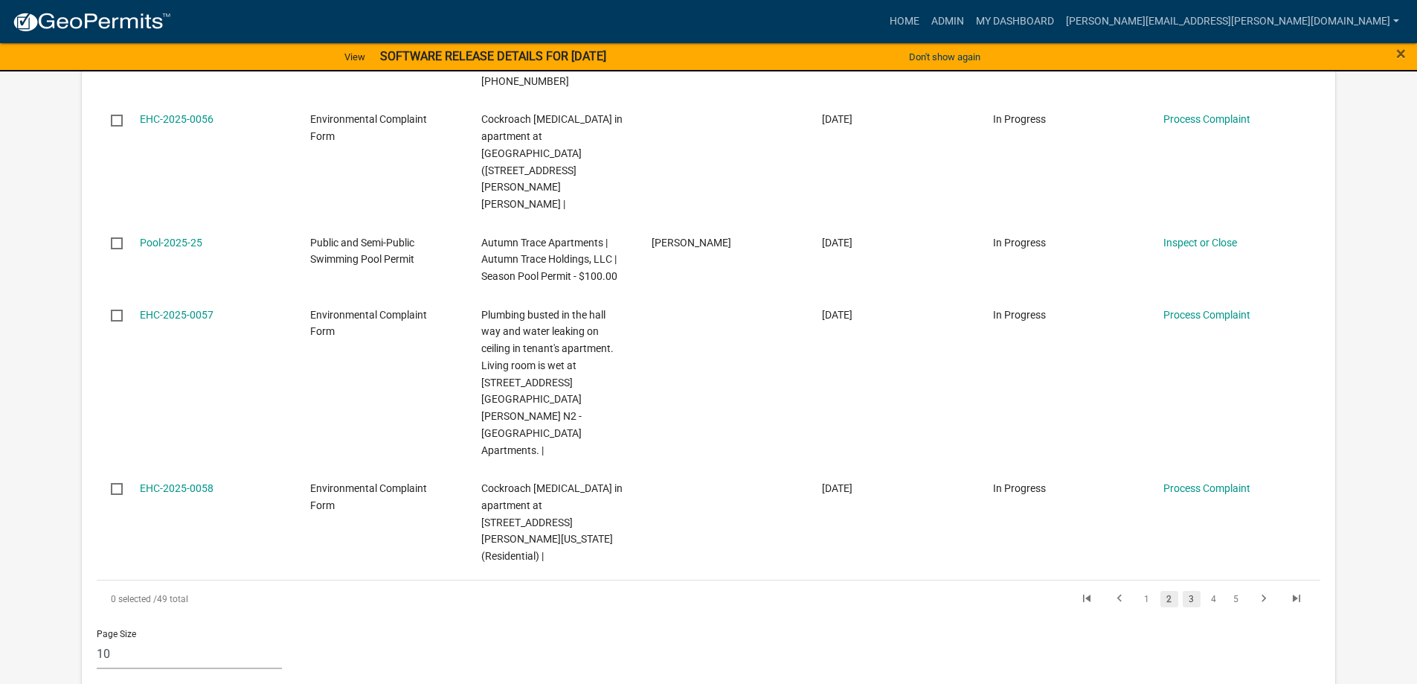
click at [1197, 591] on link "3" at bounding box center [1192, 599] width 18 height 16
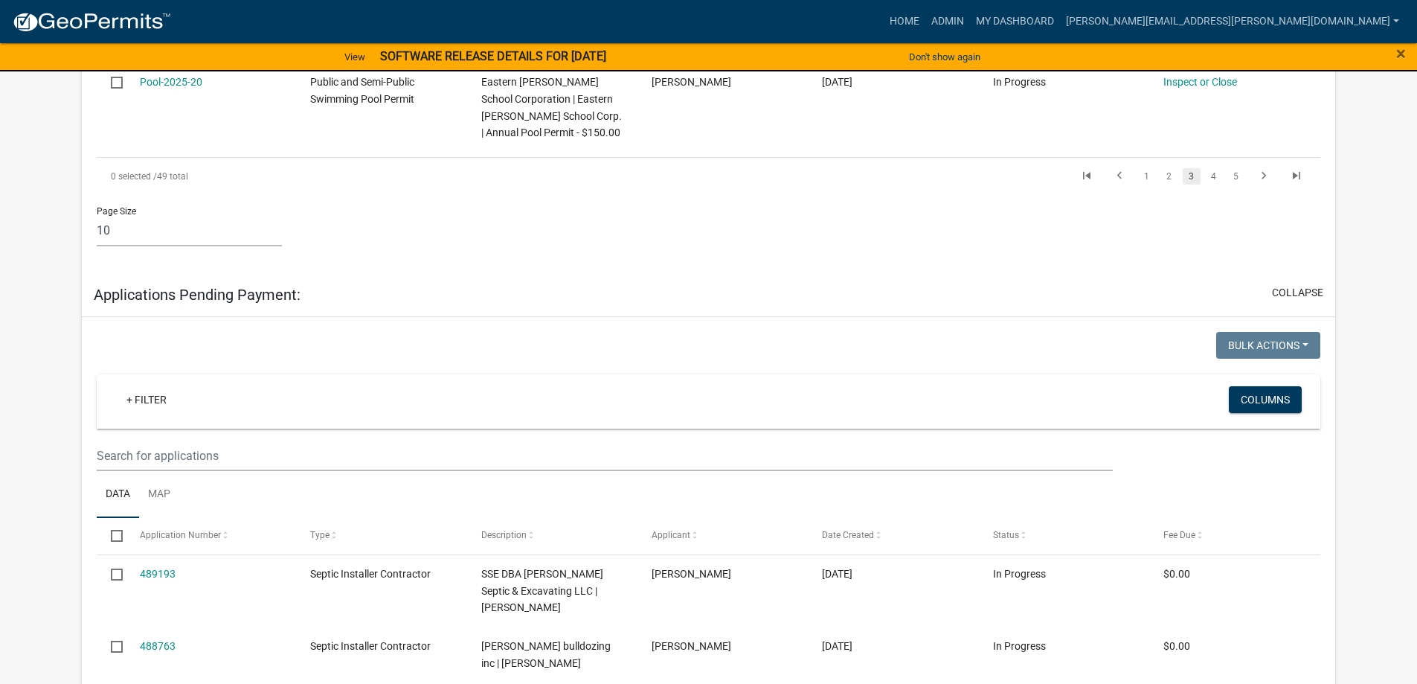
scroll to position [957, 0]
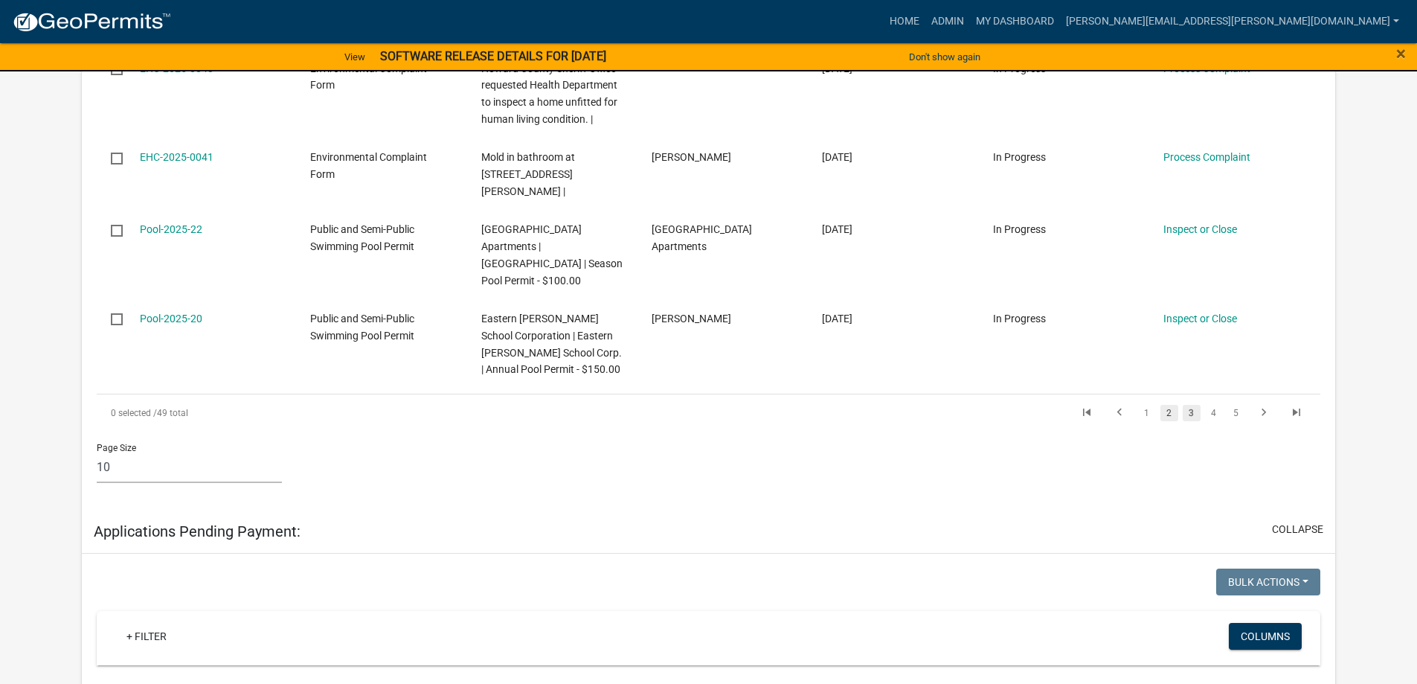
click at [1172, 405] on link "2" at bounding box center [1169, 413] width 18 height 16
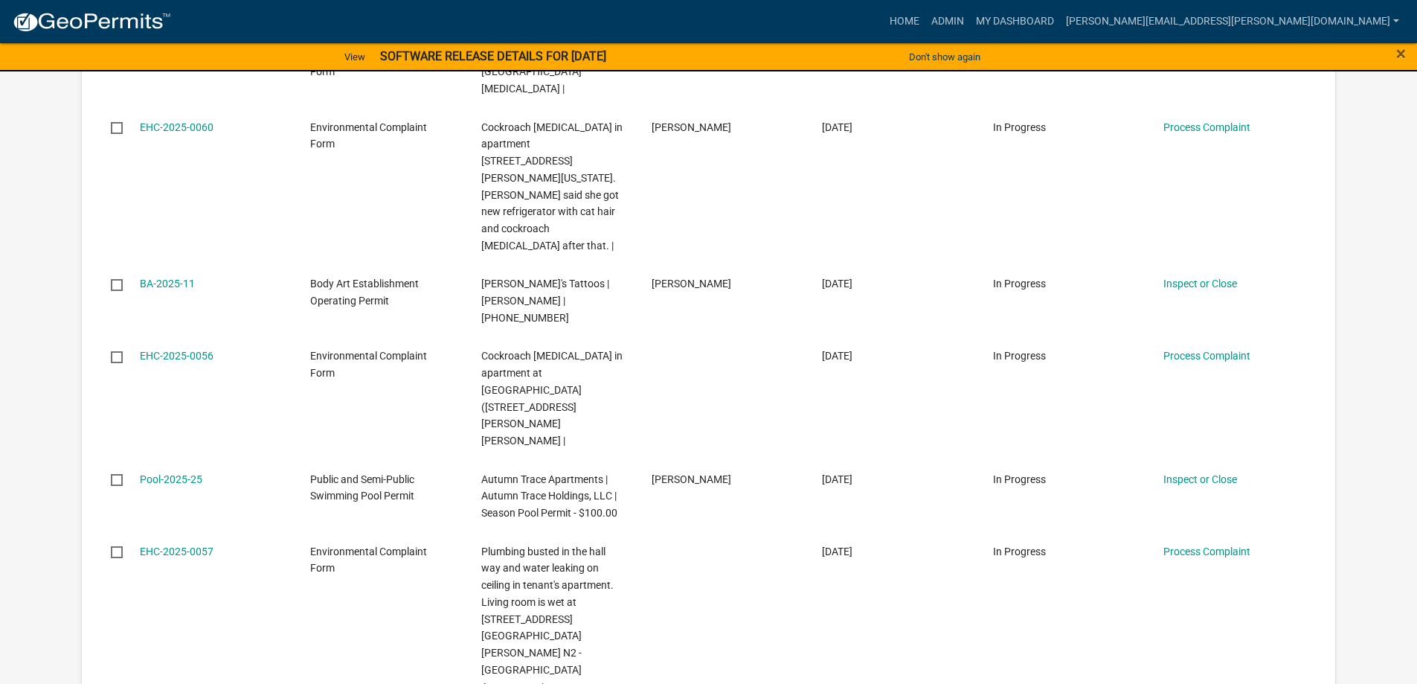
scroll to position [1193, 0]
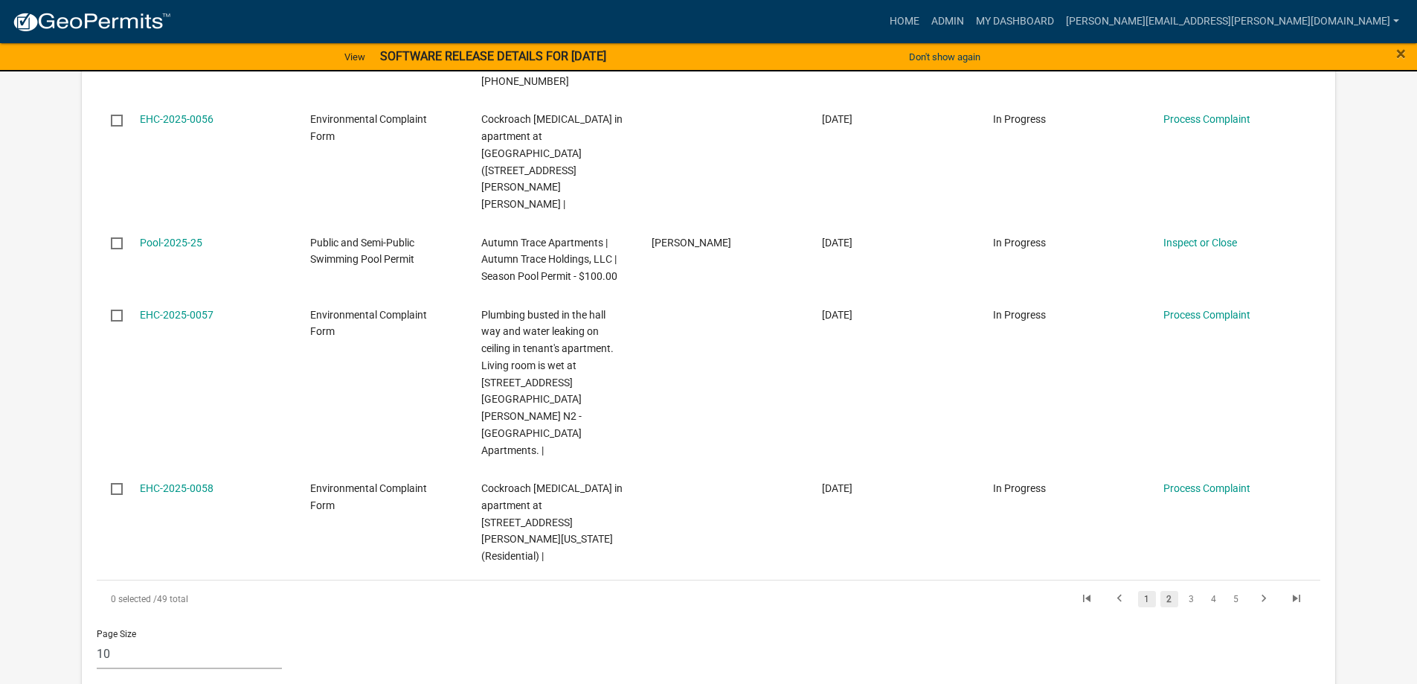
click at [1146, 591] on link "1" at bounding box center [1147, 599] width 18 height 16
click at [1167, 591] on link "2" at bounding box center [1169, 599] width 18 height 16
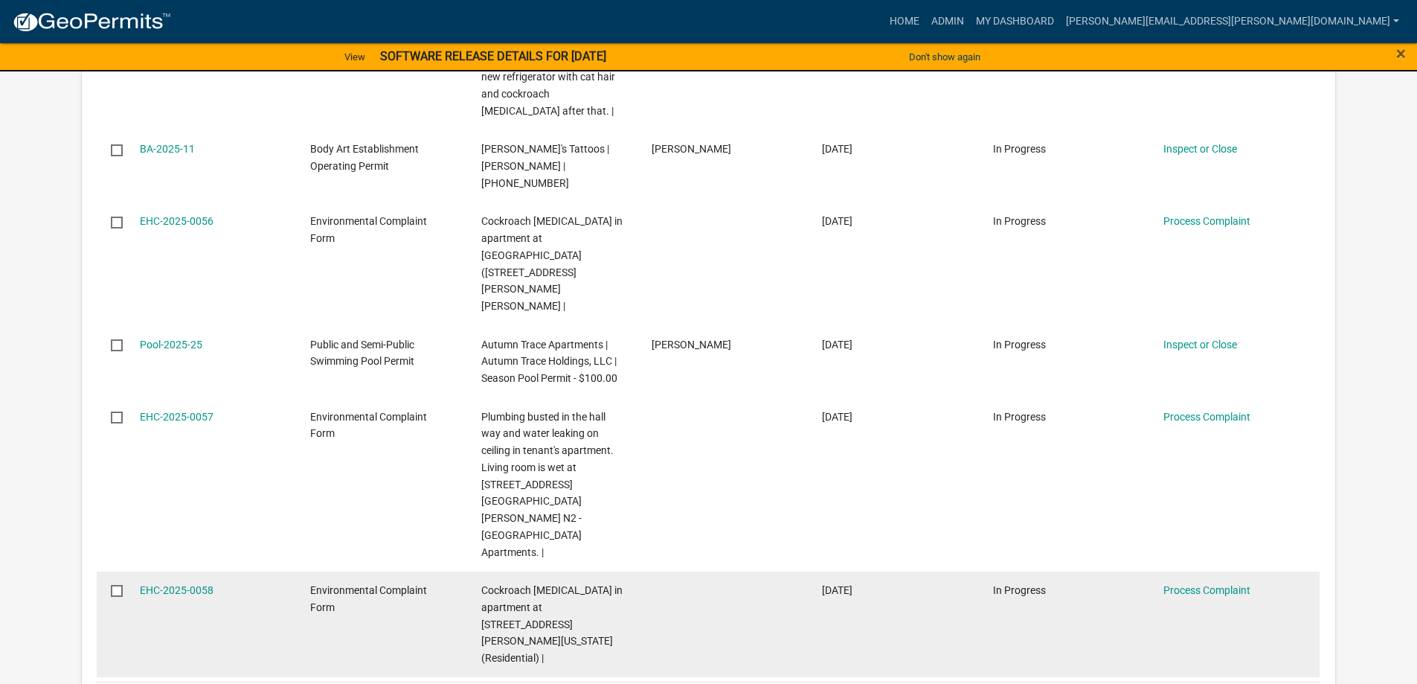
scroll to position [1159, 0]
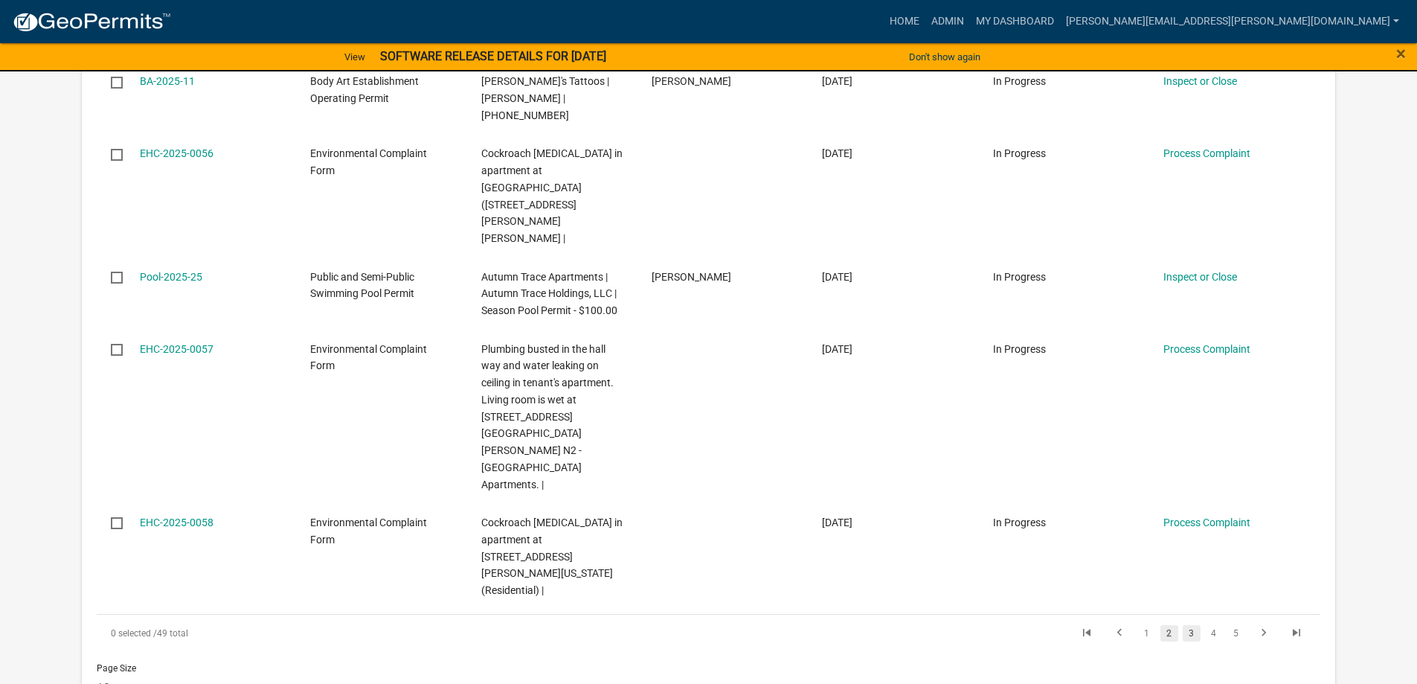
click at [1186, 625] on link "3" at bounding box center [1192, 633] width 18 height 16
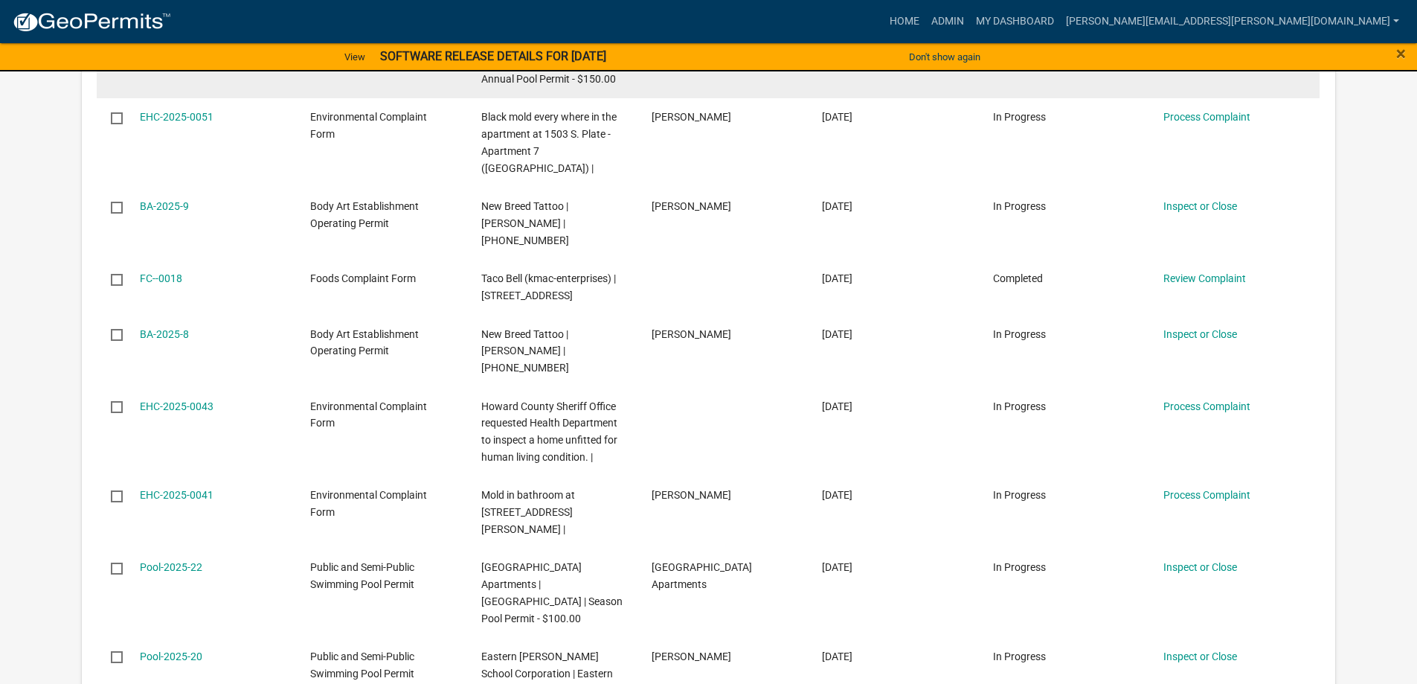
scroll to position [625, 0]
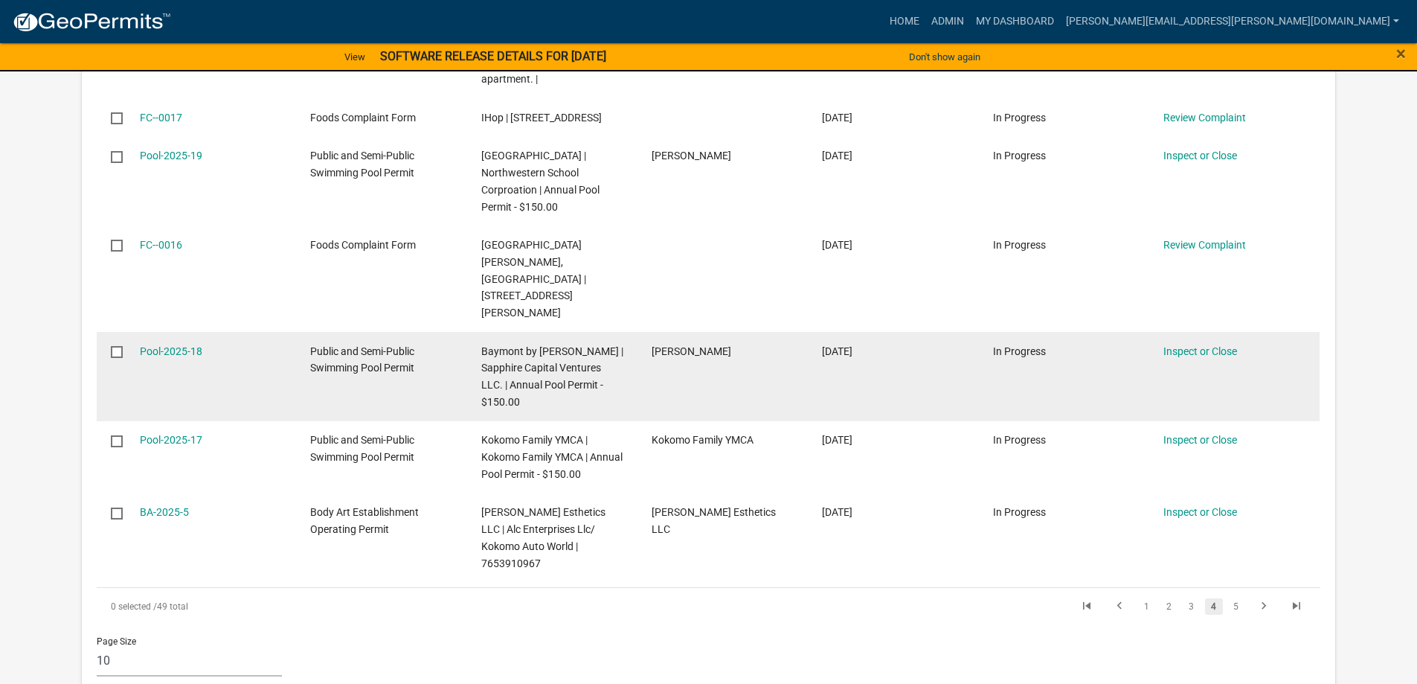
scroll to position [848, 0]
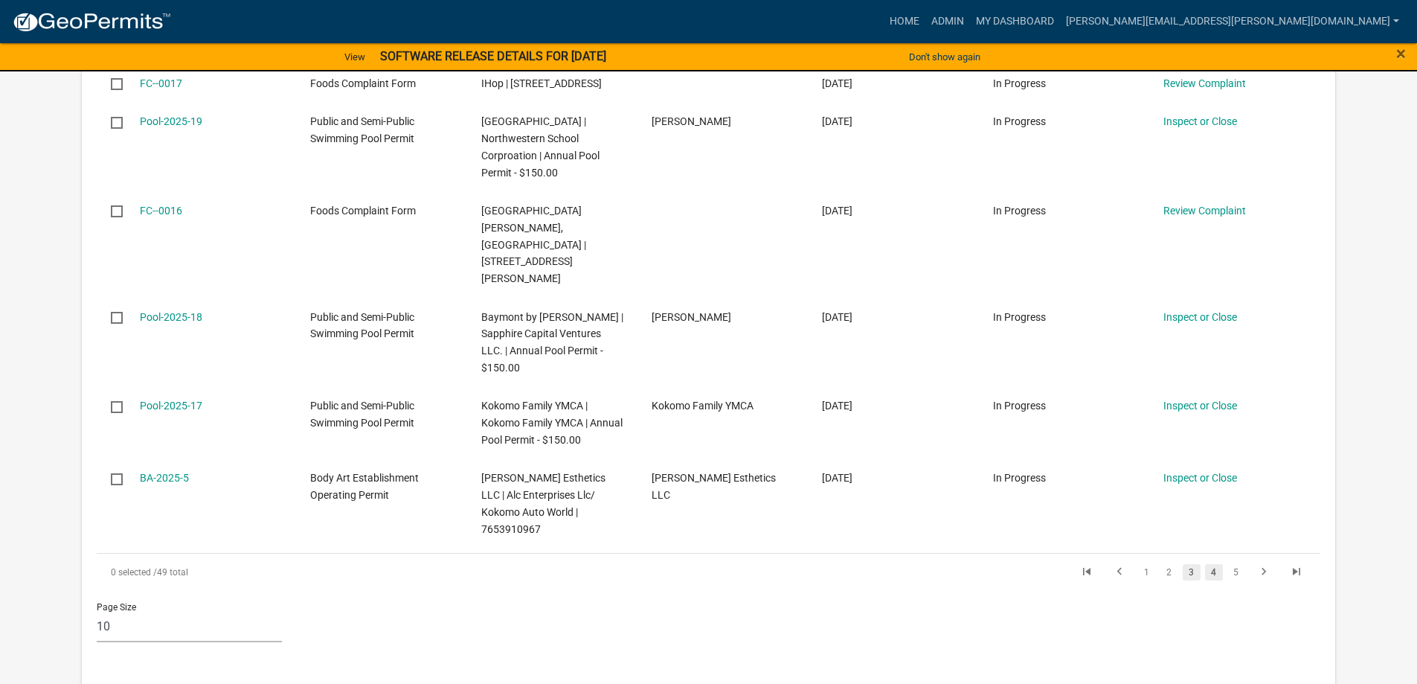
click at [1195, 564] on link "3" at bounding box center [1192, 572] width 18 height 16
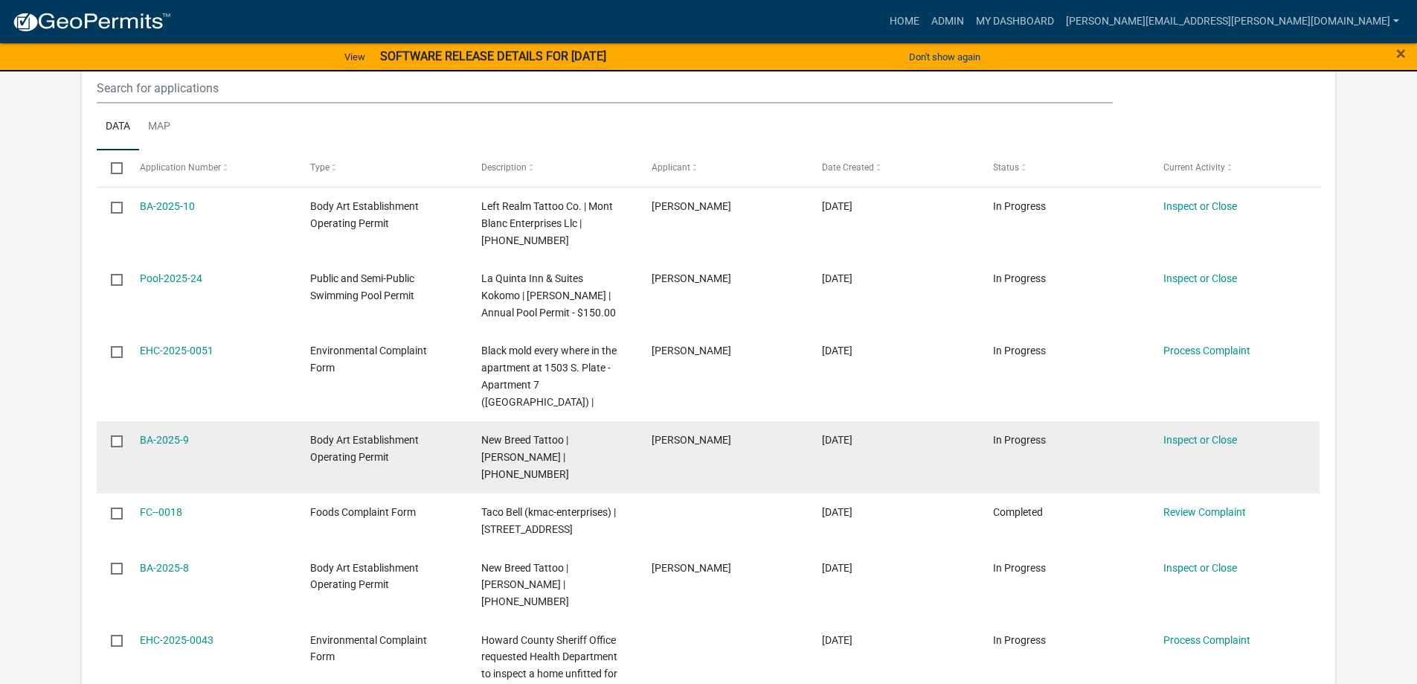
scroll to position [385, 0]
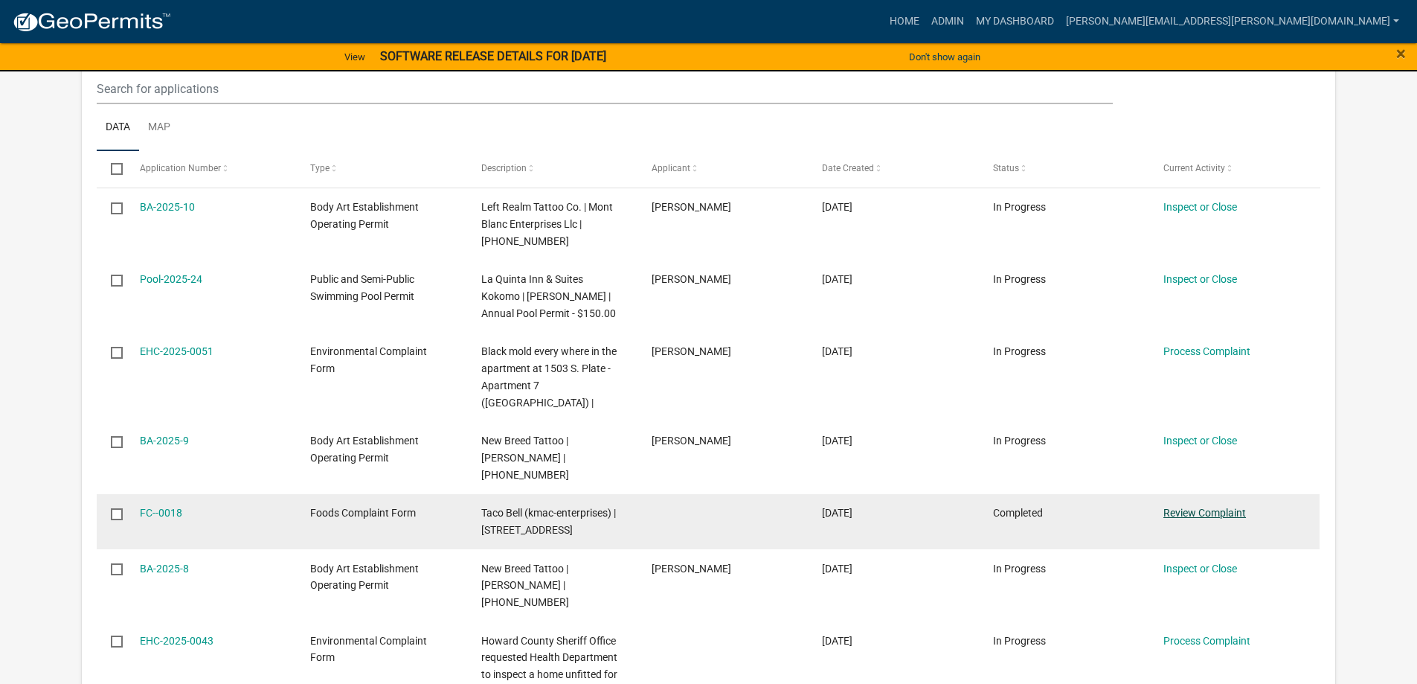
click at [1191, 507] on link "Review Complaint" at bounding box center [1204, 513] width 83 height 12
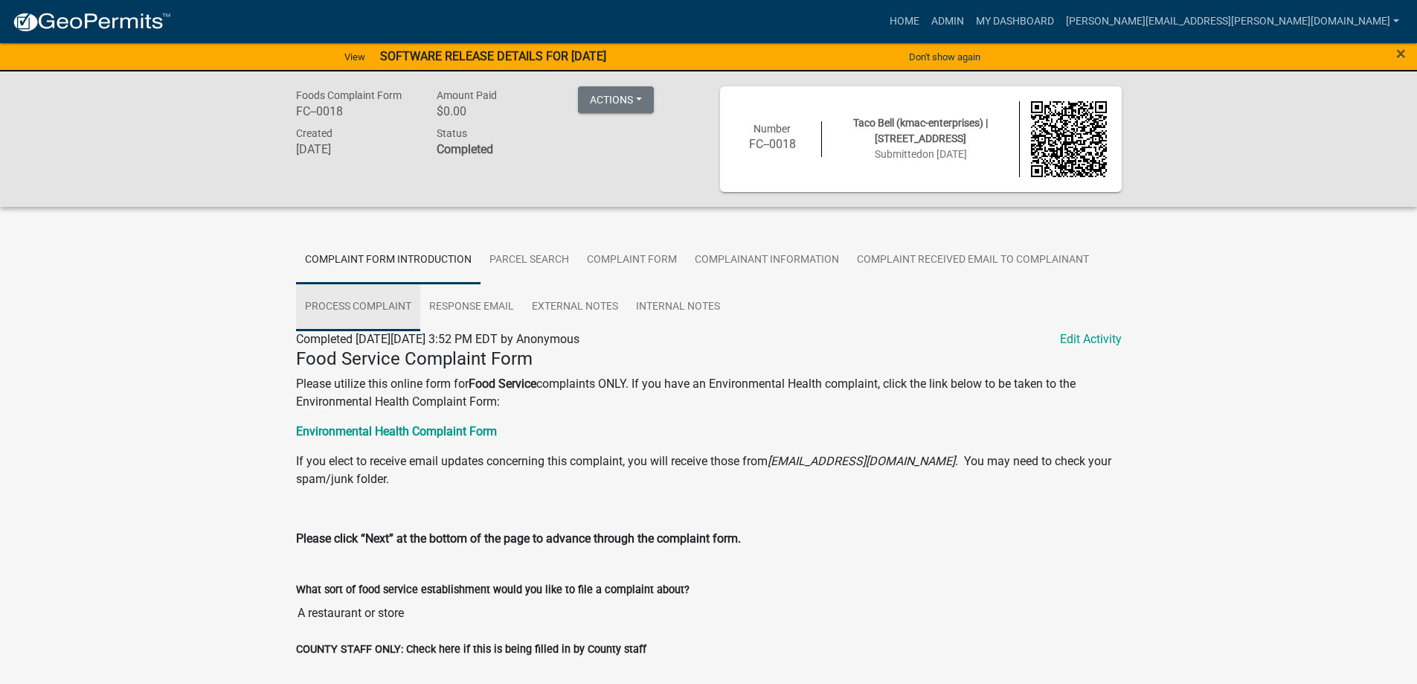
click at [367, 312] on link "Process Complaint" at bounding box center [358, 307] width 124 height 48
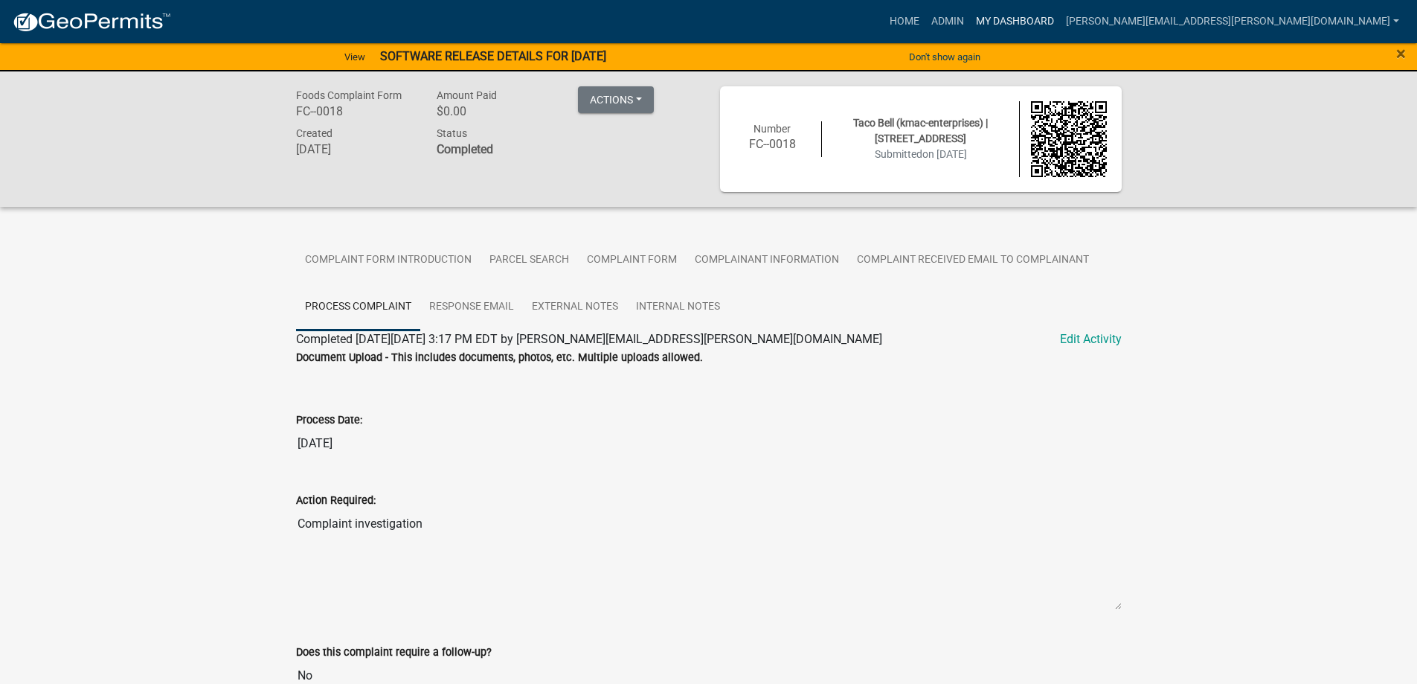
click at [1060, 15] on link "My Dashboard" at bounding box center [1015, 21] width 90 height 28
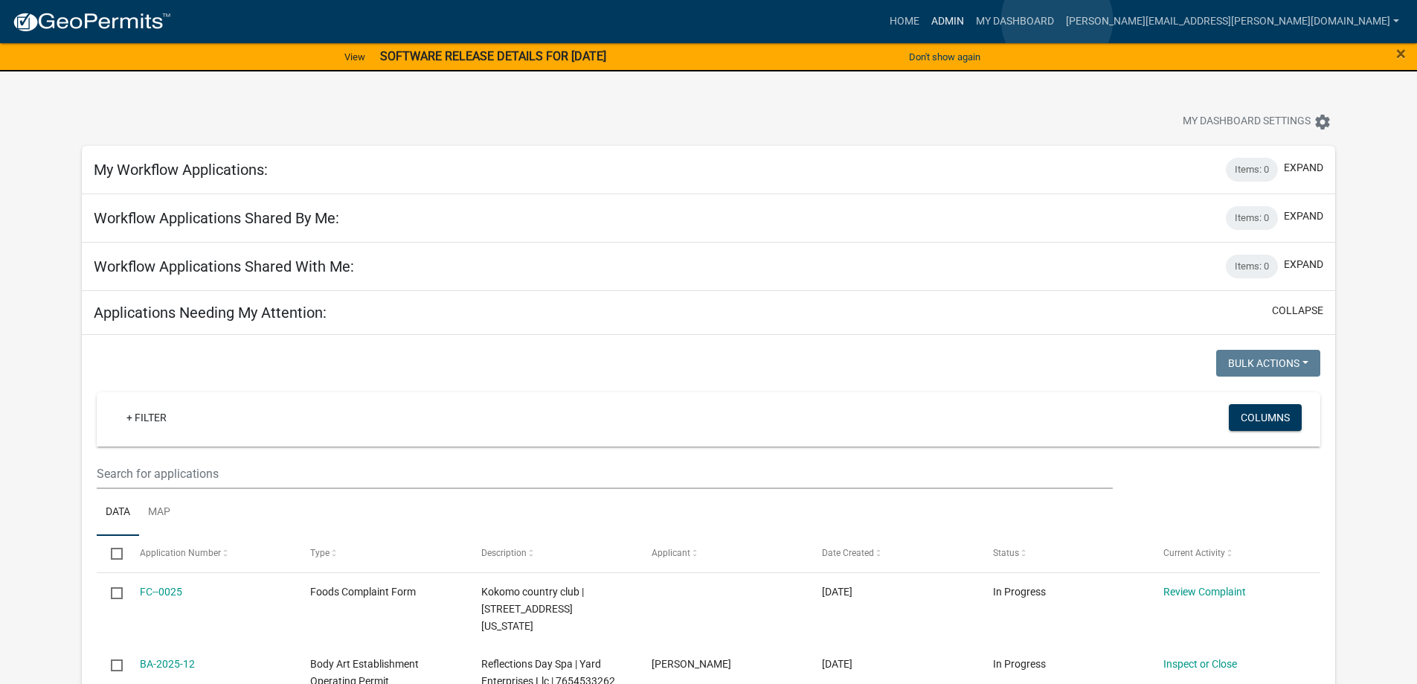
click at [970, 20] on link "Admin" at bounding box center [947, 21] width 45 height 28
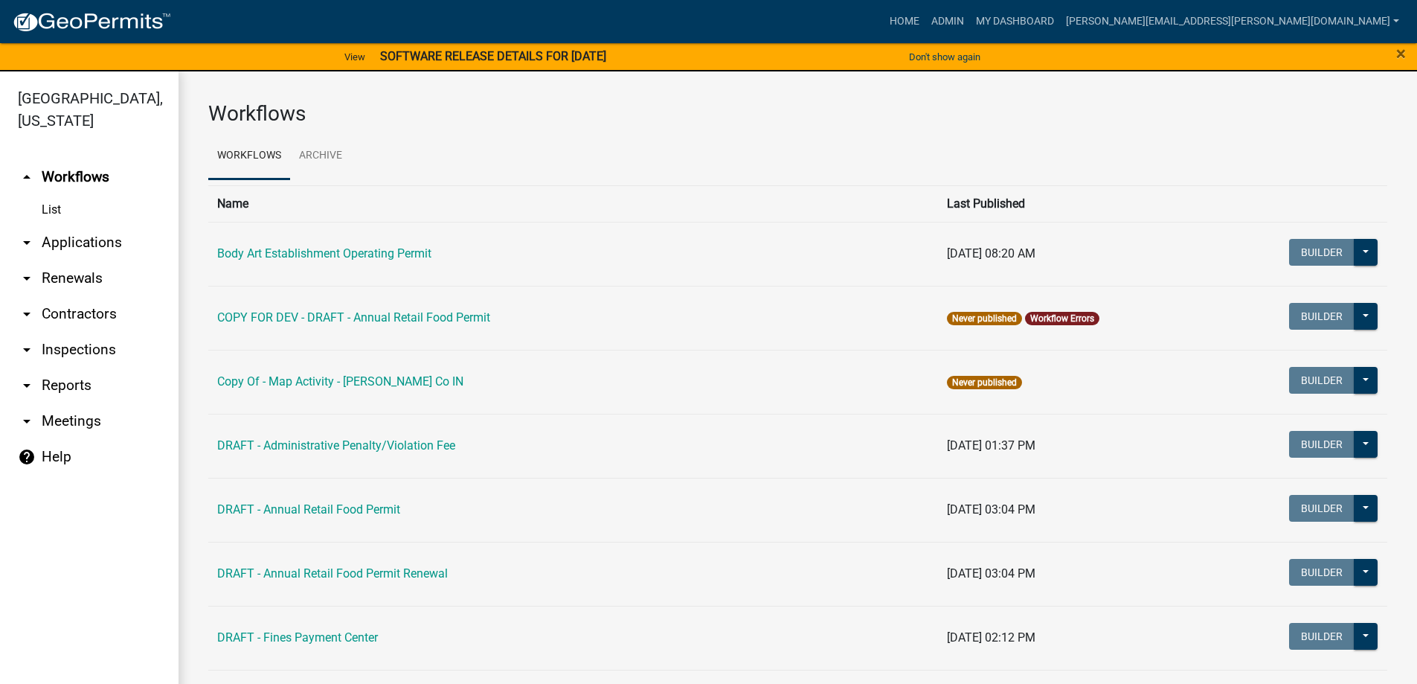
click at [49, 240] on link "arrow_drop_down Applications" at bounding box center [89, 243] width 179 height 36
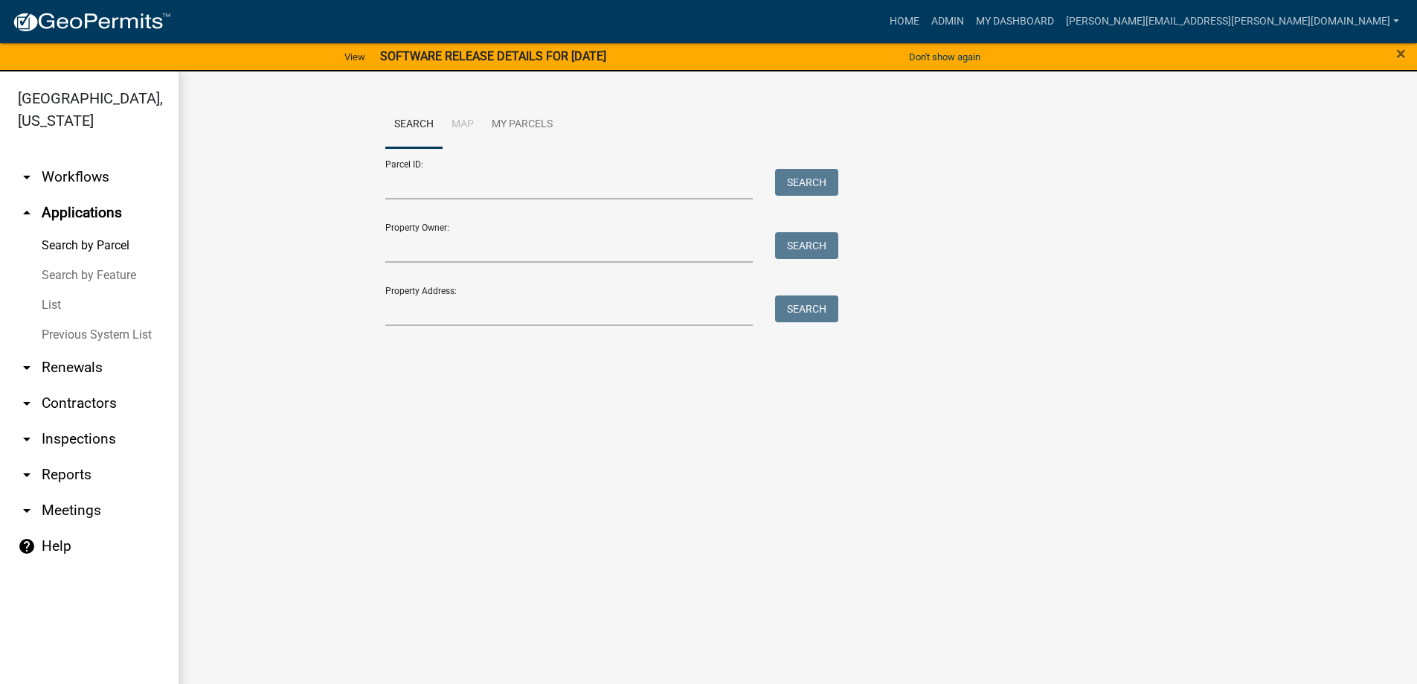
click at [50, 306] on link "List" at bounding box center [89, 305] width 179 height 30
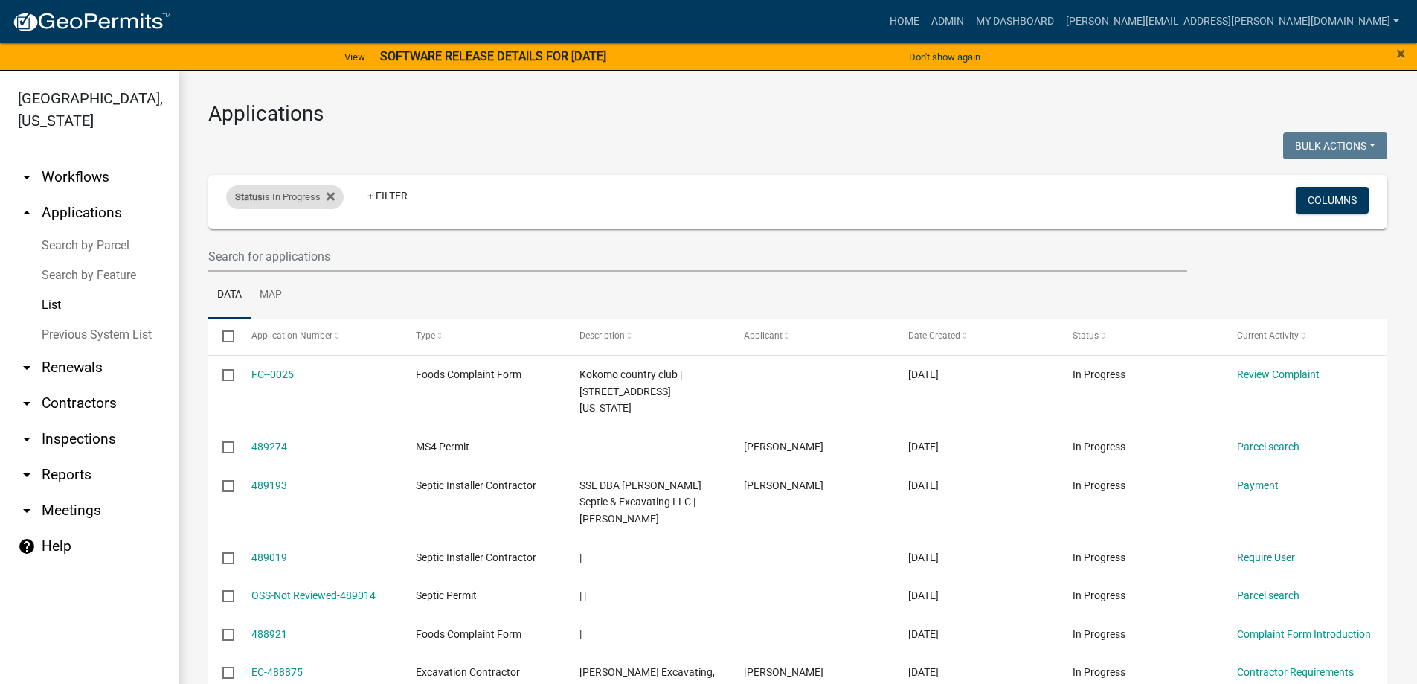
click at [289, 197] on div "Status is In Progress" at bounding box center [285, 197] width 118 height 24
click at [265, 245] on select "Select an option Not Started In Progress Completed Expired Locked Withdrawn Voi…" at bounding box center [286, 252] width 149 height 30
select select "2"
click at [212, 237] on select "Select an option Not Started In Progress Completed Expired Locked Withdrawn Voi…" at bounding box center [286, 252] width 149 height 30
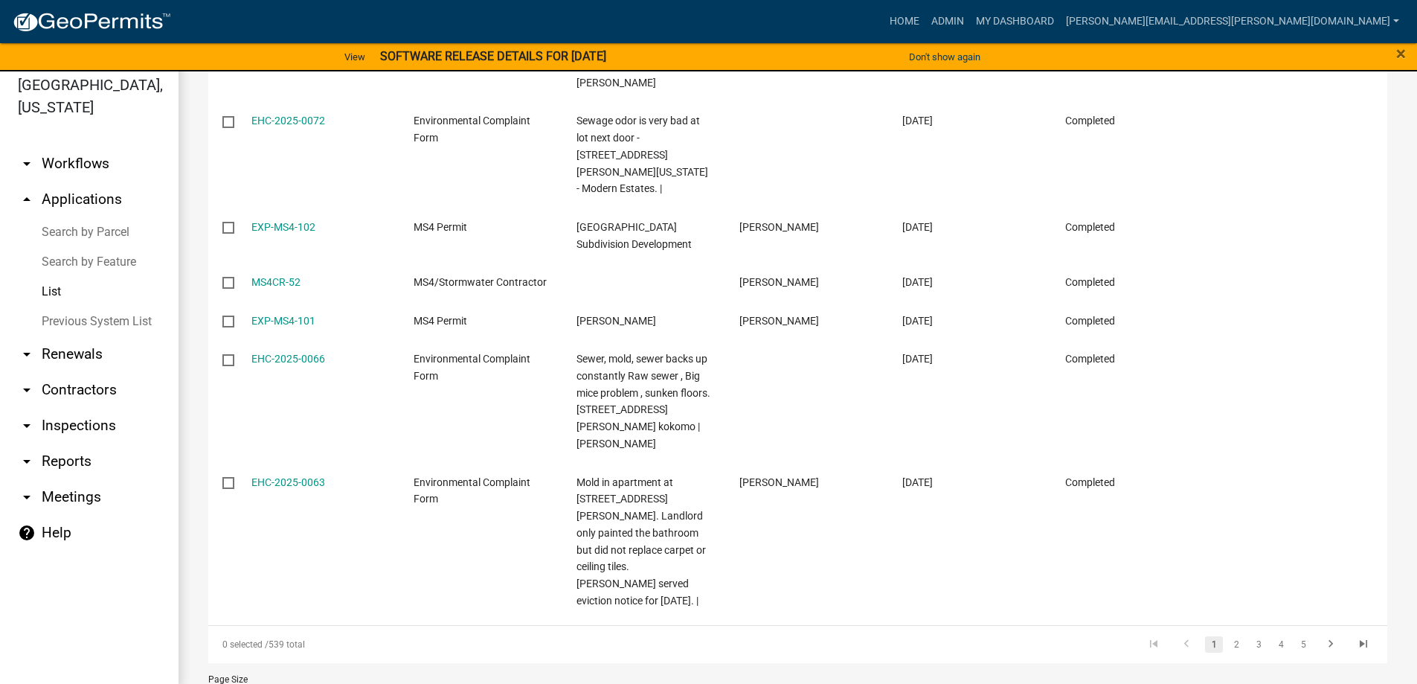
scroll to position [18, 0]
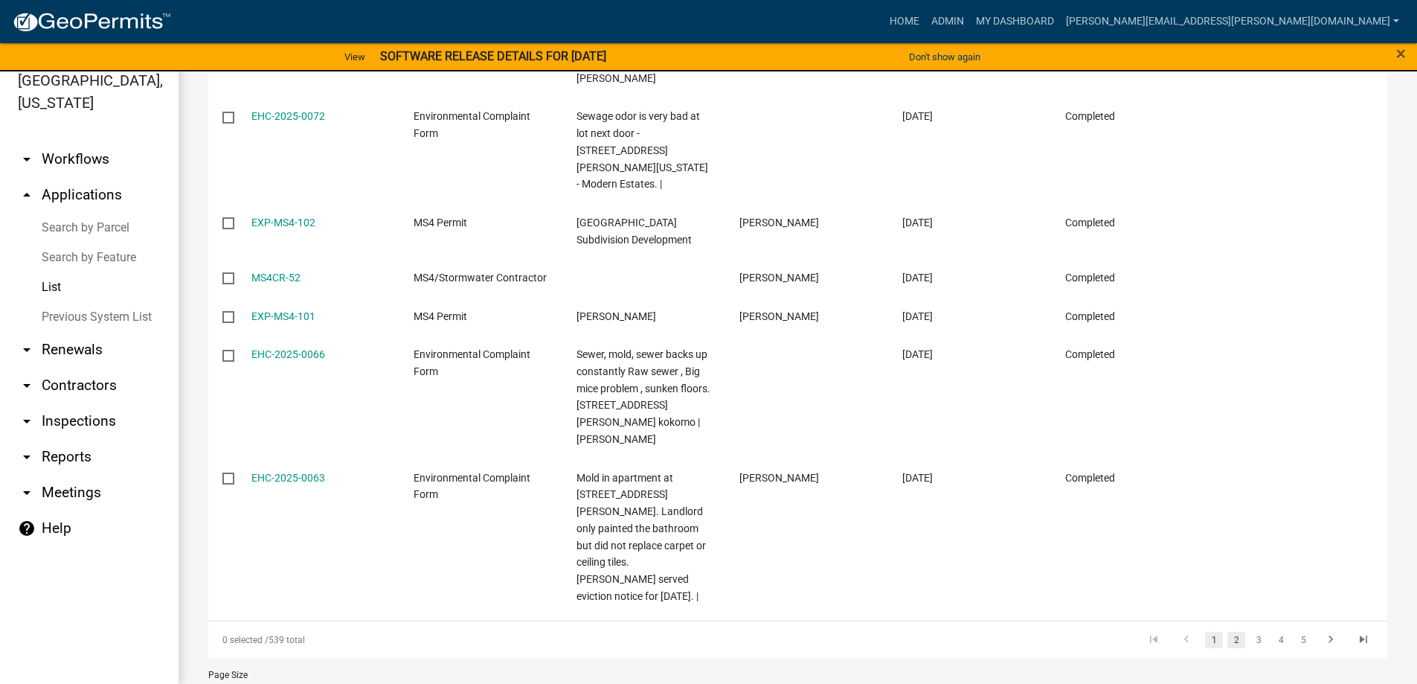
click at [1227, 631] on link "2" at bounding box center [1236, 639] width 18 height 16
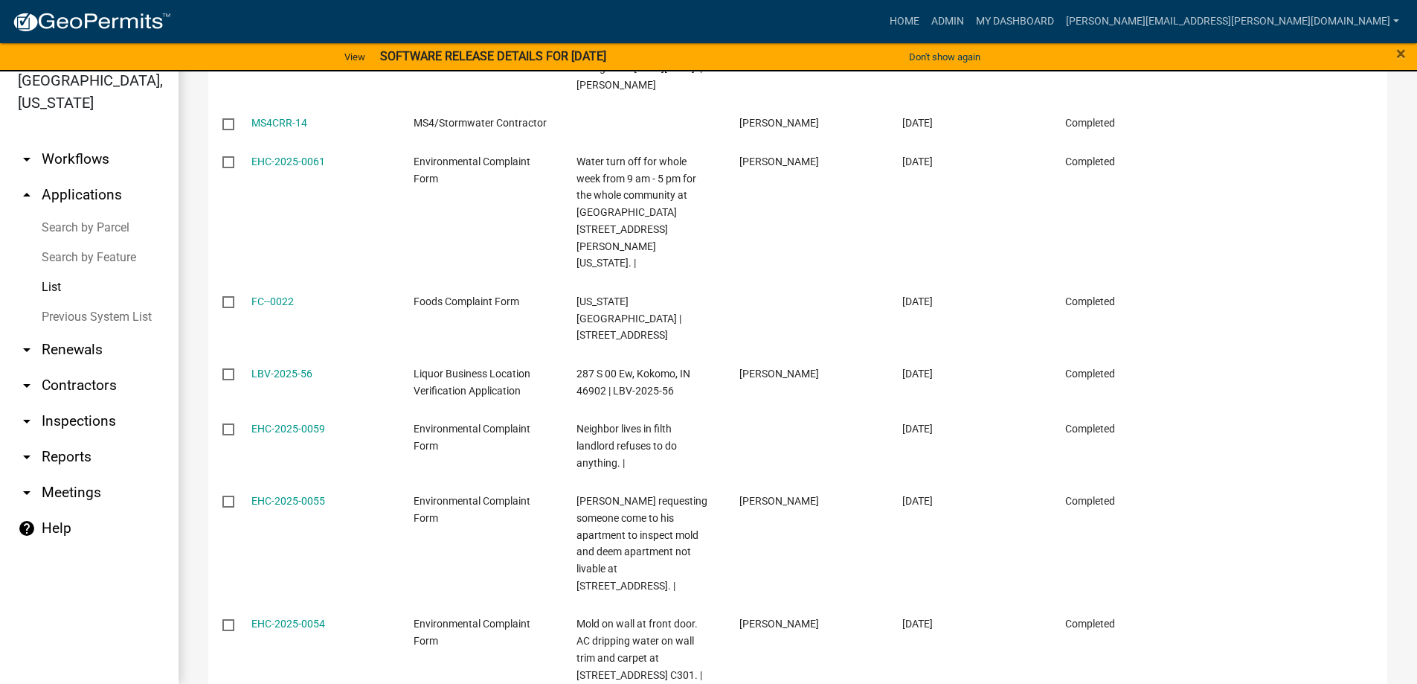
scroll to position [782, 0]
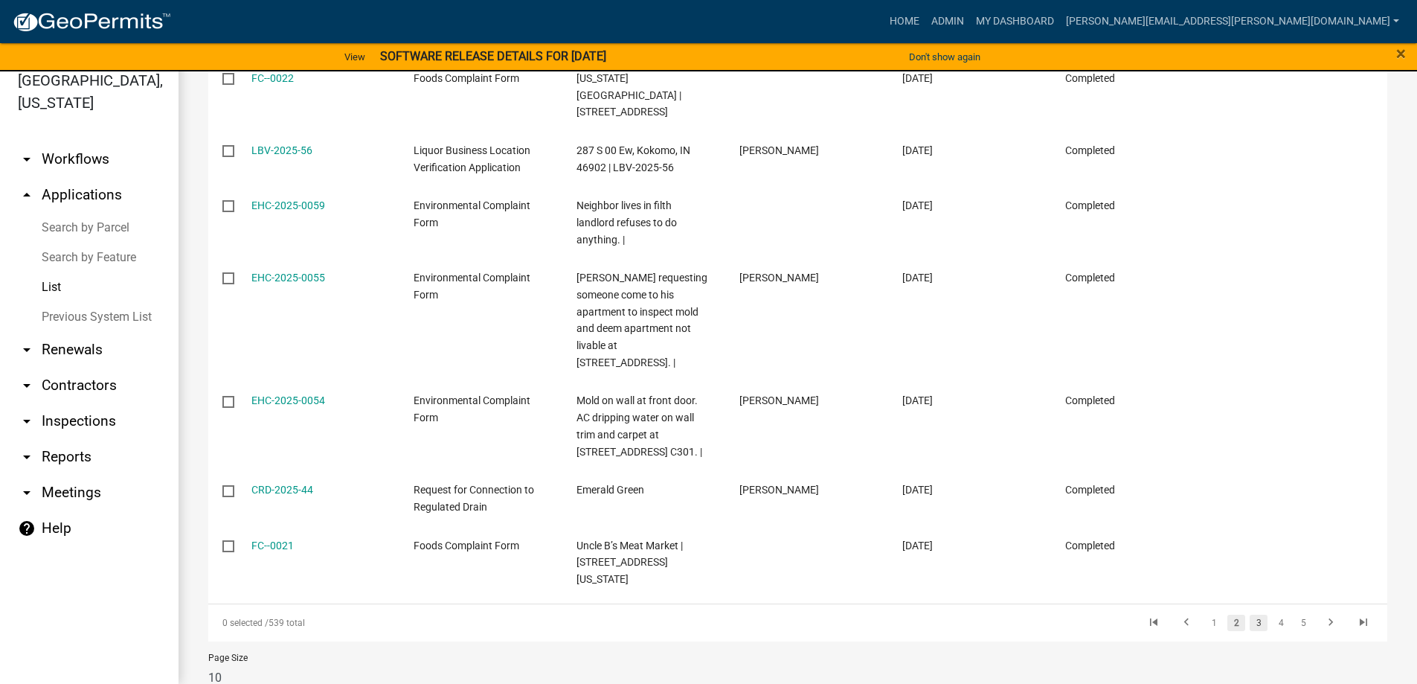
click at [1250, 614] on link "3" at bounding box center [1259, 622] width 18 height 16
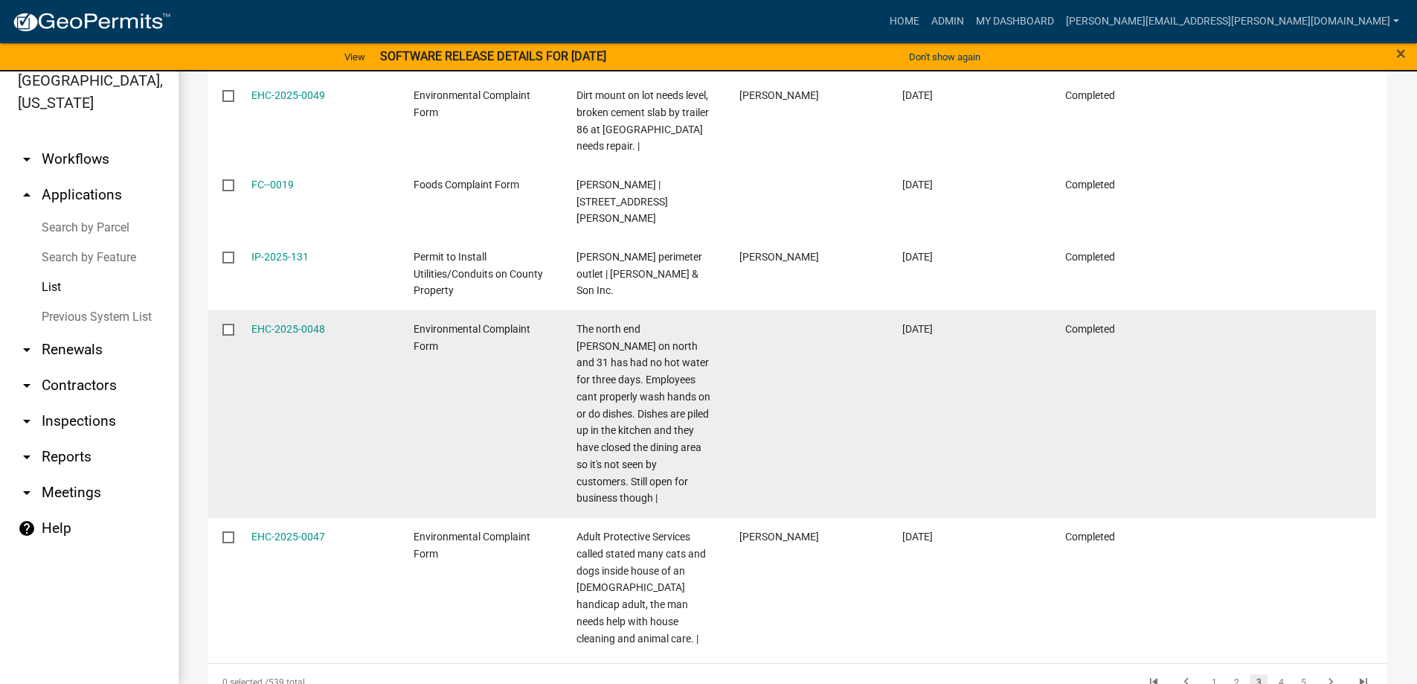
scroll to position [1171, 0]
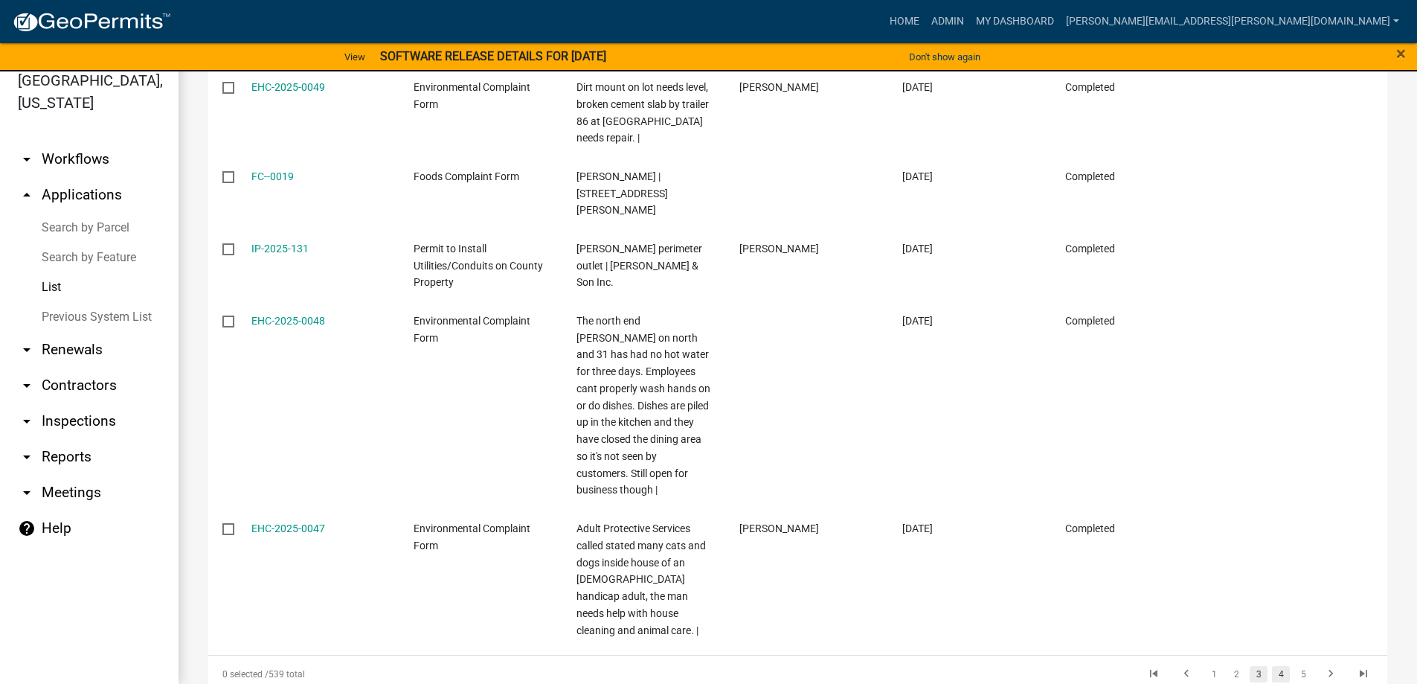
click at [1272, 666] on link "4" at bounding box center [1281, 674] width 18 height 16
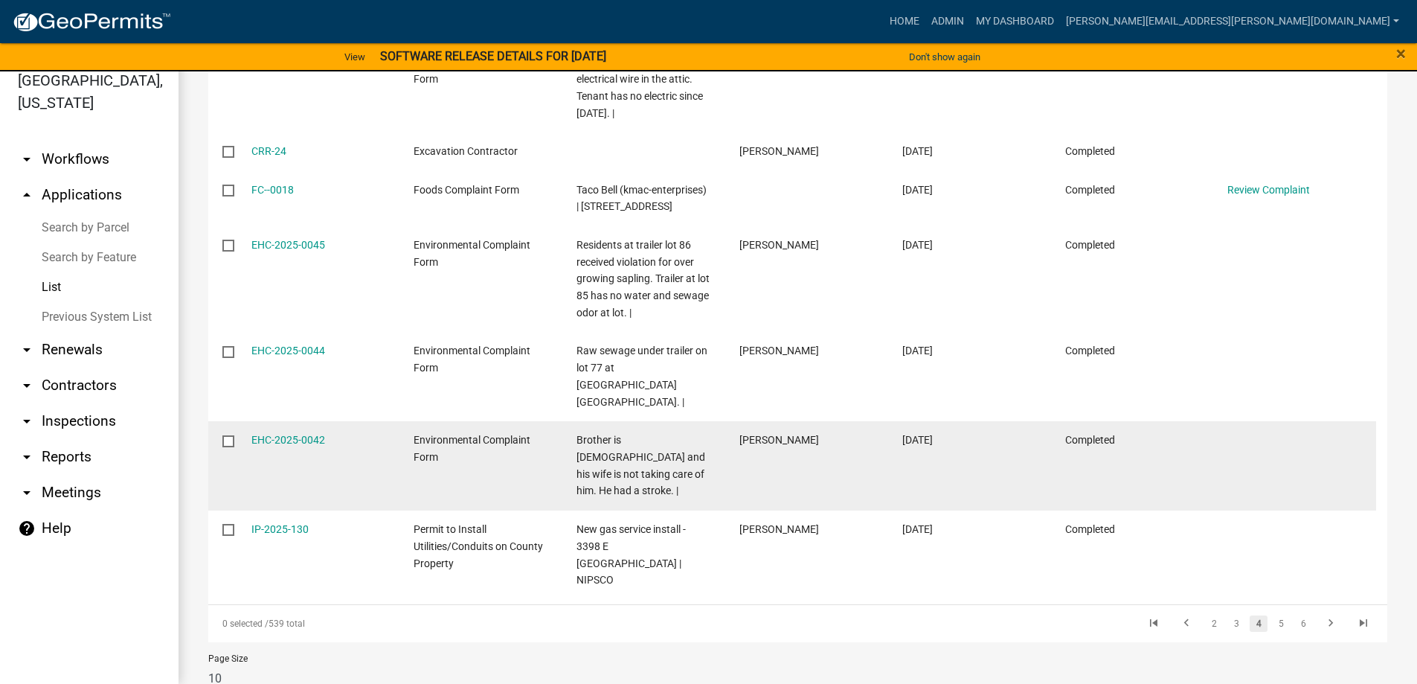
scroll to position [427, 0]
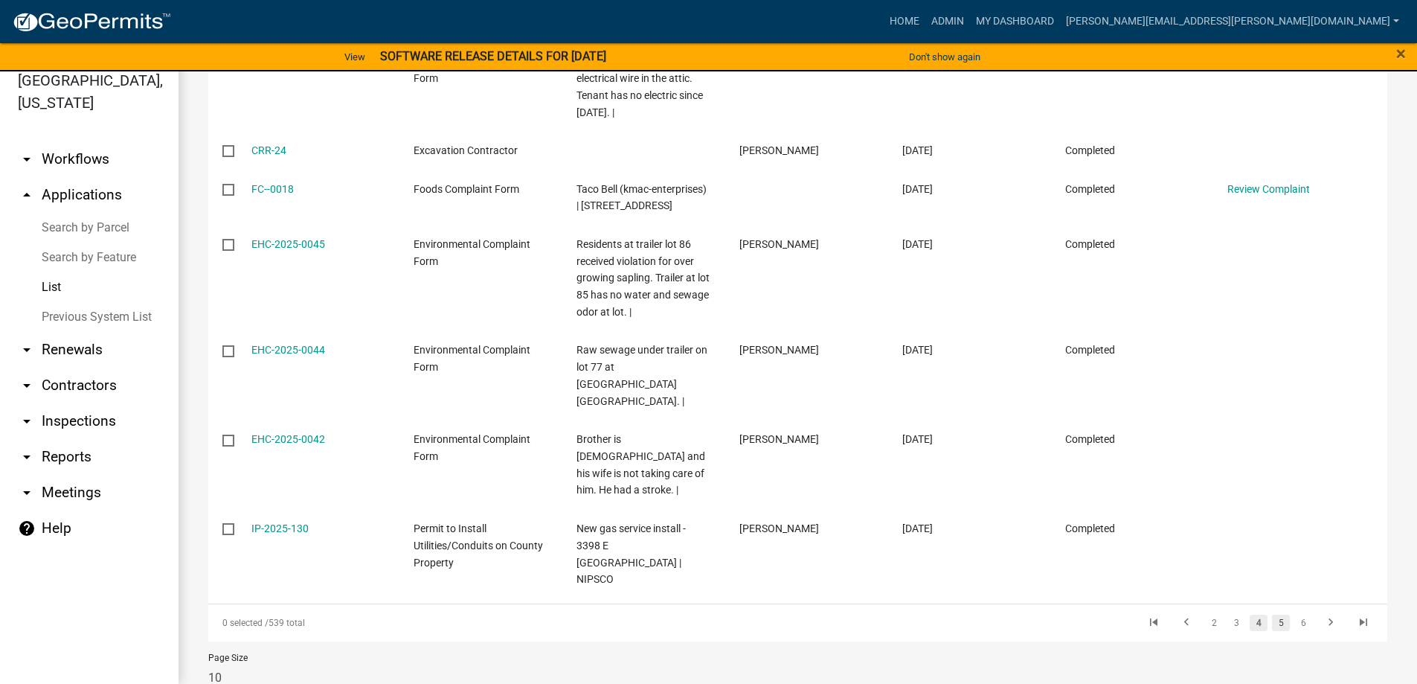
click at [1272, 614] on link "5" at bounding box center [1281, 622] width 18 height 16
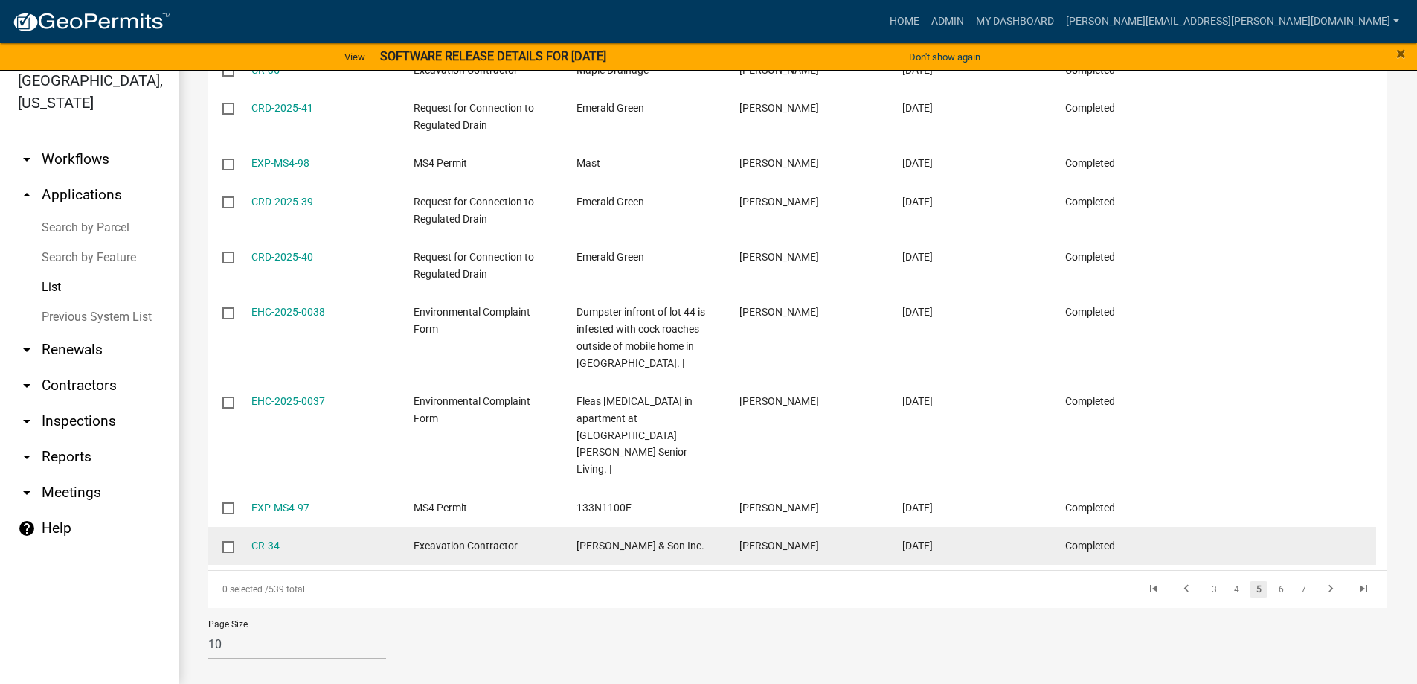
scroll to position [326, 0]
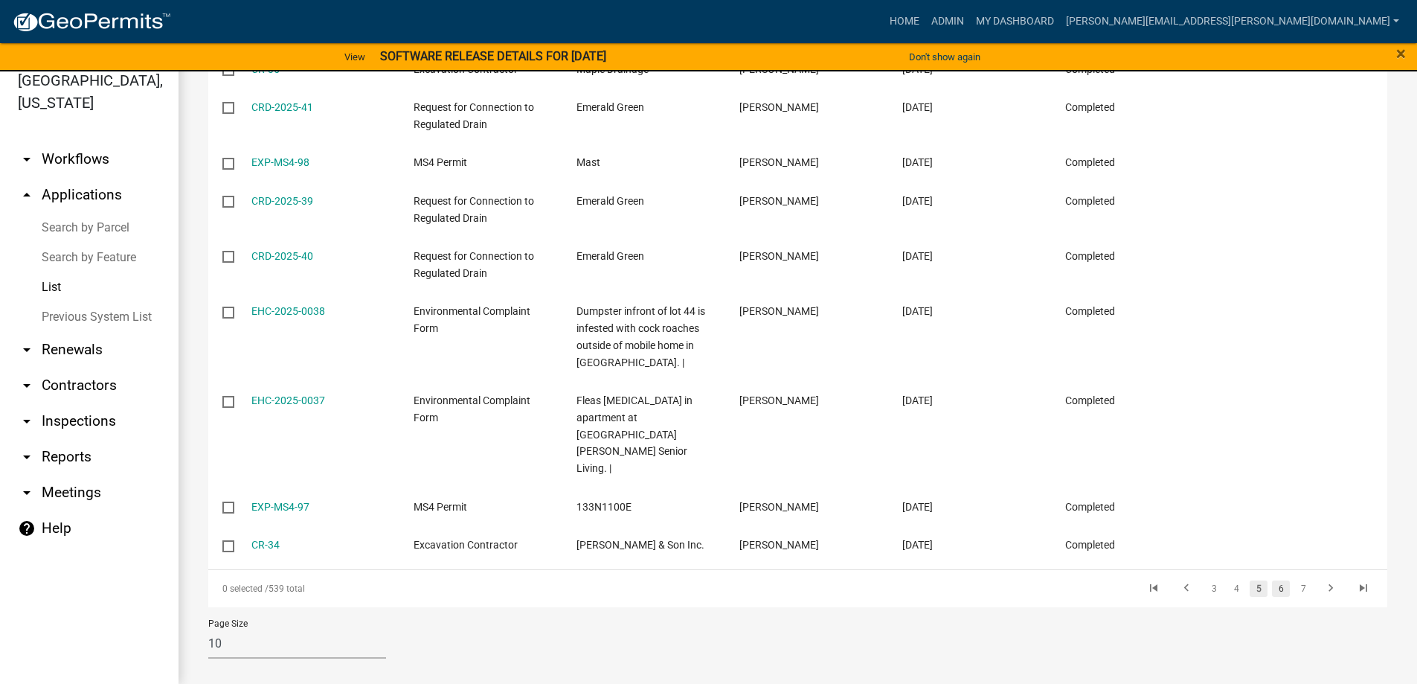
click at [1272, 580] on link "6" at bounding box center [1281, 588] width 18 height 16
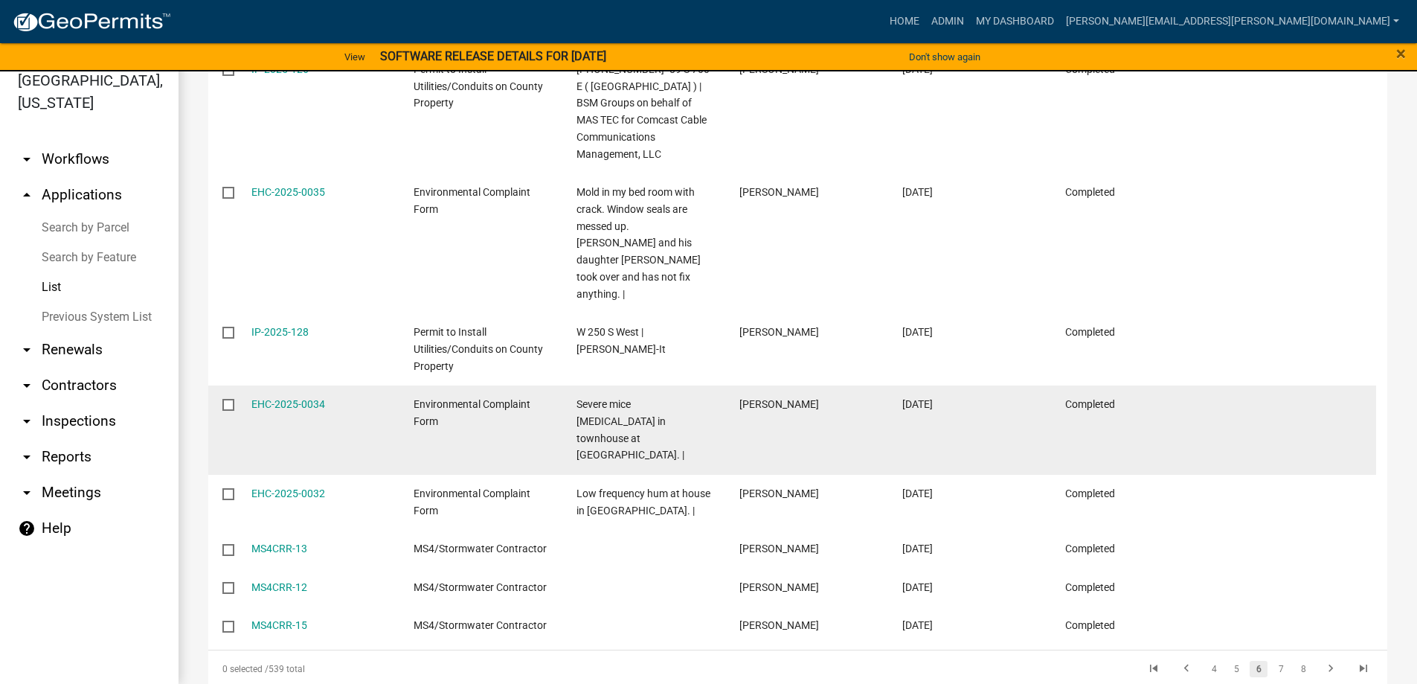
scroll to position [867, 0]
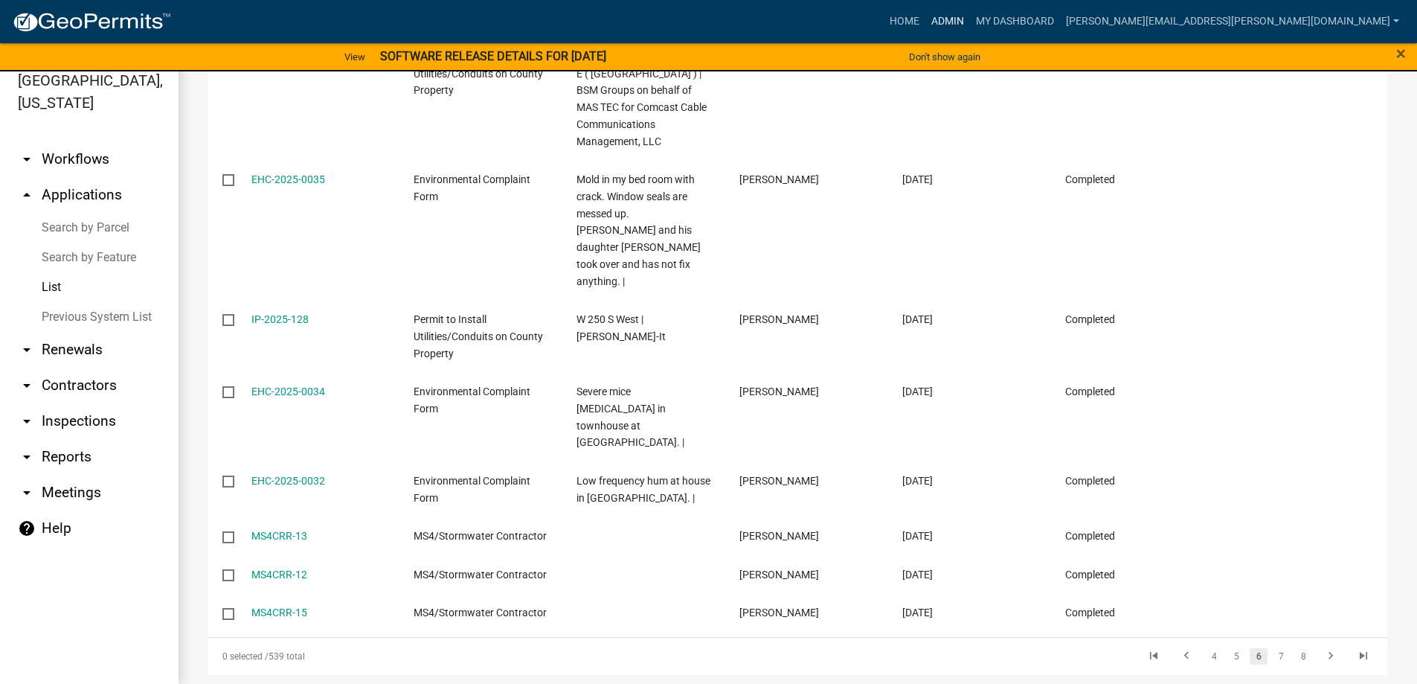
click at [970, 23] on link "Admin" at bounding box center [947, 21] width 45 height 28
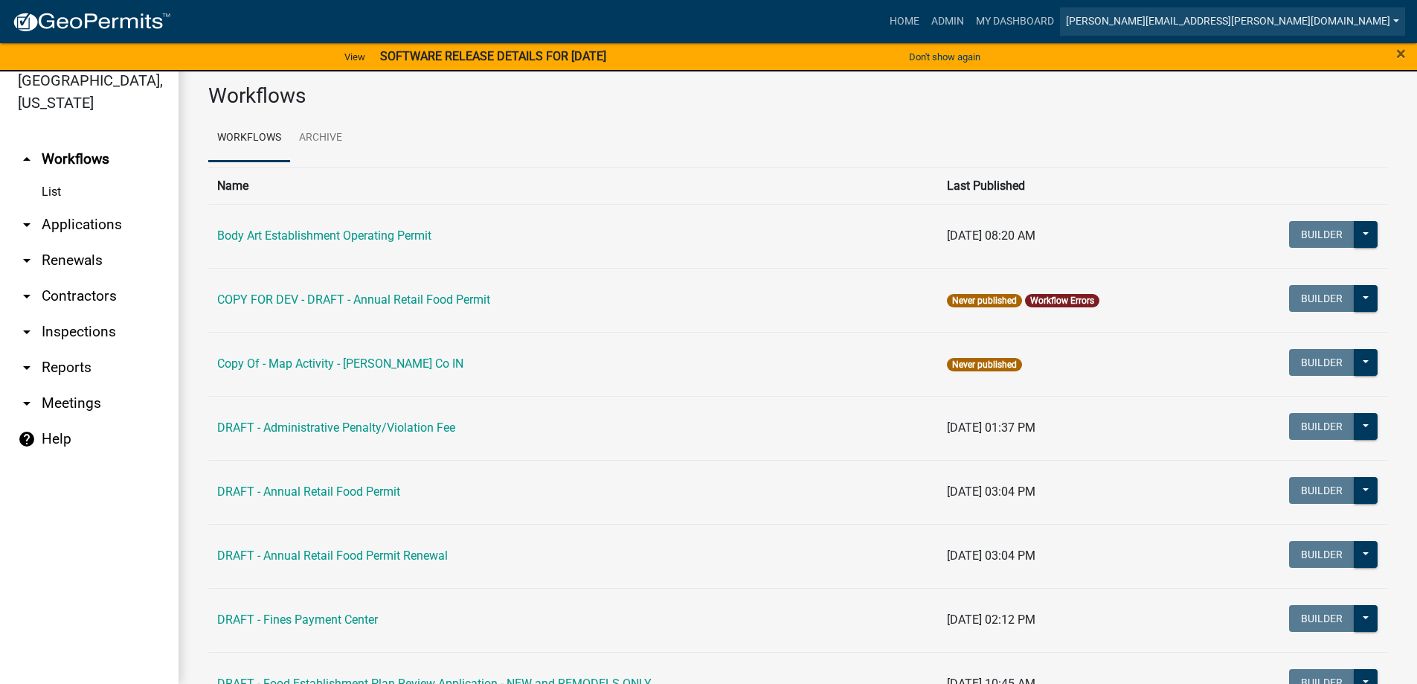
click at [1255, 22] on link "[PERSON_NAME][EMAIL_ADDRESS][PERSON_NAME][DOMAIN_NAME]" at bounding box center [1232, 21] width 345 height 28
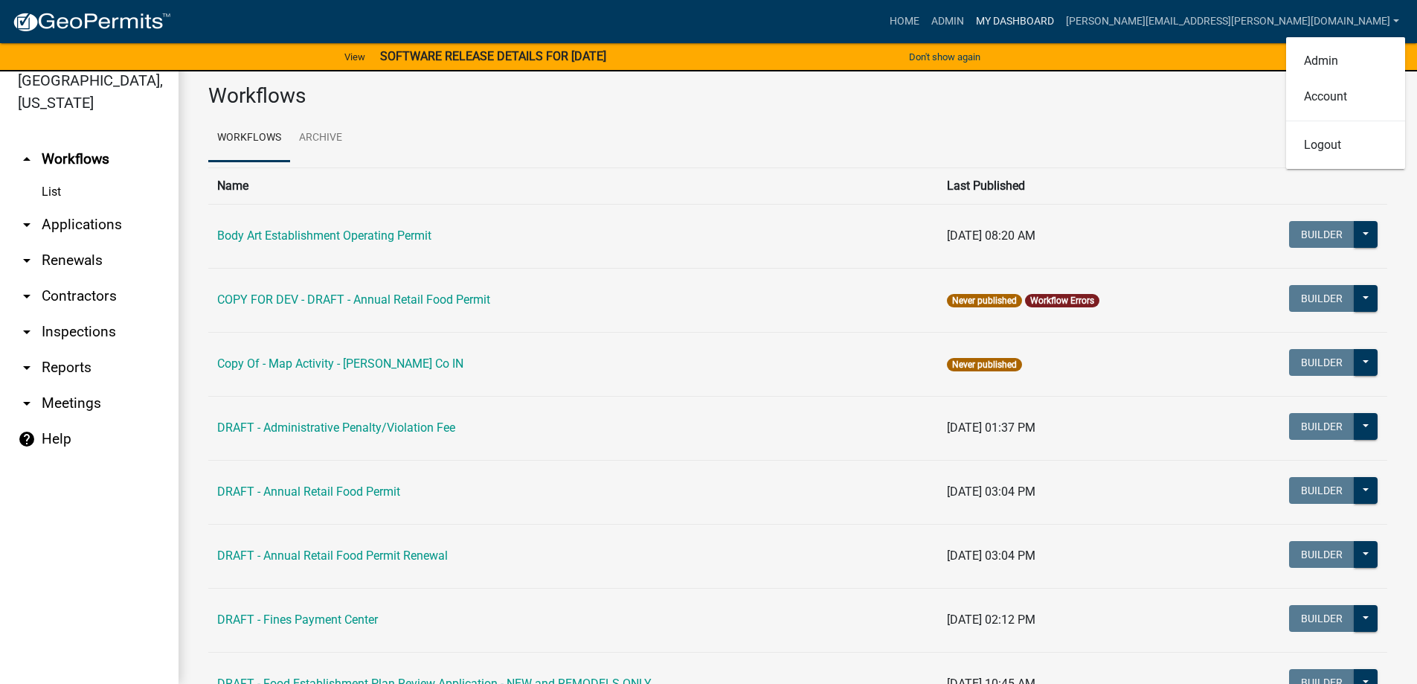
click at [1060, 22] on link "My Dashboard" at bounding box center [1015, 21] width 90 height 28
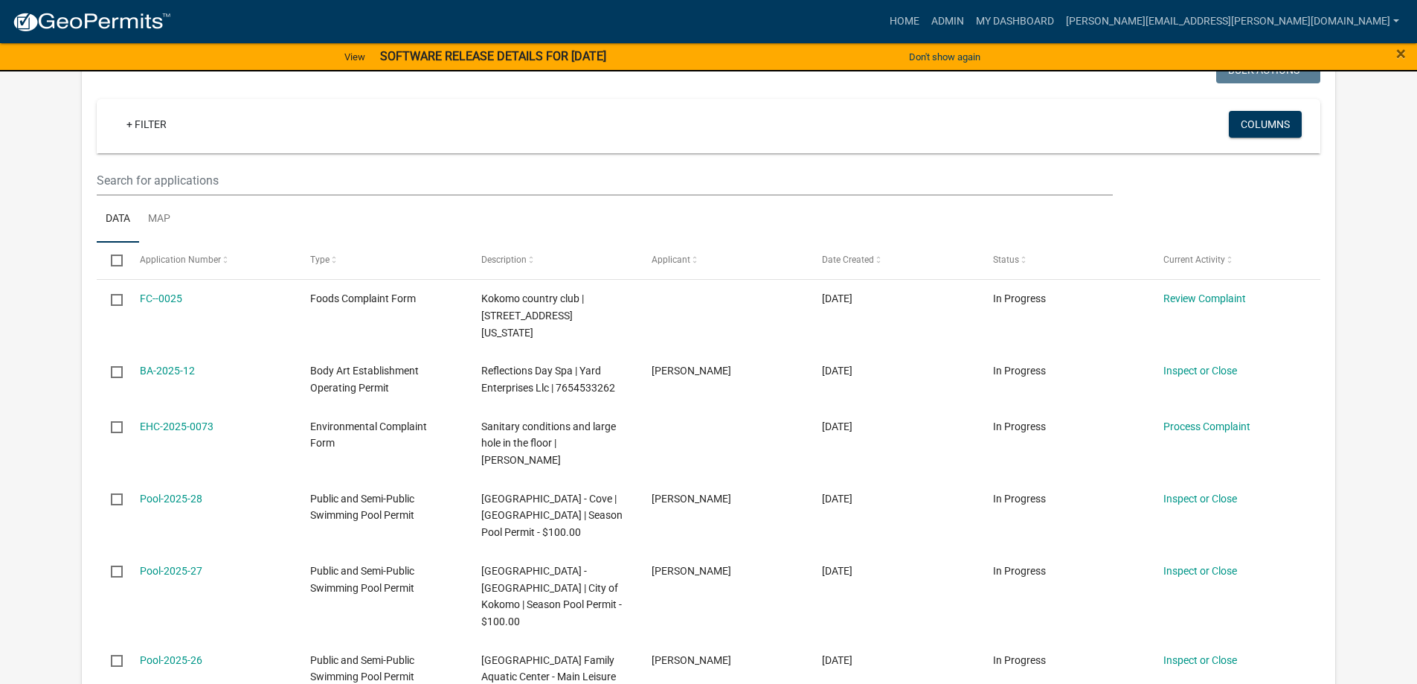
scroll to position [64, 0]
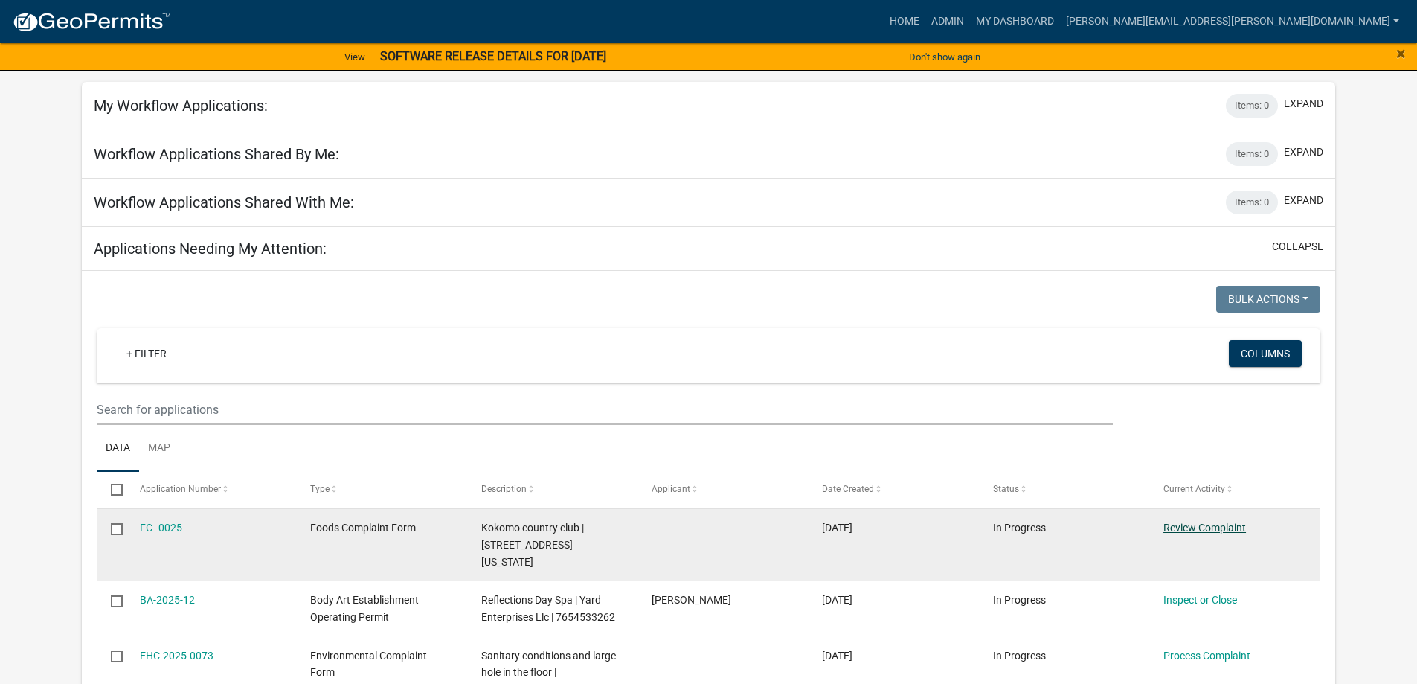
click at [1229, 527] on link "Review Complaint" at bounding box center [1204, 527] width 83 height 12
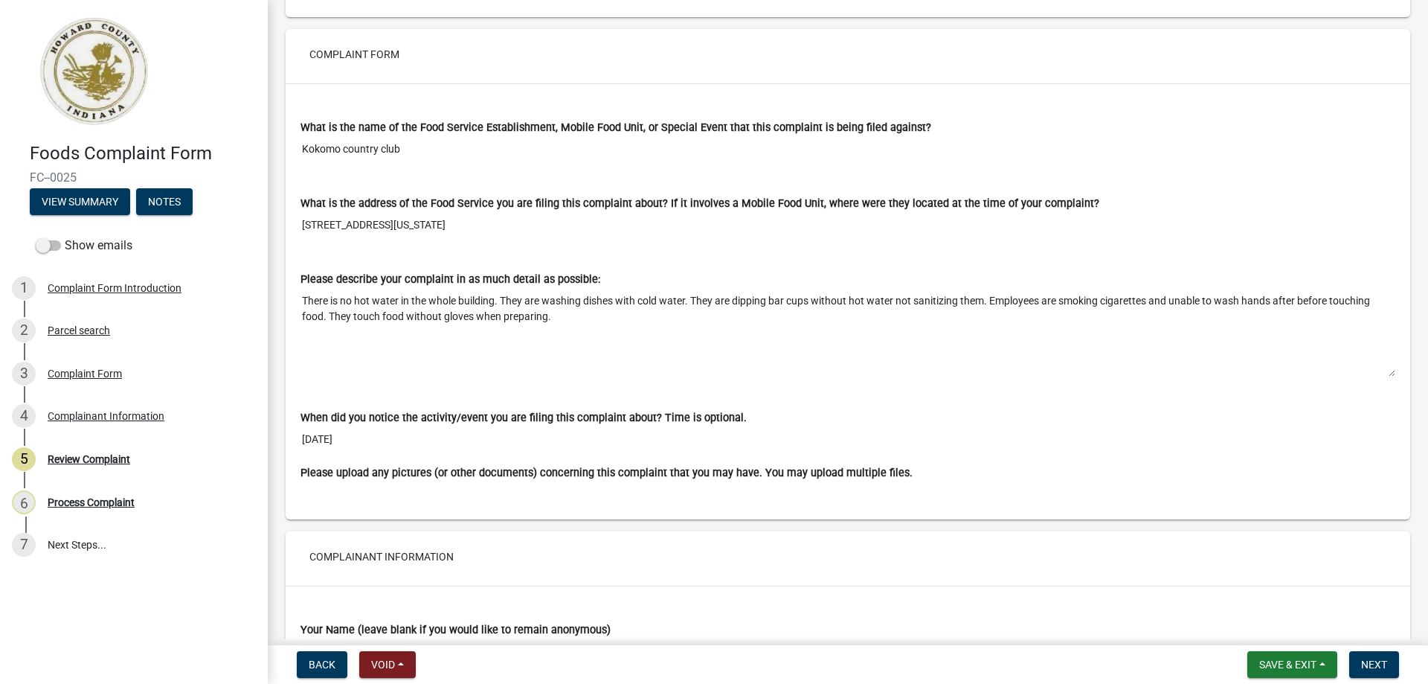
scroll to position [595, 0]
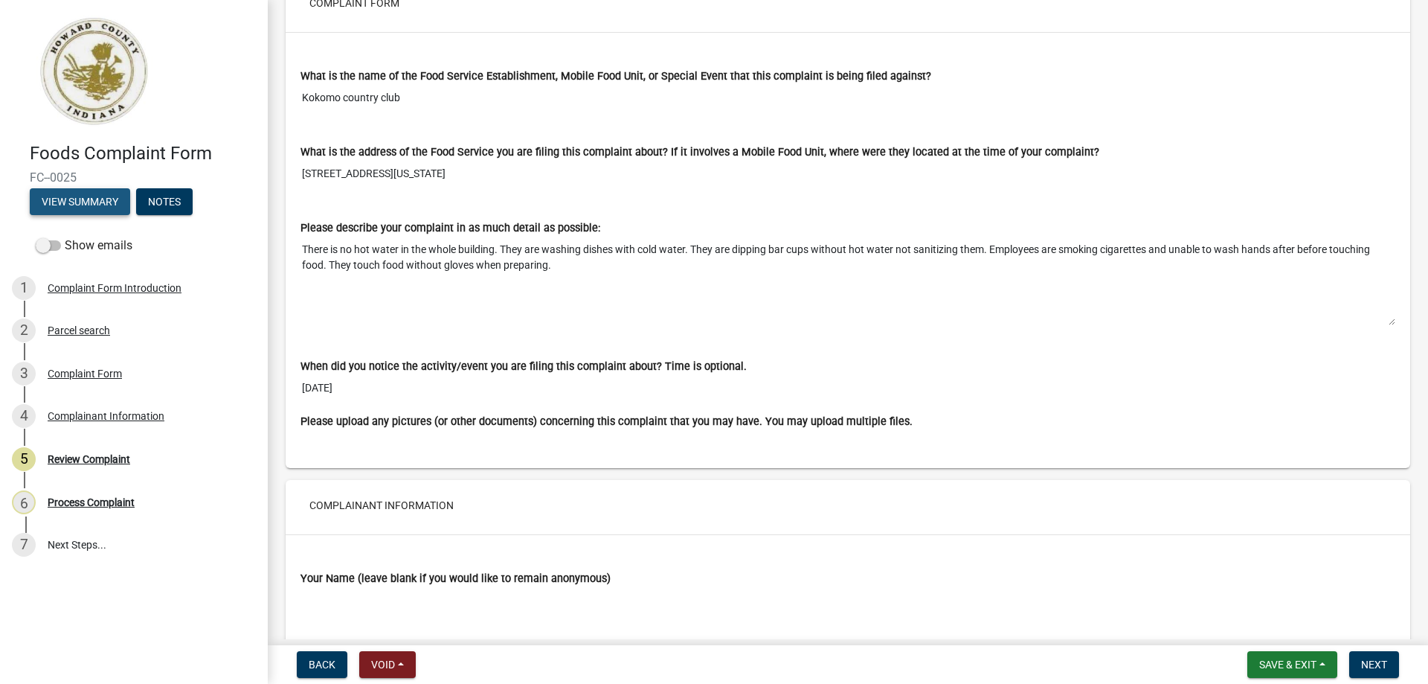
click at [86, 204] on button "View Summary" at bounding box center [80, 201] width 100 height 27
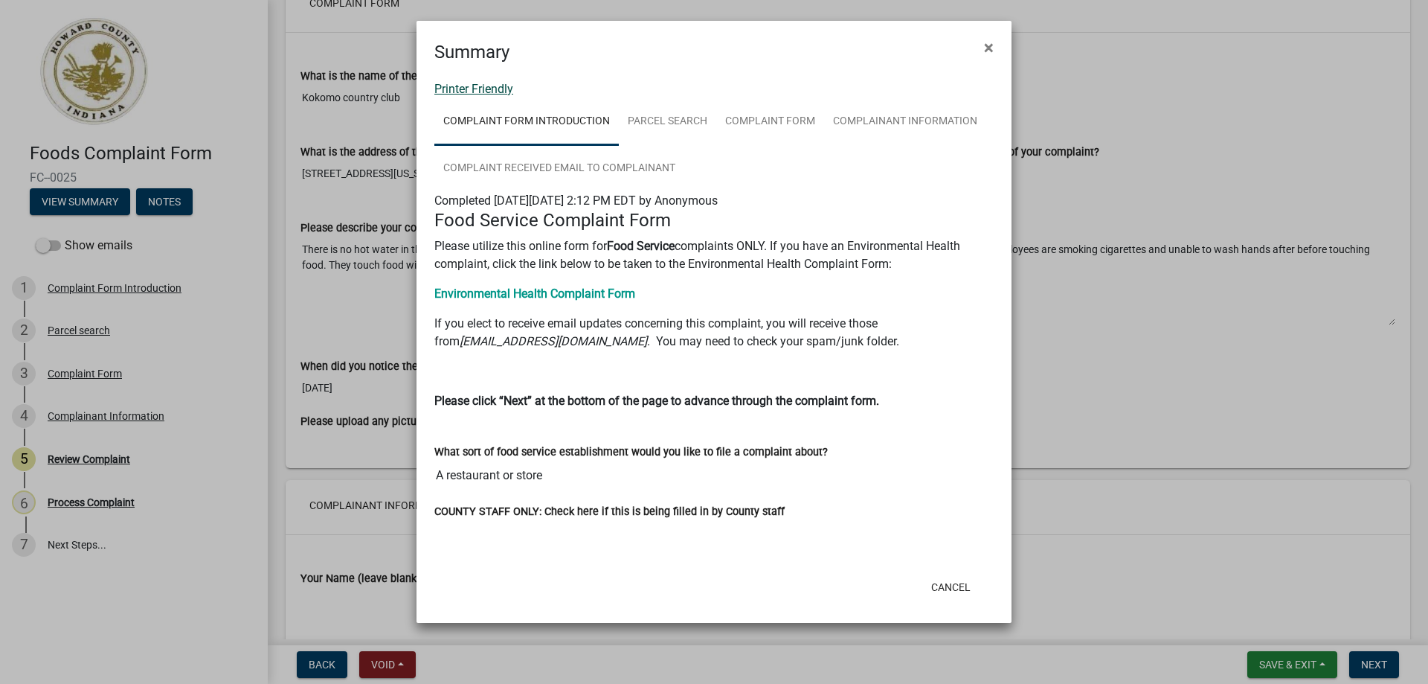
click at [489, 89] on link "Printer Friendly" at bounding box center [473, 89] width 79 height 14
click at [986, 45] on span "×" at bounding box center [989, 47] width 10 height 21
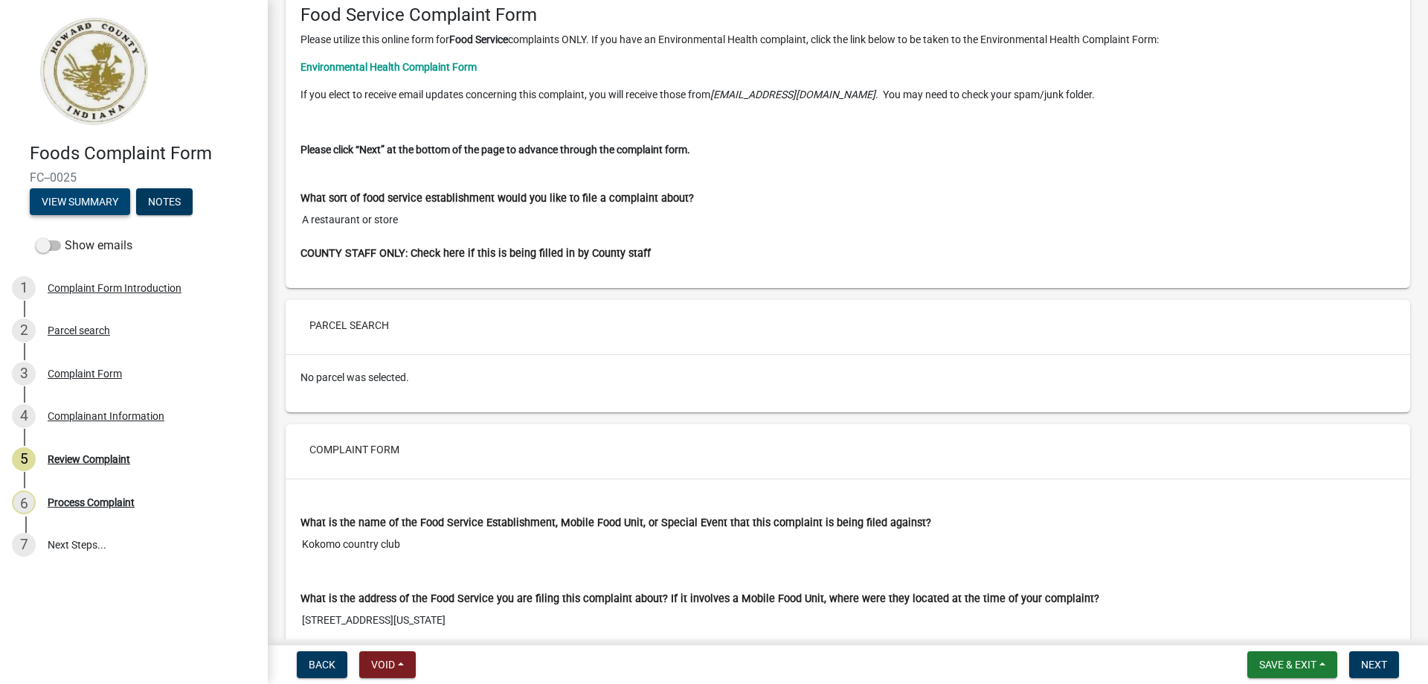
scroll to position [0, 0]
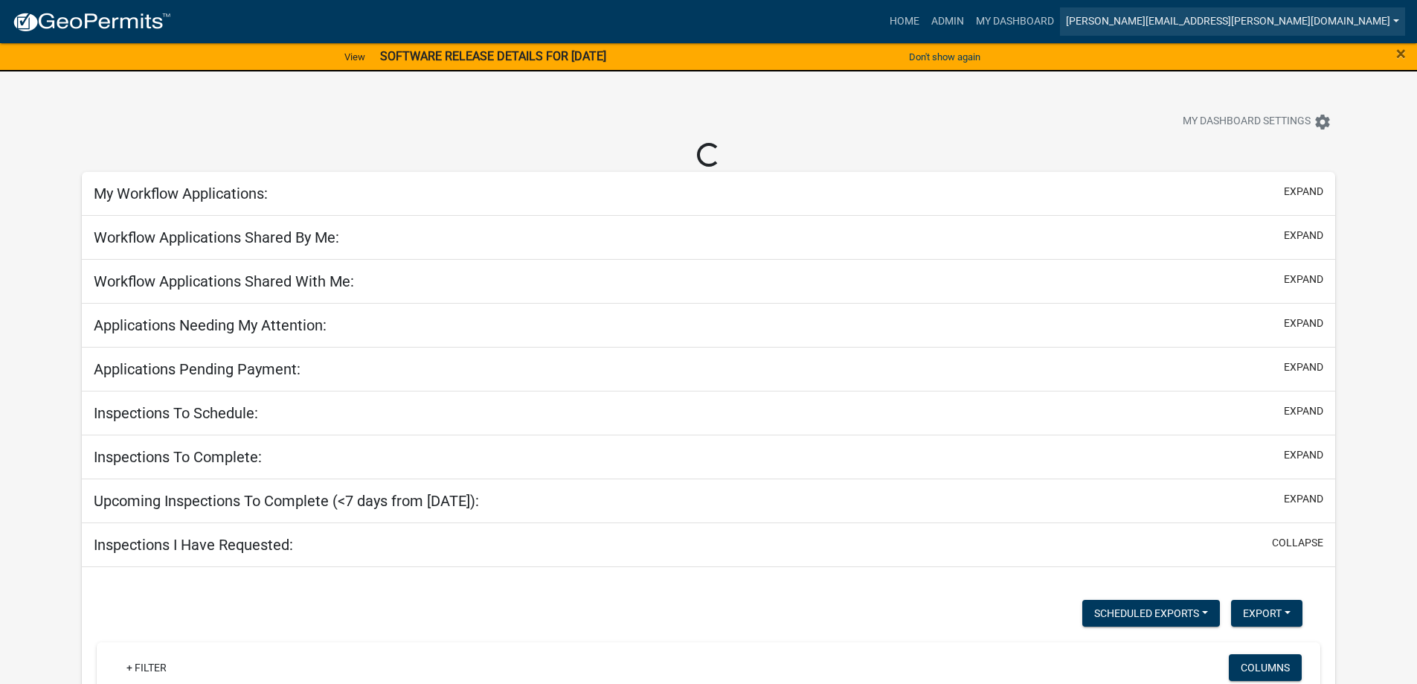
click at [1238, 22] on link "[PERSON_NAME][EMAIL_ADDRESS][PERSON_NAME][DOMAIN_NAME]" at bounding box center [1232, 21] width 345 height 28
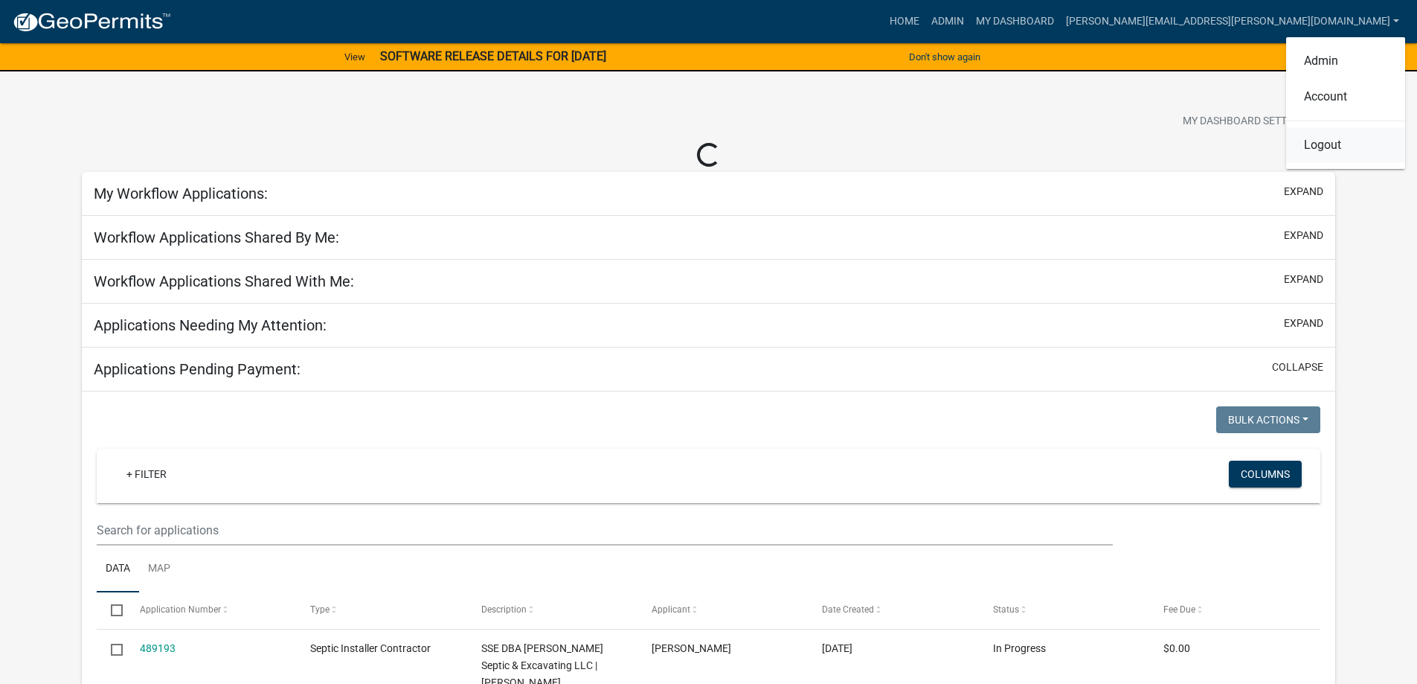
click at [1322, 150] on link "Logout" at bounding box center [1345, 145] width 119 height 36
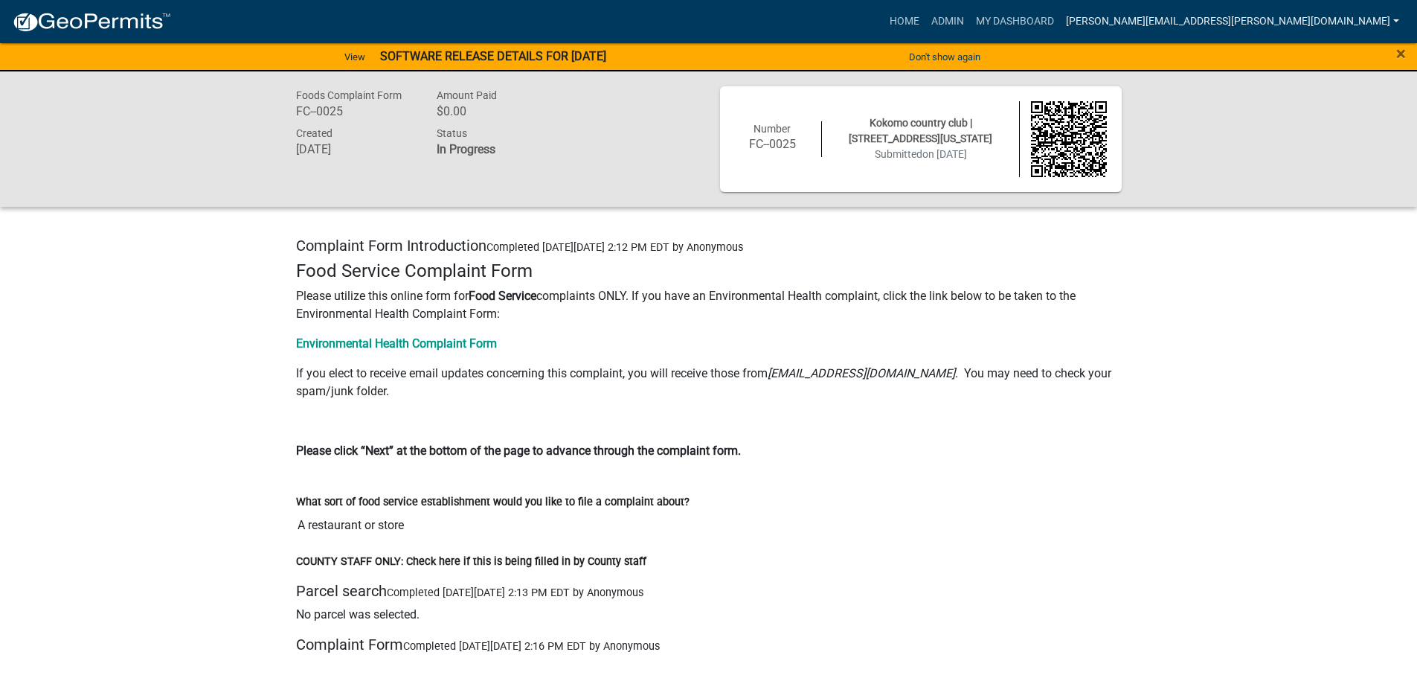
click at [1316, 23] on link "[PERSON_NAME][EMAIL_ADDRESS][PERSON_NAME][DOMAIN_NAME]" at bounding box center [1232, 21] width 345 height 28
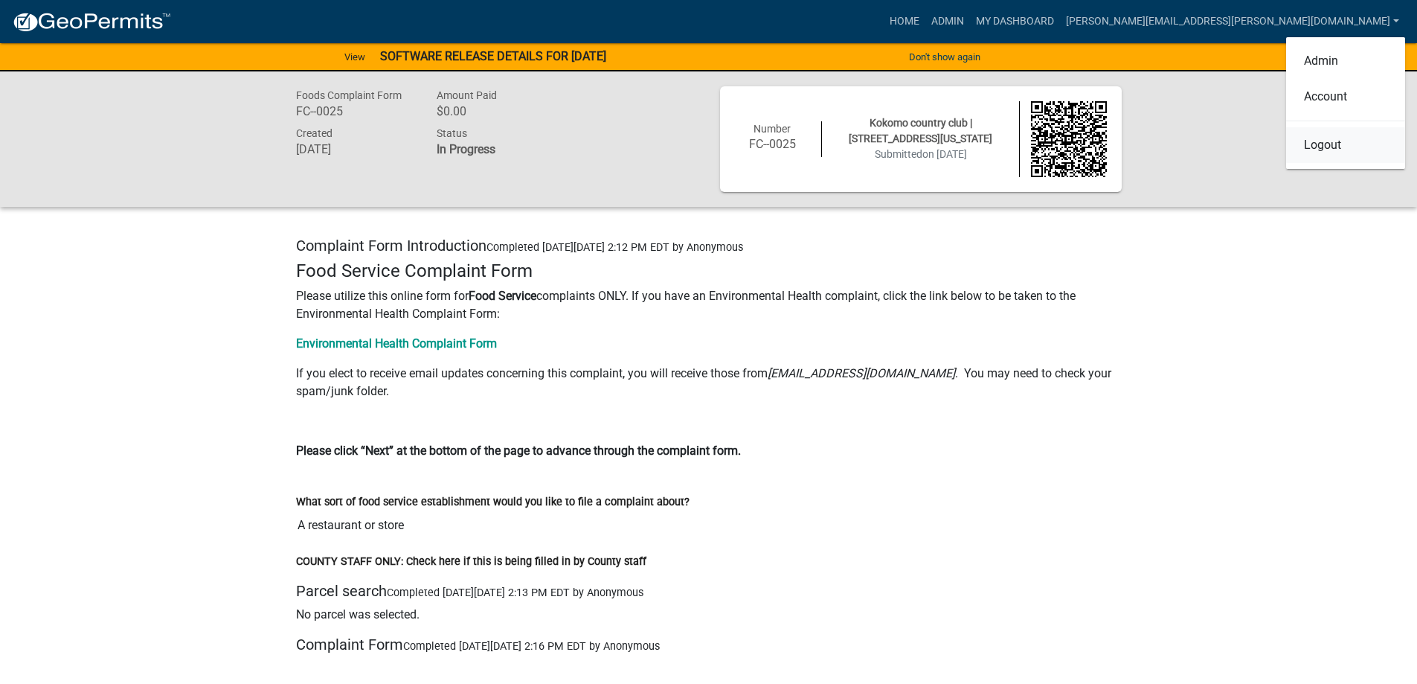
click at [1325, 155] on link "Logout" at bounding box center [1345, 145] width 119 height 36
